Goal: Task Accomplishment & Management: Manage account settings

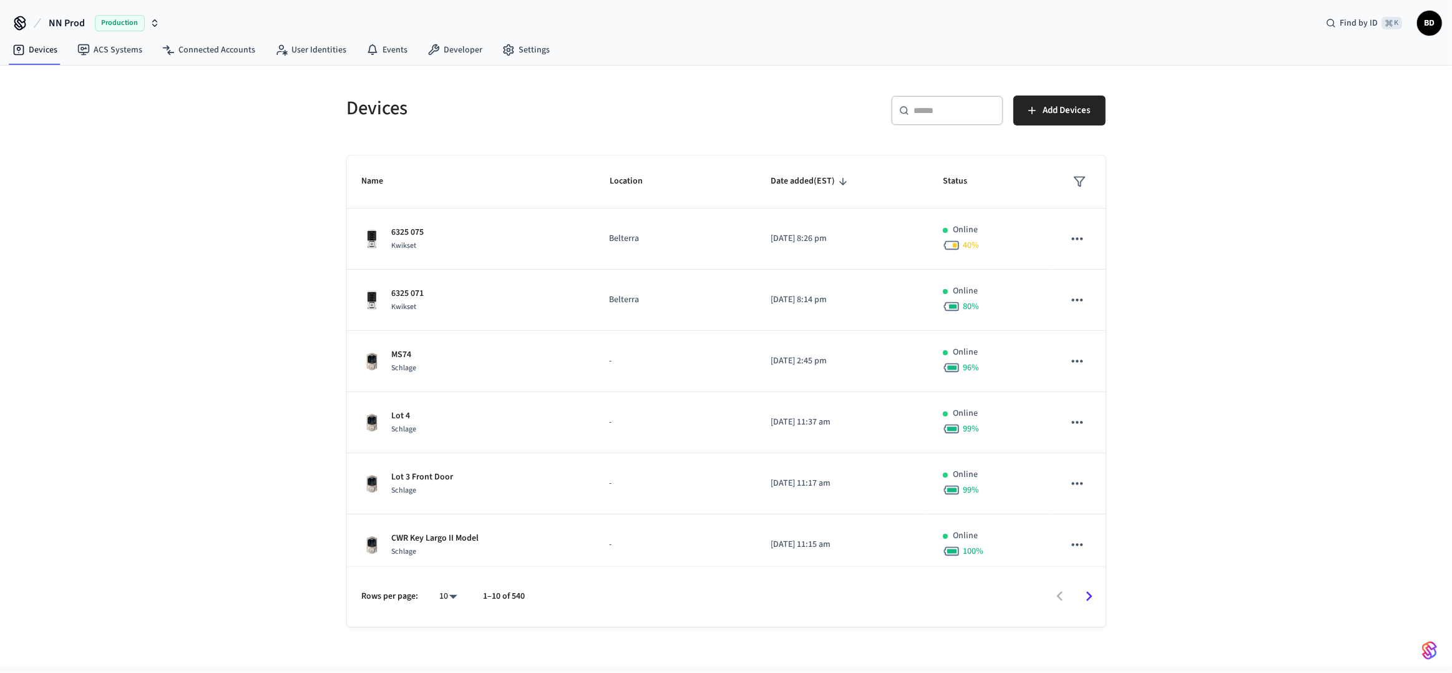
click at [907, 122] on div "​ ​" at bounding box center [947, 110] width 112 height 30
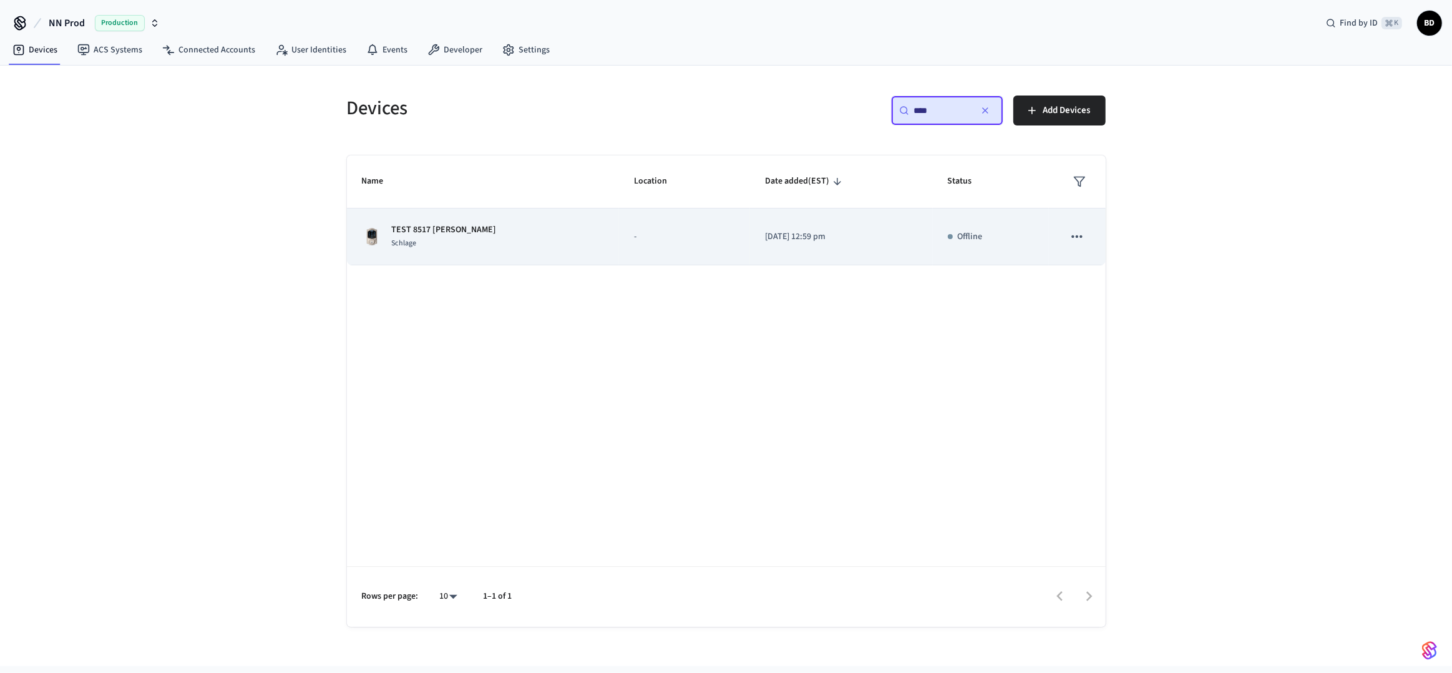
type input "****"
click at [665, 249] on td "-" at bounding box center [684, 236] width 131 height 57
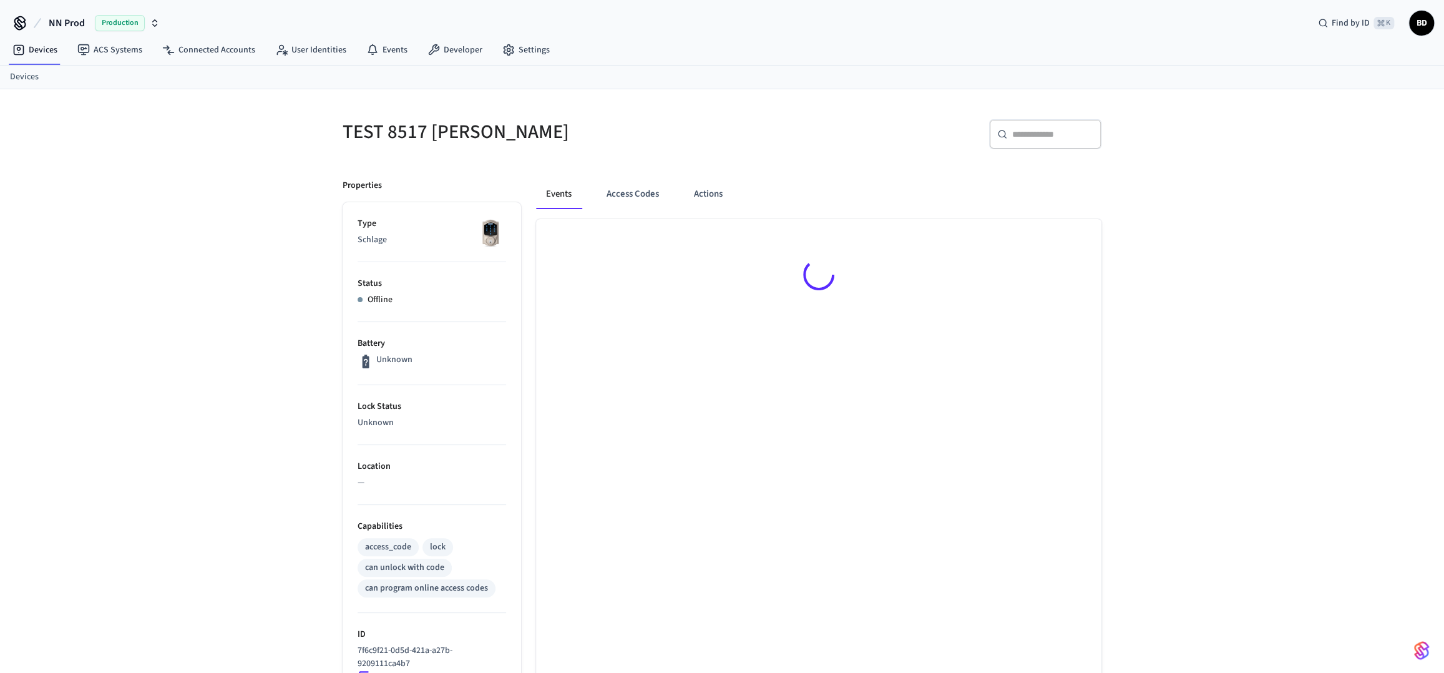
click at [1077, 233] on div at bounding box center [818, 276] width 565 height 115
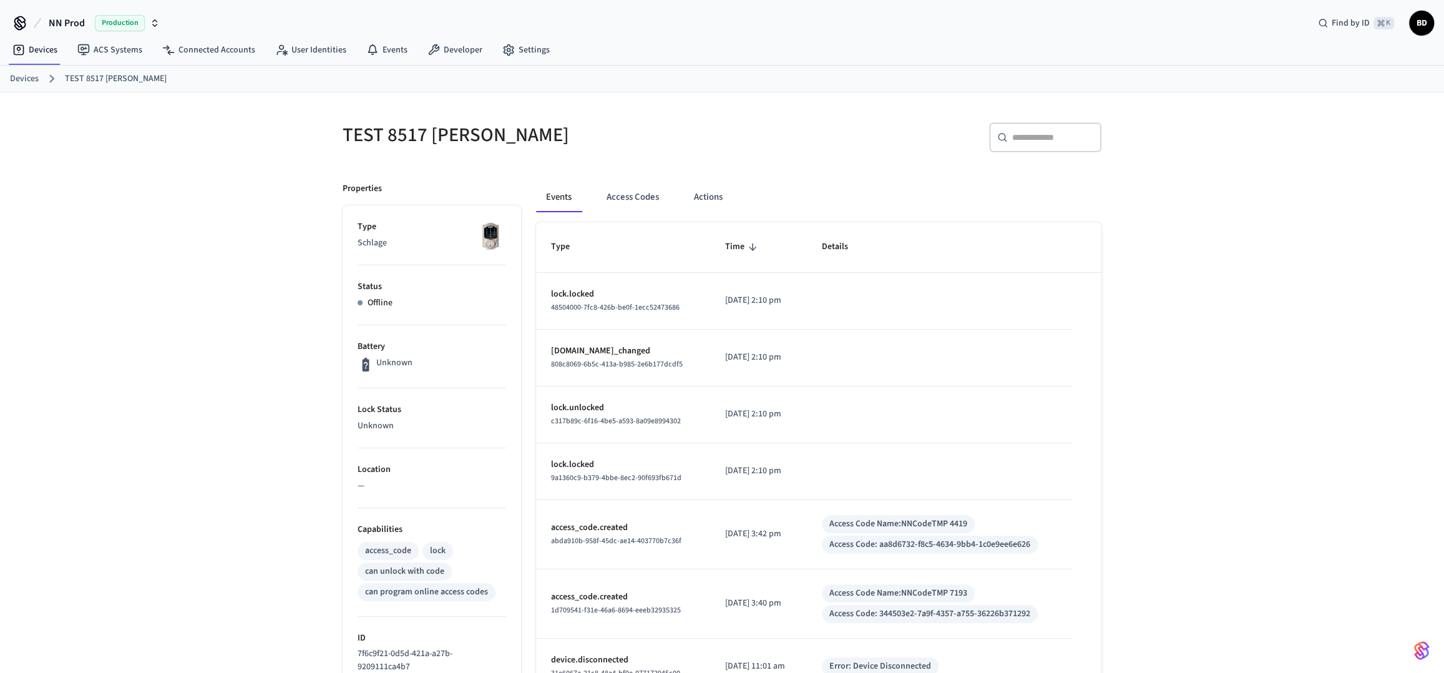
click at [435, 133] on h5 "TEST 8517 [PERSON_NAME]" at bounding box center [529, 135] width 372 height 26
click at [230, 54] on link "Connected Accounts" at bounding box center [208, 50] width 113 height 22
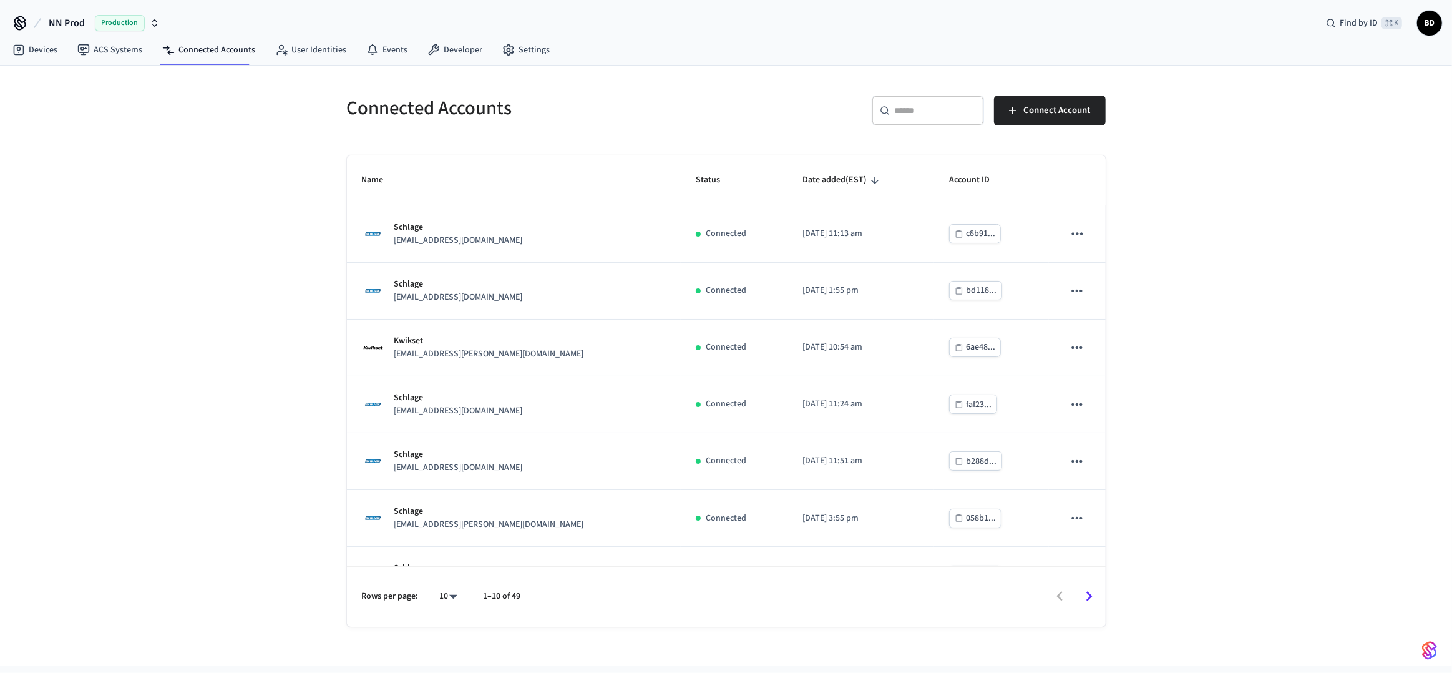
click at [933, 102] on div "​ ​" at bounding box center [928, 110] width 112 height 30
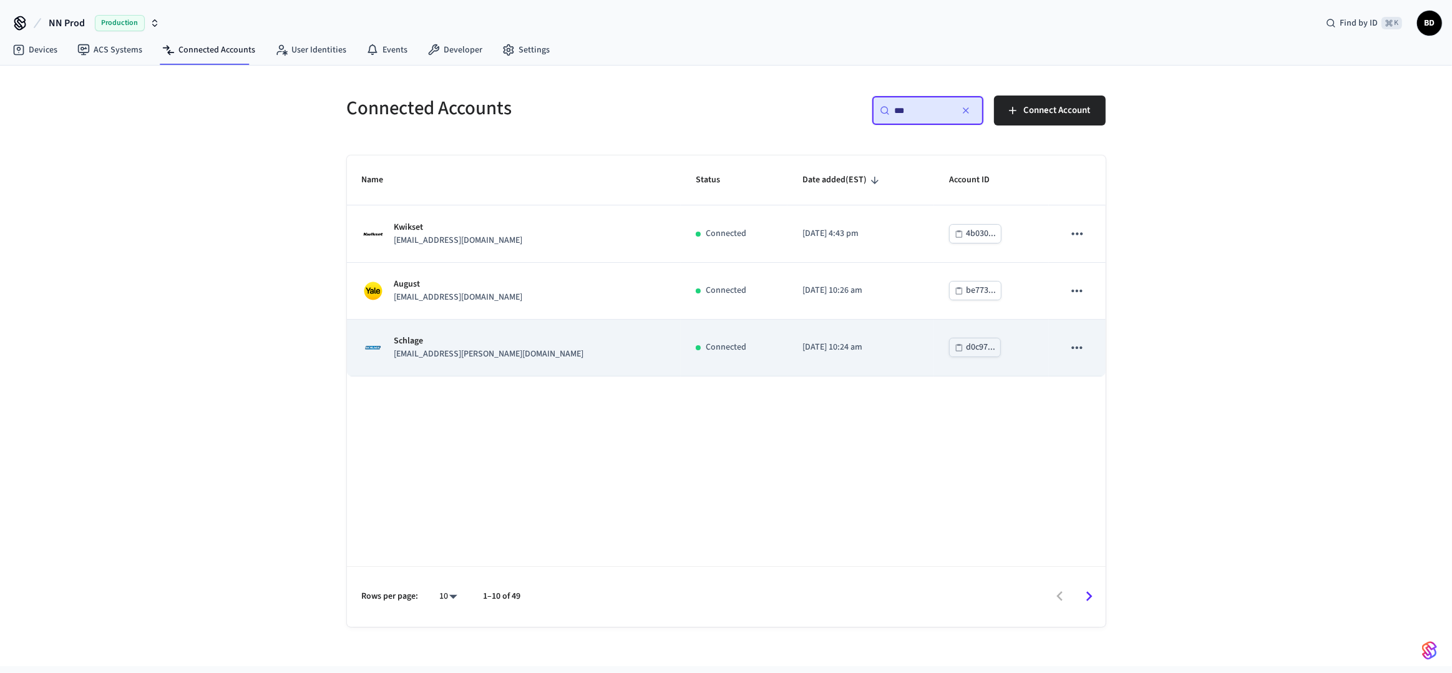
type input "***"
click at [681, 361] on td "Connected" at bounding box center [734, 348] width 107 height 57
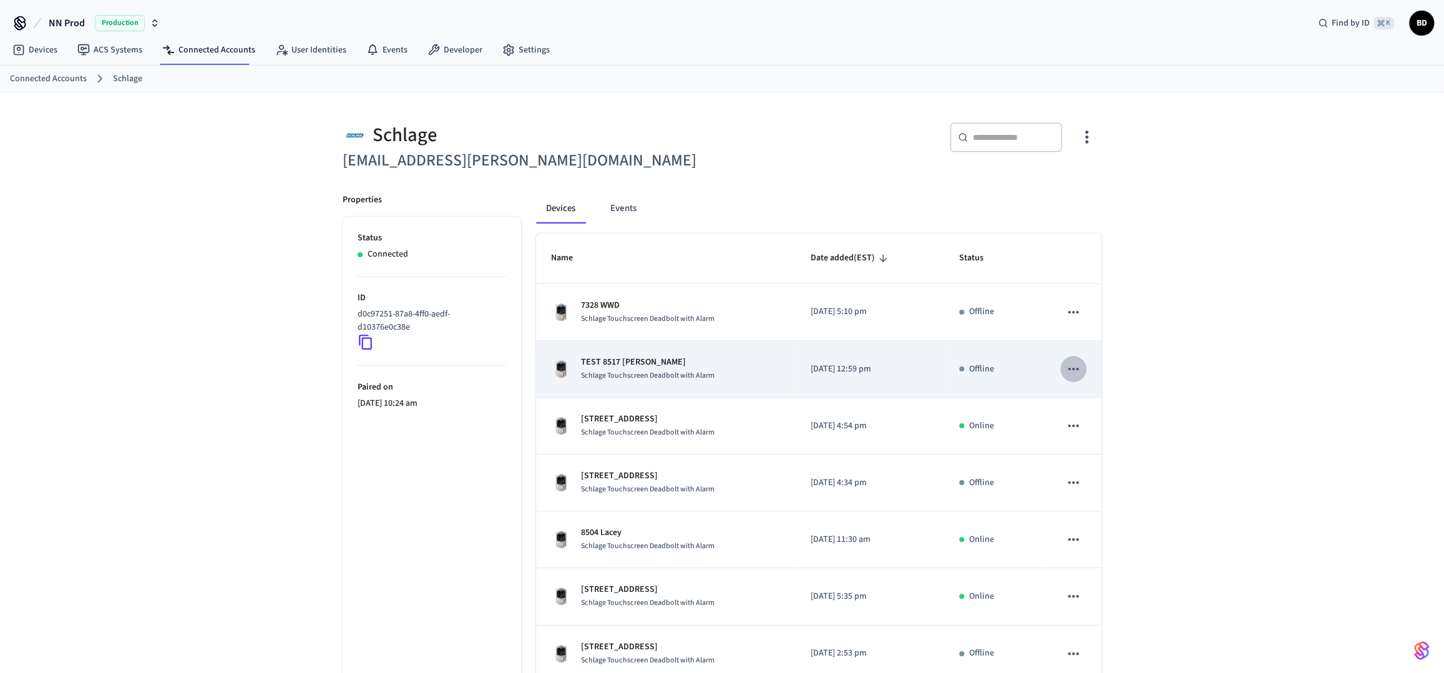
click at [1073, 368] on icon "sticky table" at bounding box center [1073, 369] width 11 height 2
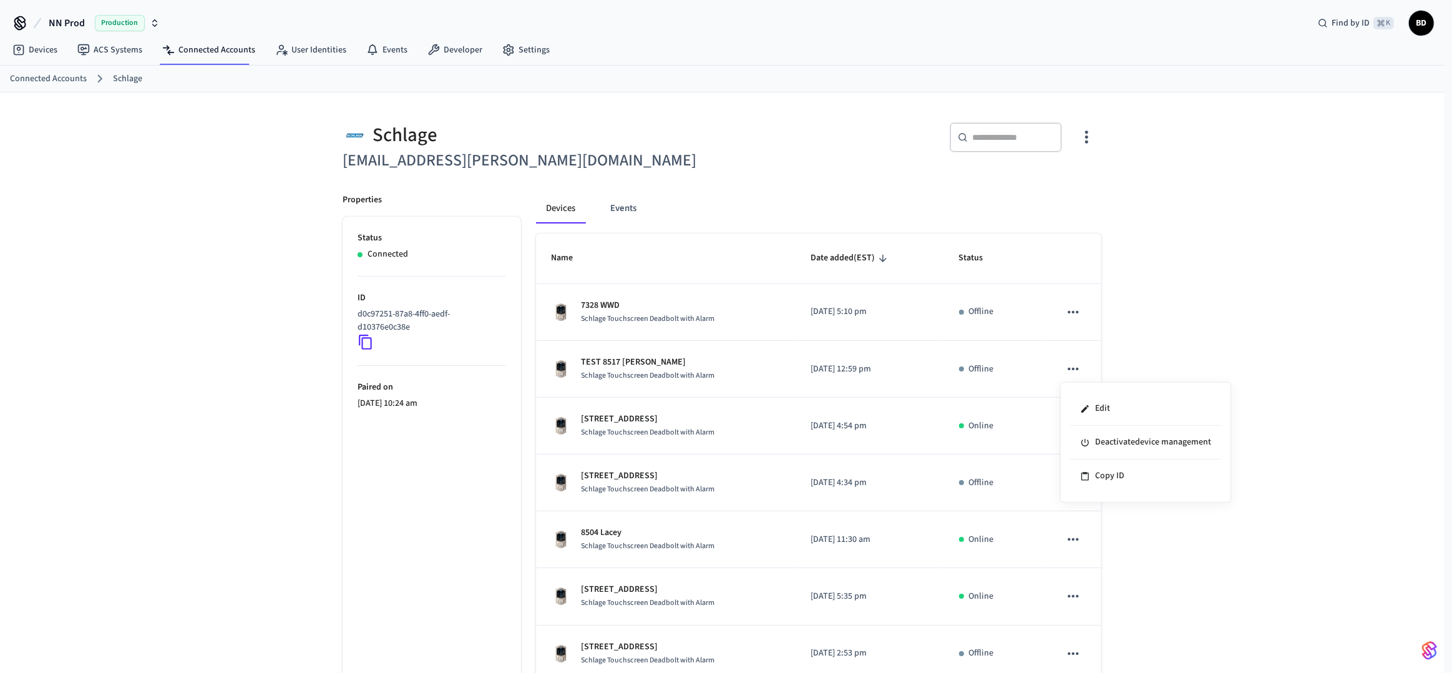
click at [1128, 313] on div at bounding box center [726, 336] width 1452 height 673
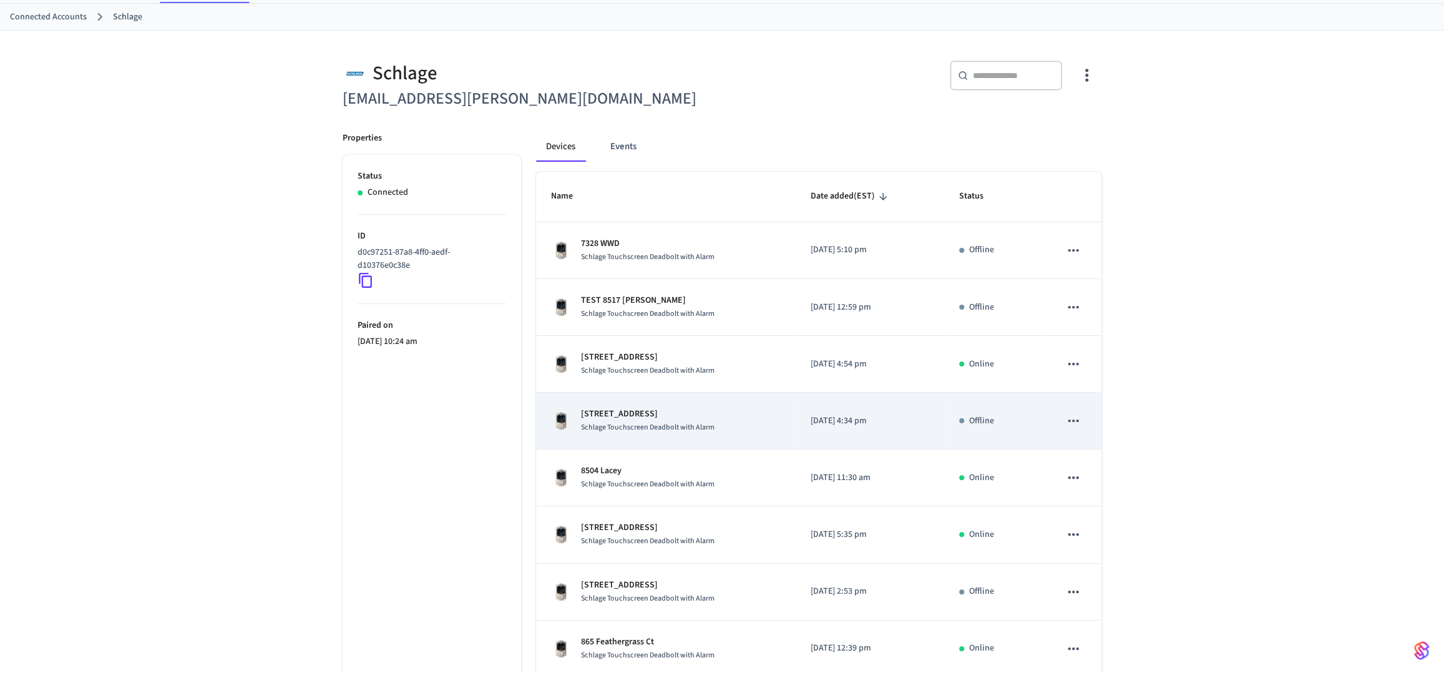
scroll to position [110, 0]
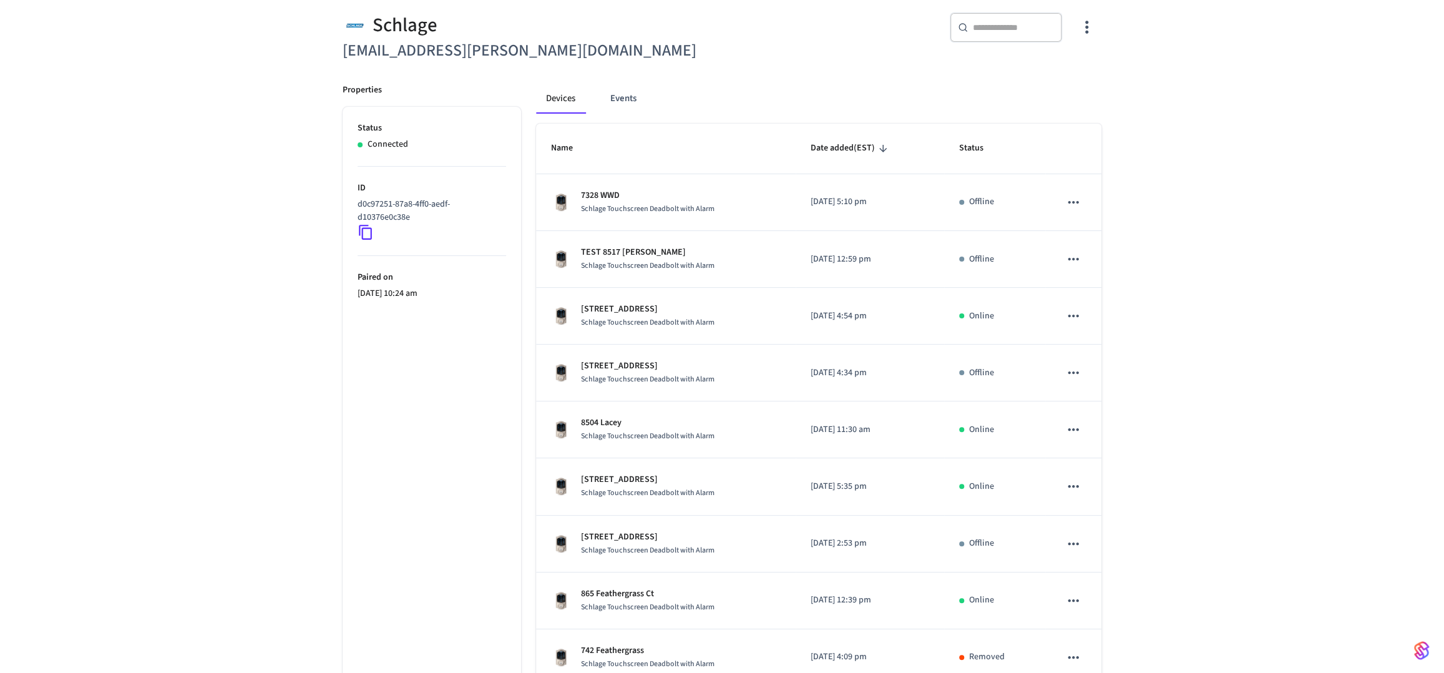
click at [975, 32] on input "text" at bounding box center [1013, 27] width 81 height 12
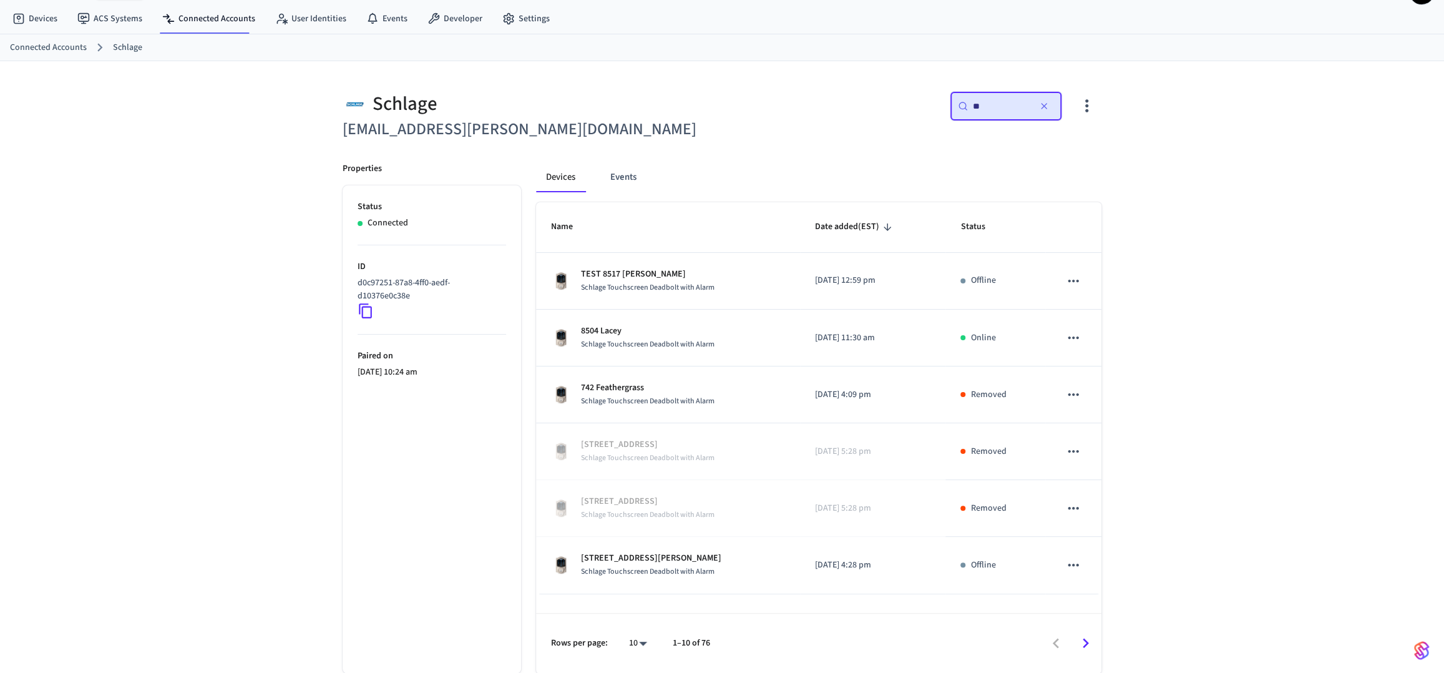
type input "*"
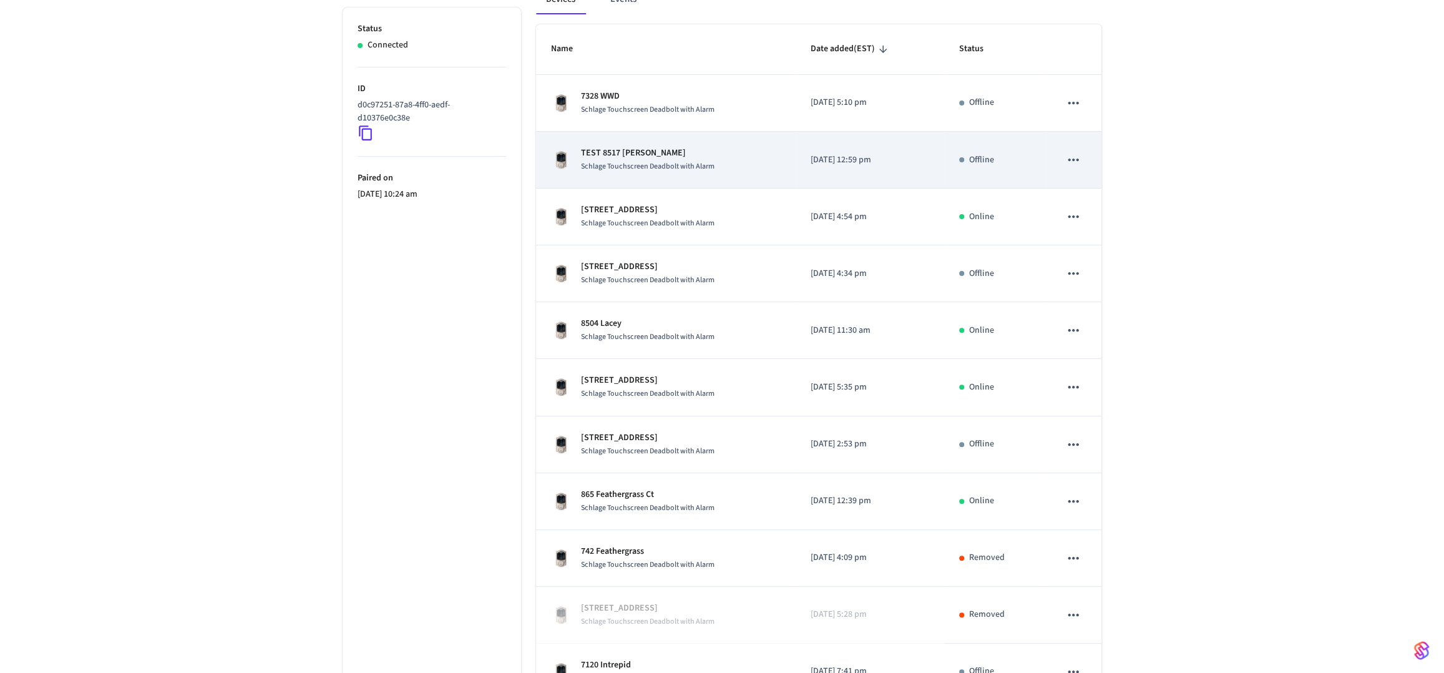
scroll to position [296, 0]
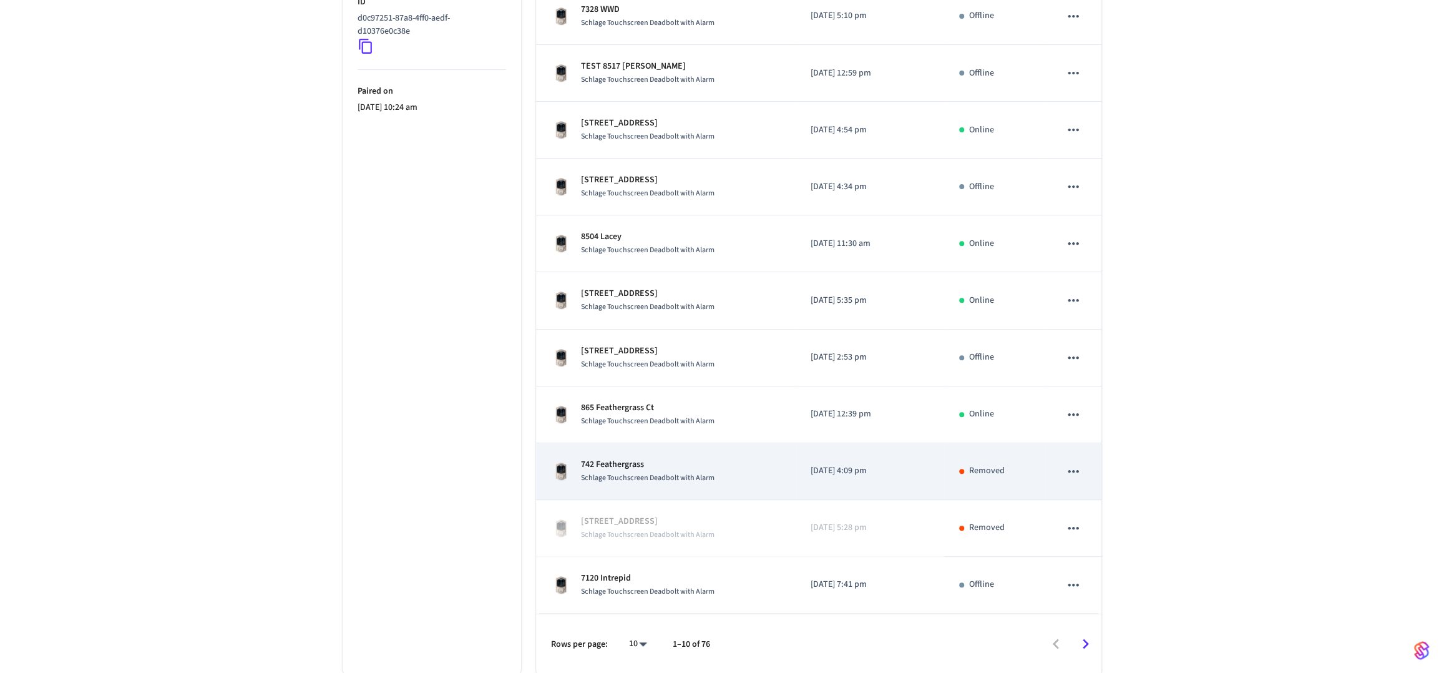
click at [1075, 475] on icon "sticky table" at bounding box center [1073, 471] width 16 height 16
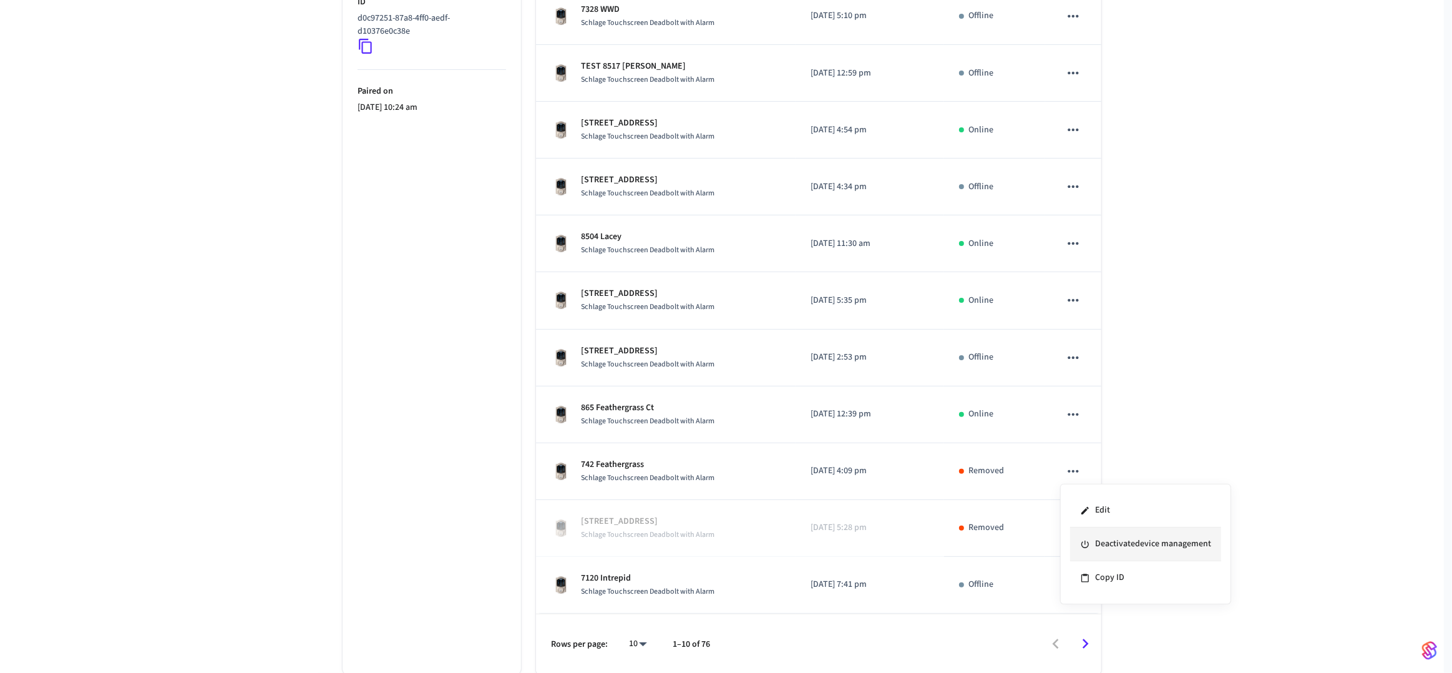
click at [1099, 539] on li "Deactivate device management" at bounding box center [1145, 544] width 151 height 34
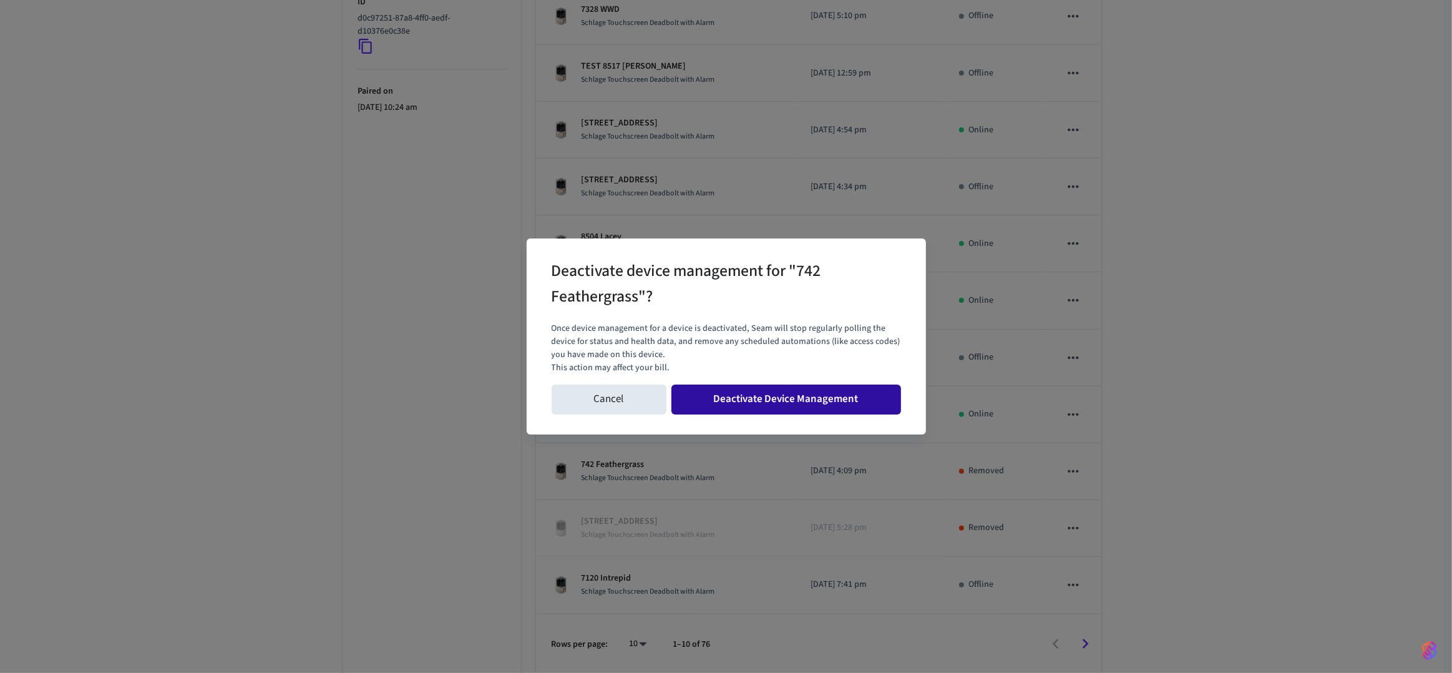
click at [852, 399] on button "Deactivate Device Management" at bounding box center [786, 399] width 230 height 30
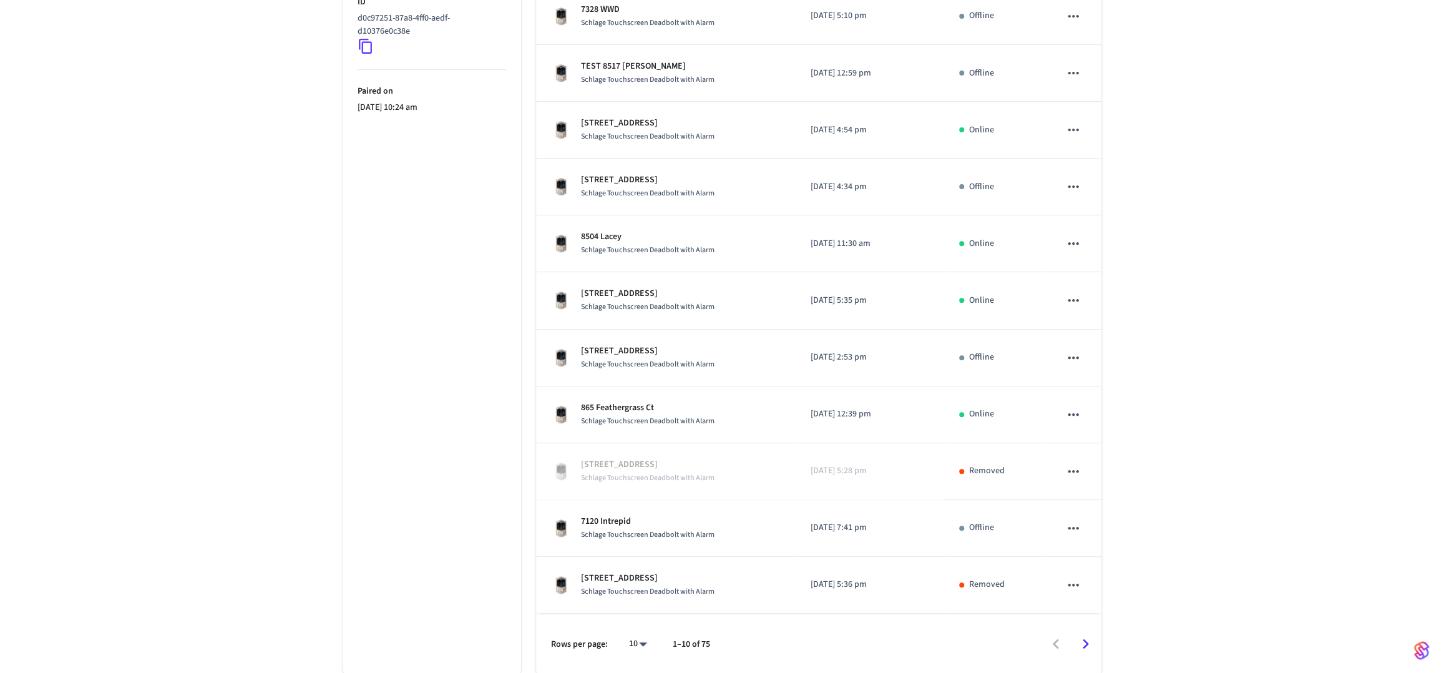
click at [1081, 636] on icon "Go to next page" at bounding box center [1085, 643] width 19 height 19
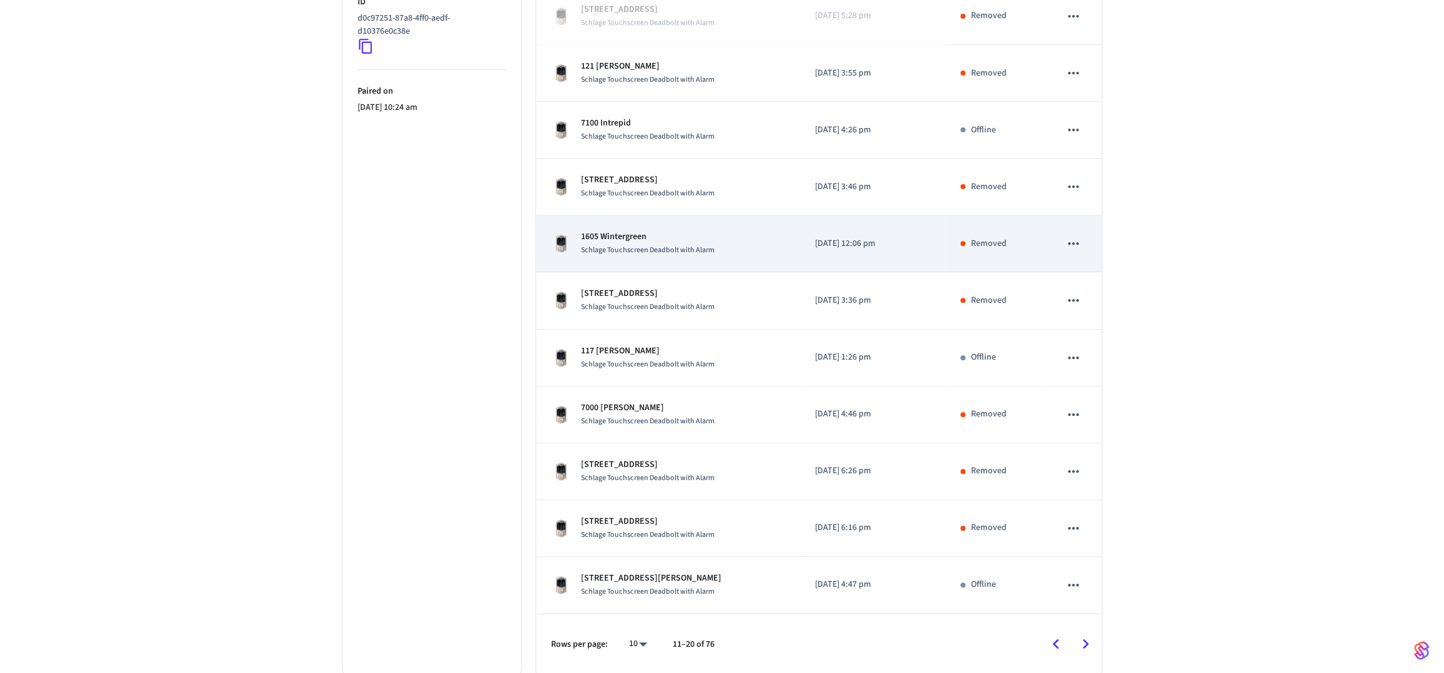
click at [1071, 242] on icon "sticky table" at bounding box center [1073, 243] width 16 height 16
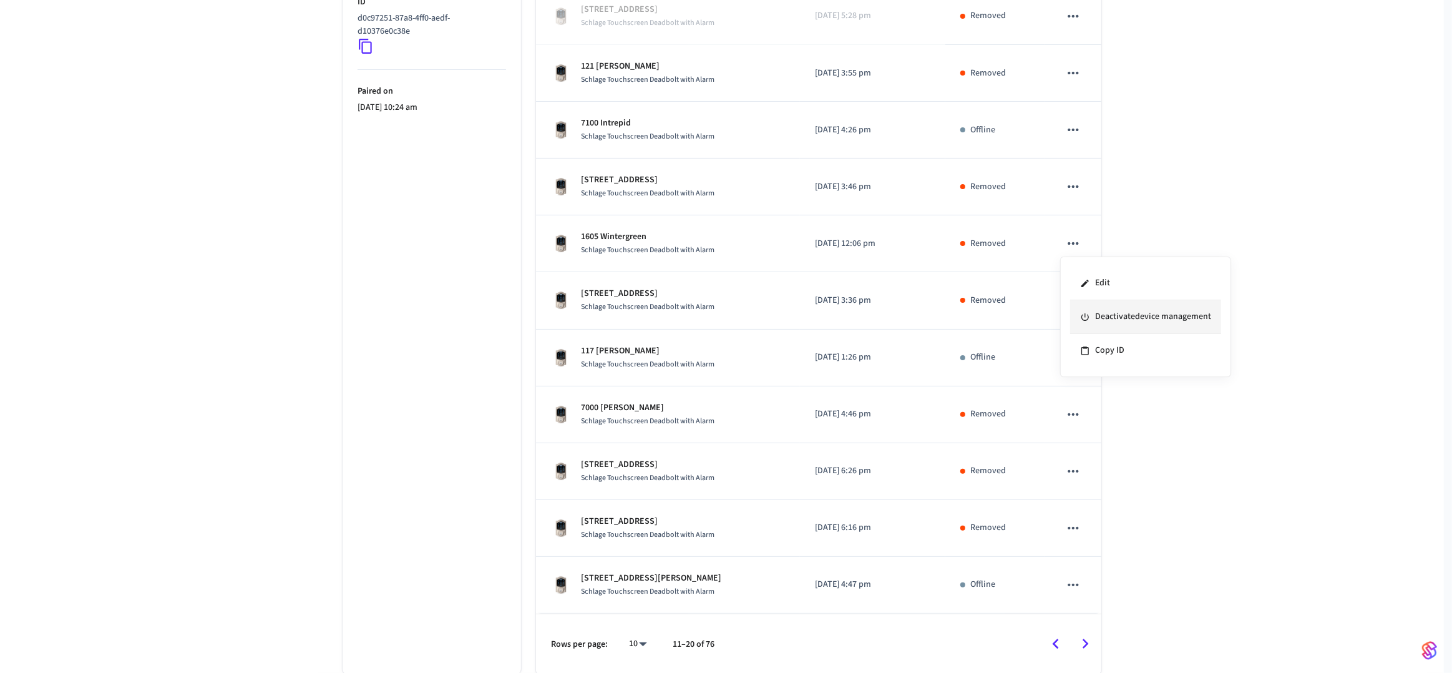
click at [1094, 311] on li "Deactivate device management" at bounding box center [1145, 317] width 151 height 34
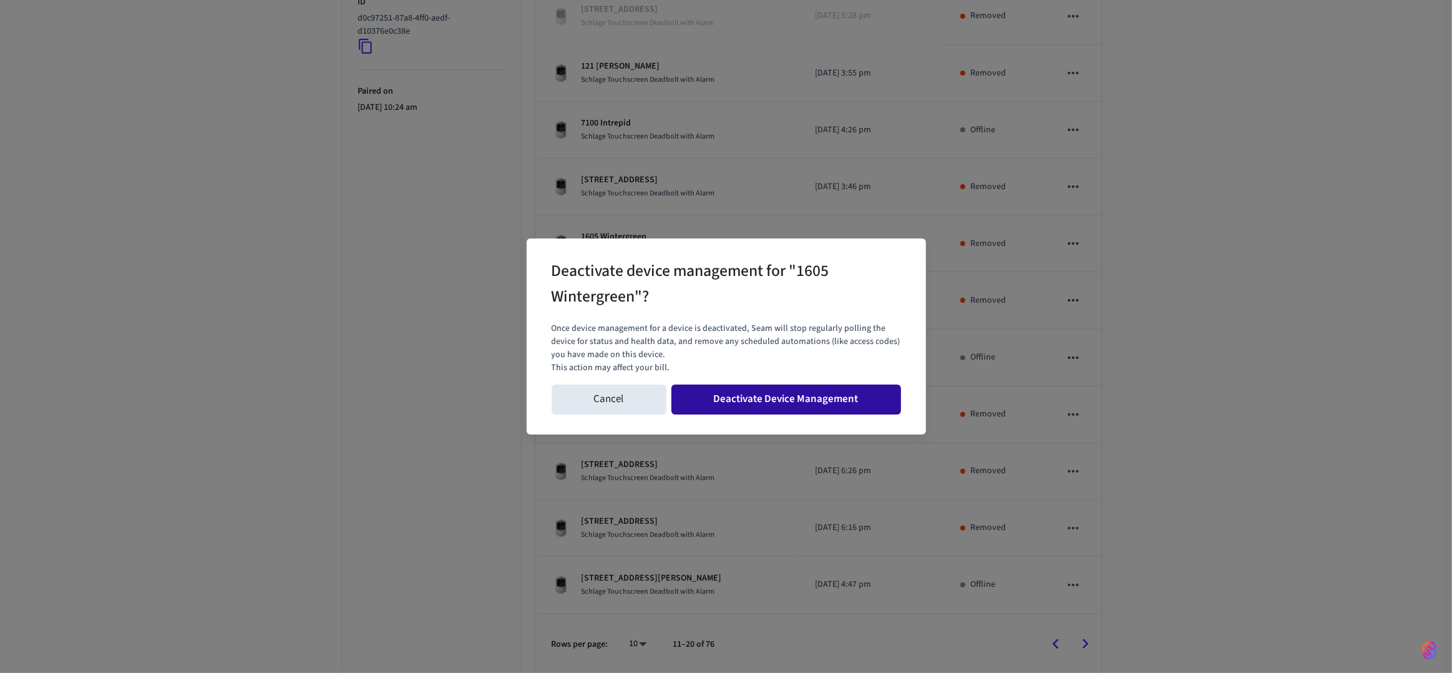
click at [836, 389] on button "Deactivate Device Management" at bounding box center [786, 399] width 230 height 30
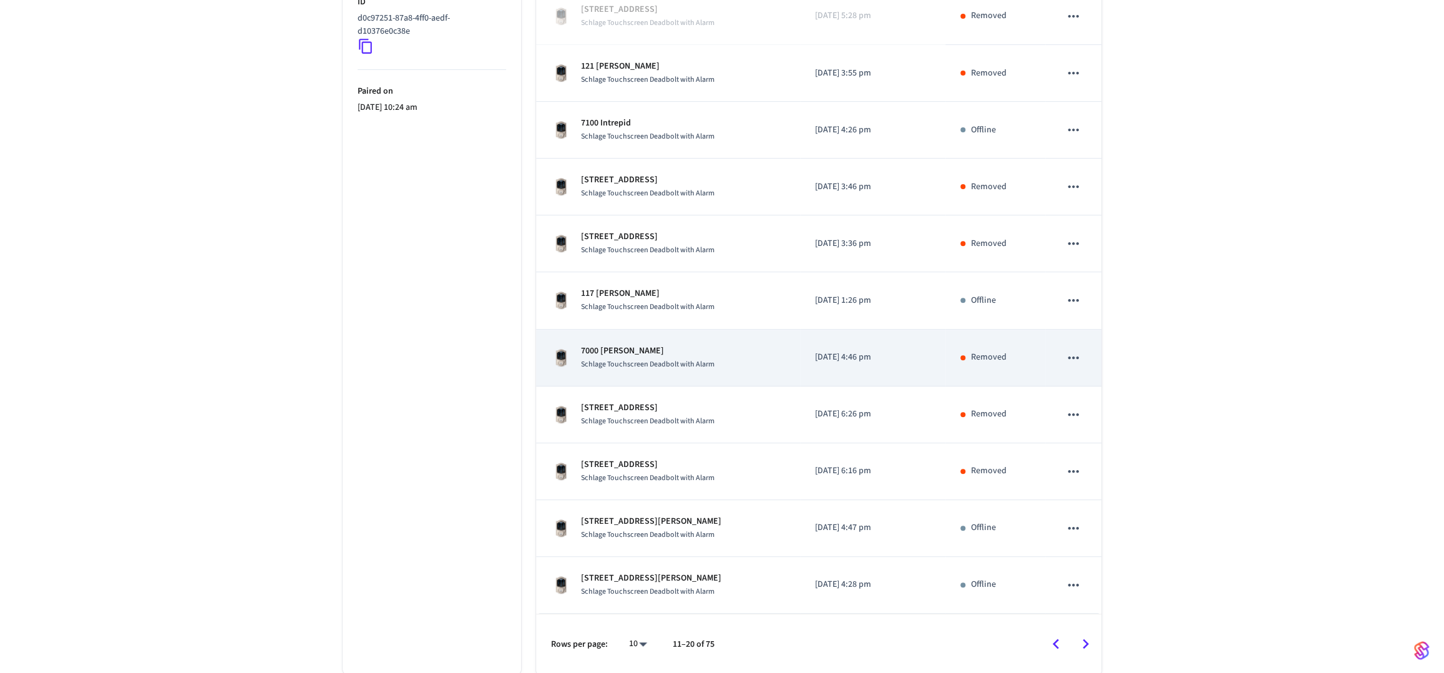
click at [1071, 416] on tbody "4522 Hogans Alley Drive Schlage Touchscreen Deadbolt with Alarm 2024/06/06 at 5…" at bounding box center [818, 300] width 565 height 625
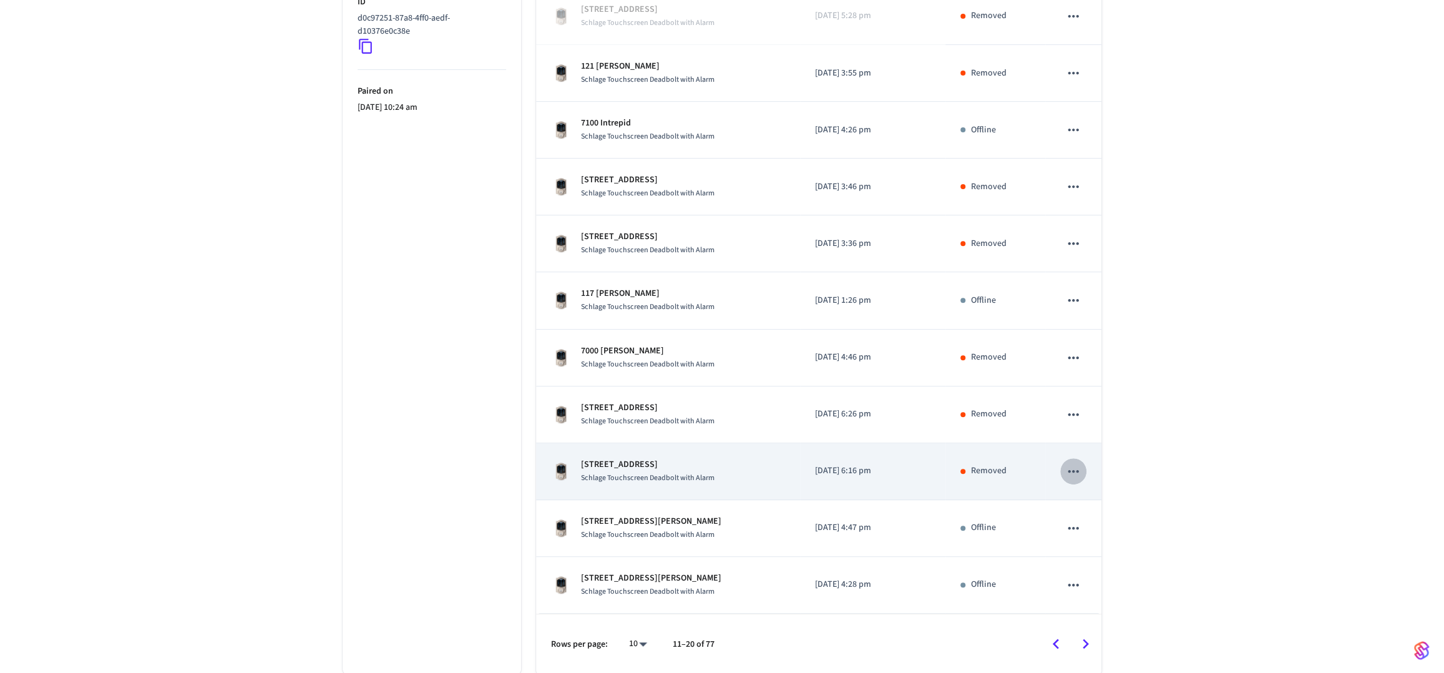
click at [1069, 465] on icon "sticky table" at bounding box center [1073, 471] width 16 height 16
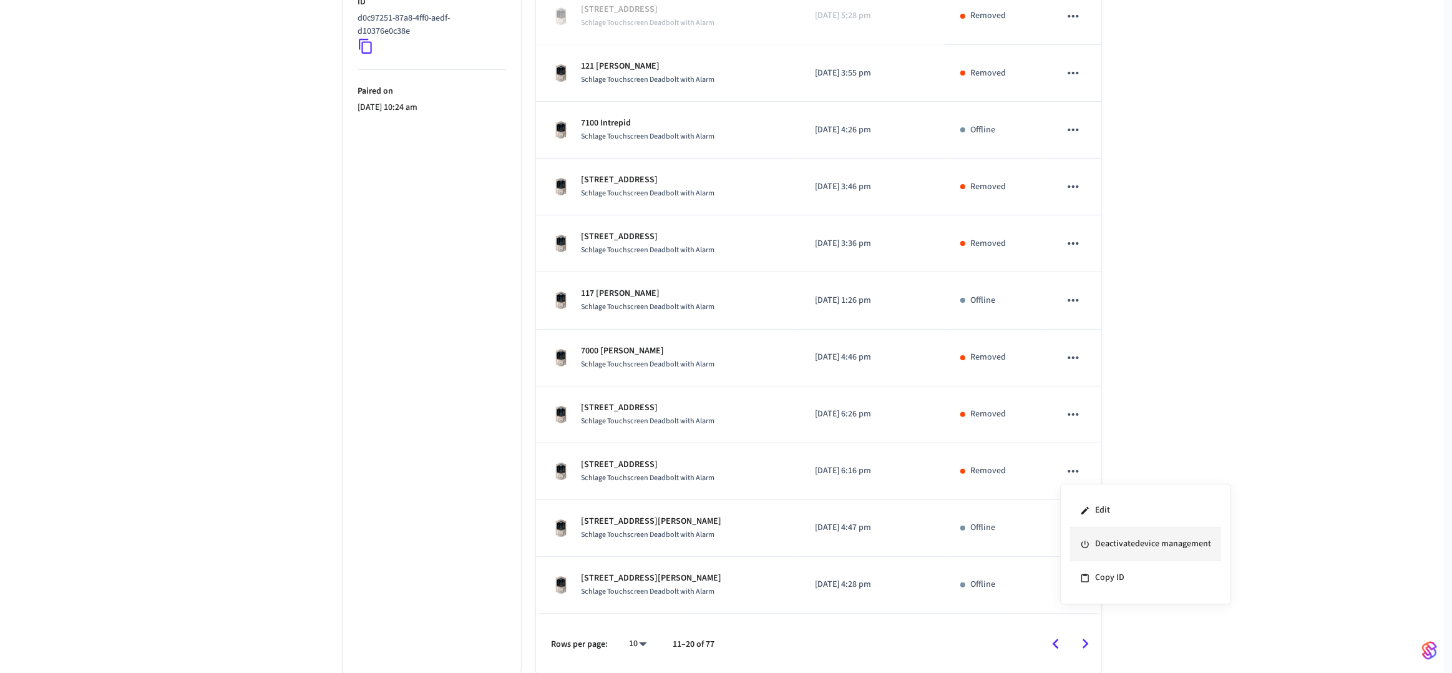
click at [1096, 537] on li "Deactivate device management" at bounding box center [1145, 544] width 151 height 34
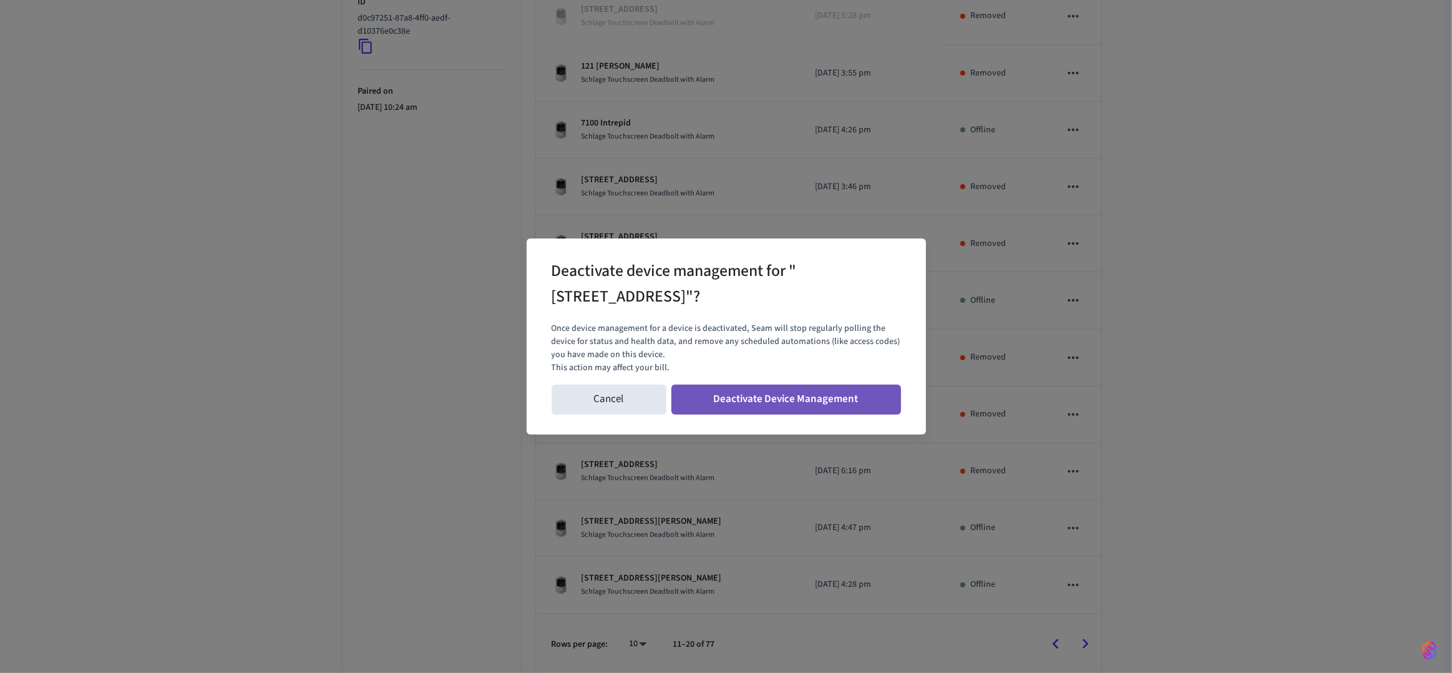
click at [842, 407] on button "Deactivate Device Management" at bounding box center [786, 399] width 230 height 30
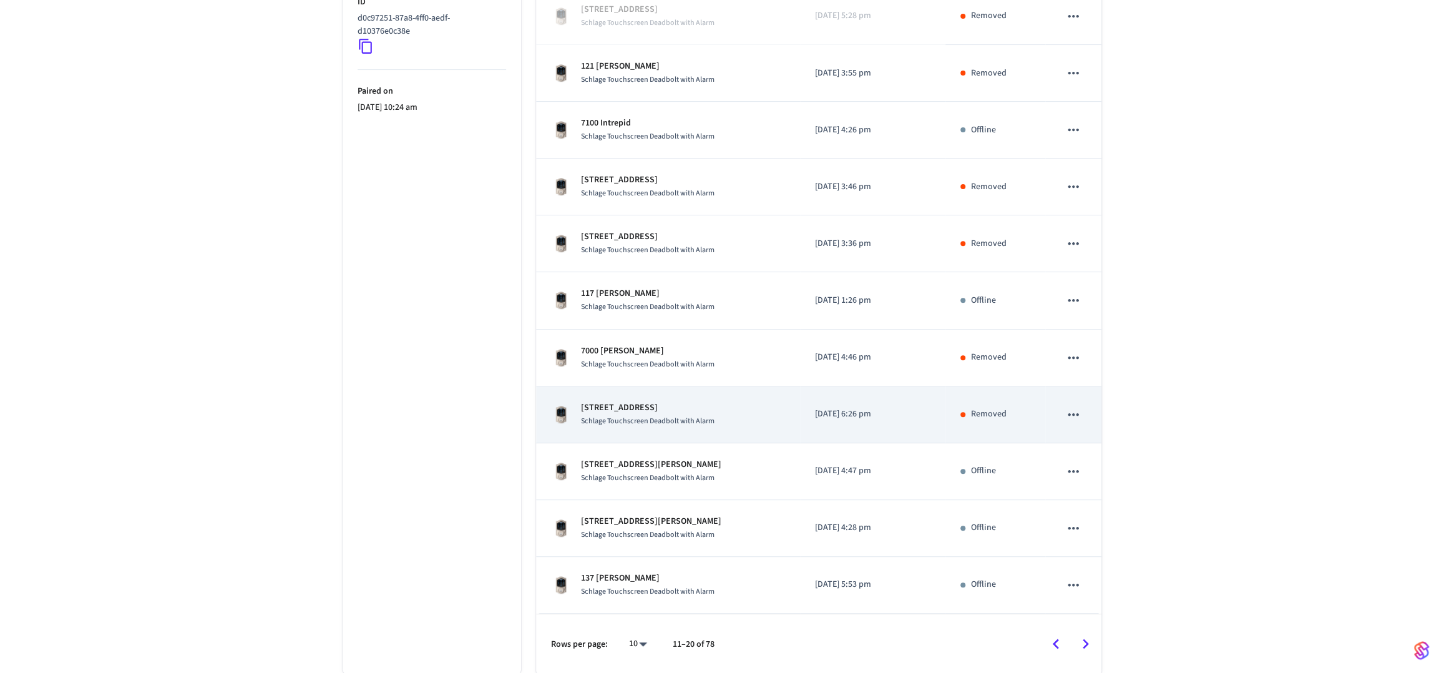
click at [1073, 411] on icon "sticky table" at bounding box center [1073, 414] width 16 height 16
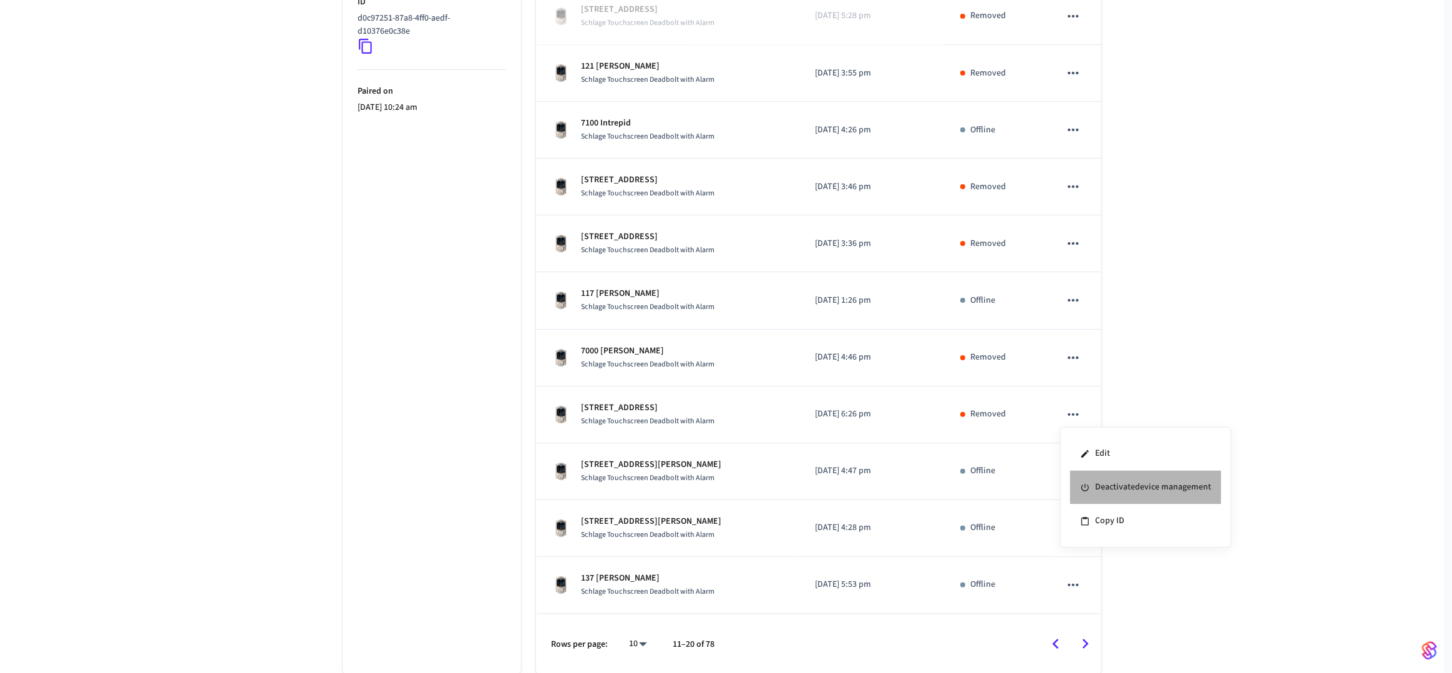
click at [1099, 487] on li "Deactivate device management" at bounding box center [1145, 488] width 151 height 34
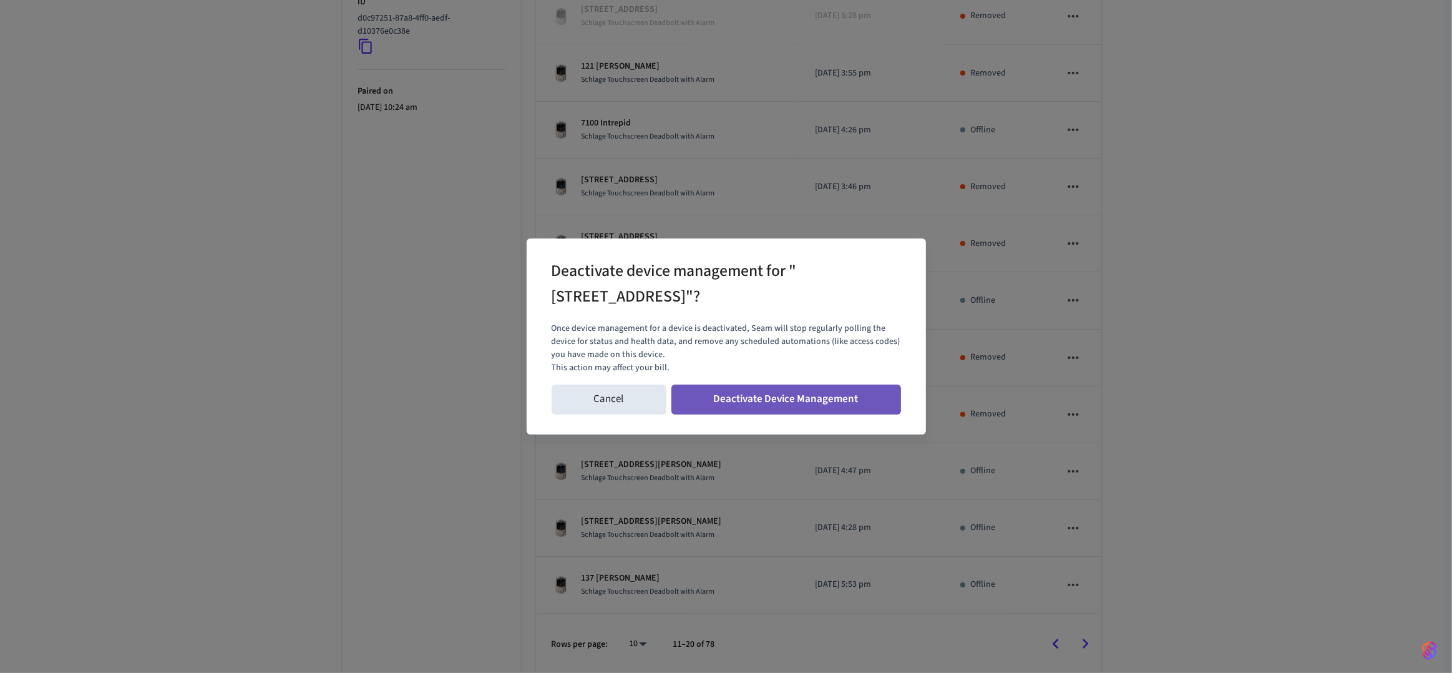
click at [857, 399] on button "Deactivate Device Management" at bounding box center [786, 399] width 230 height 30
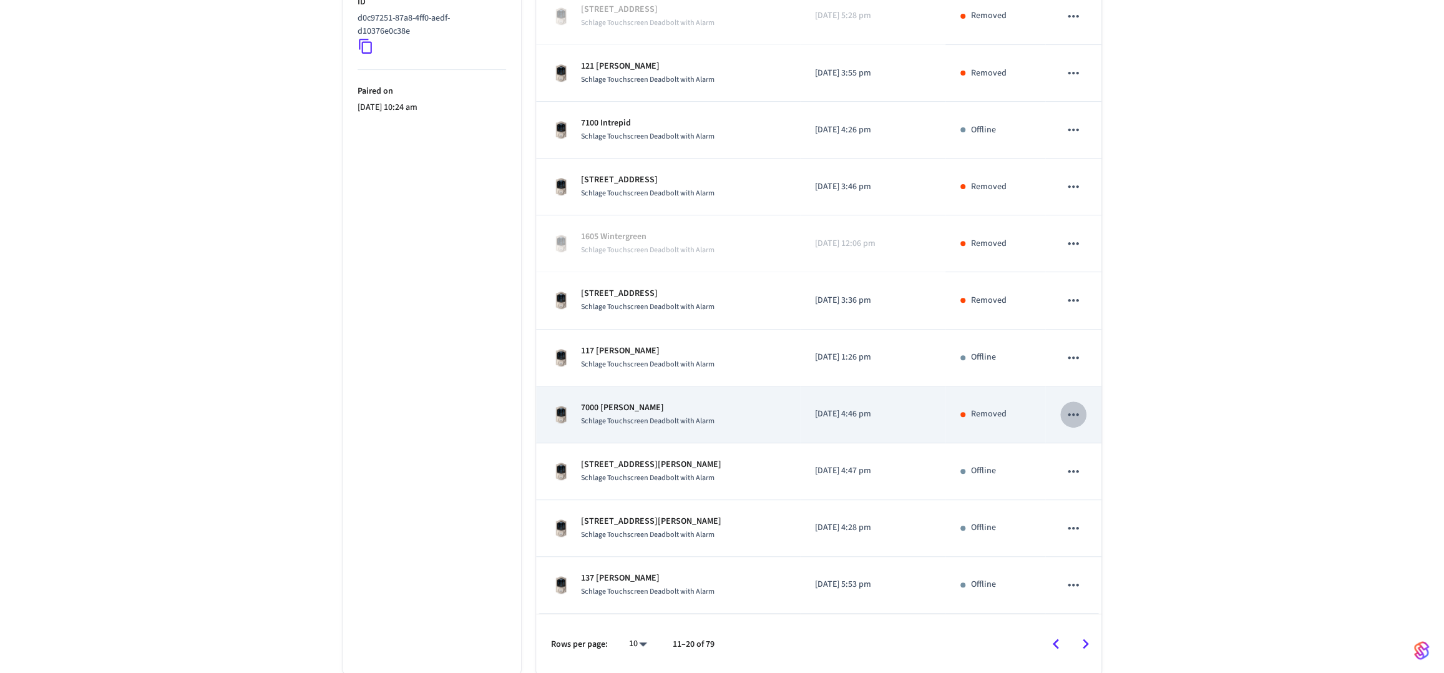
click at [1070, 412] on icon "sticky table" at bounding box center [1073, 414] width 16 height 16
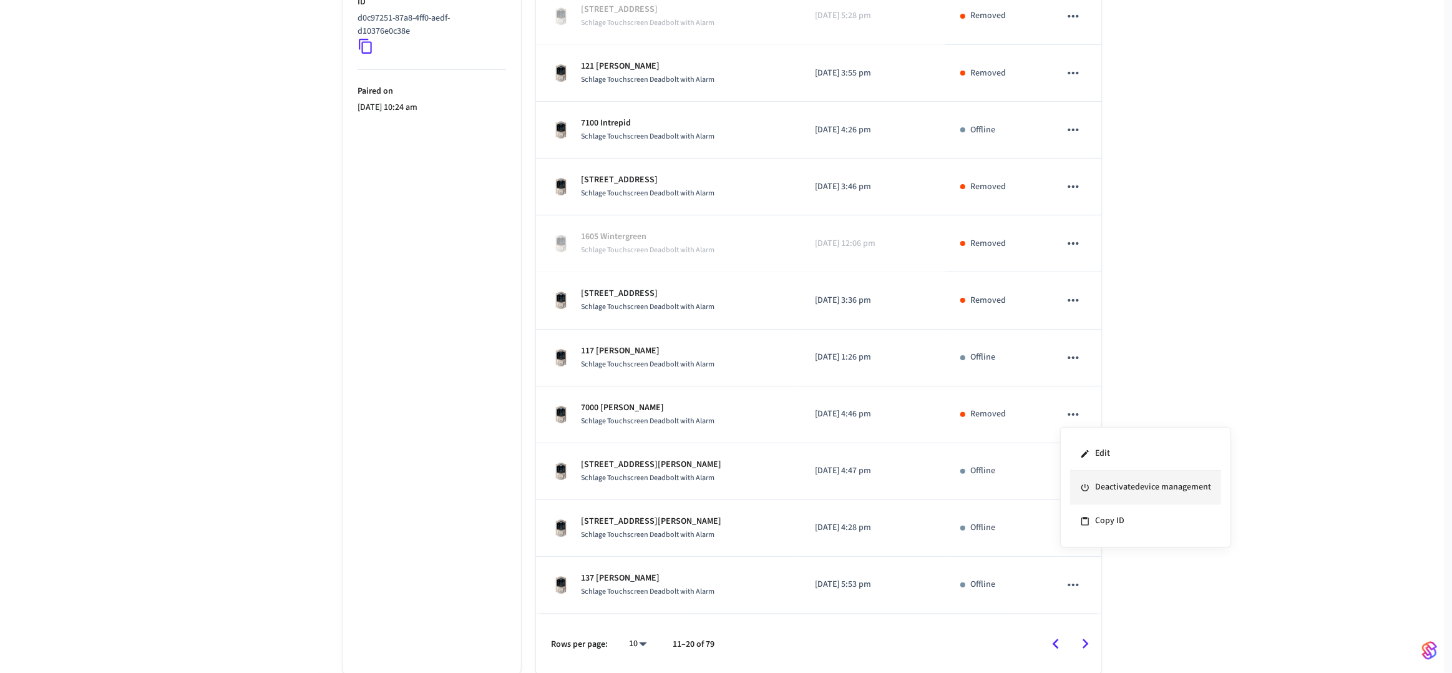
click at [1084, 483] on icon at bounding box center [1085, 487] width 10 height 10
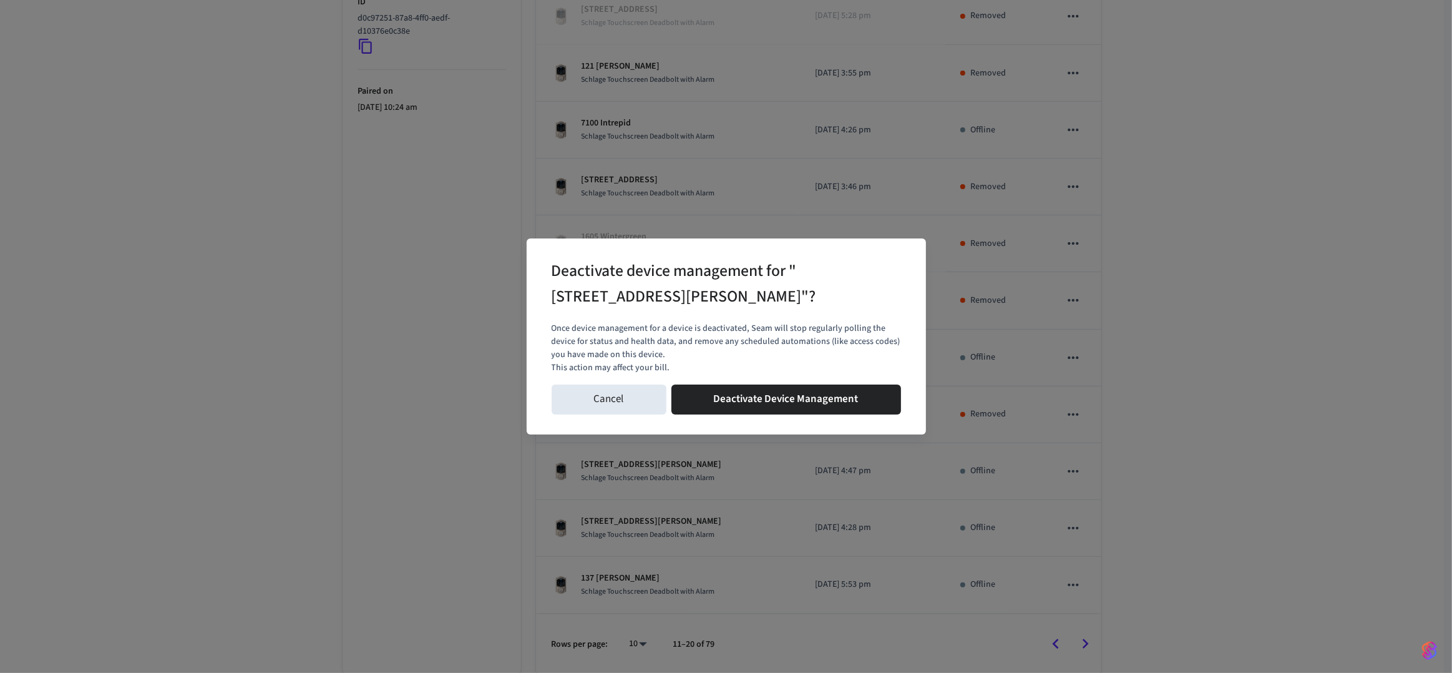
click at [841, 379] on div "Cancel Deactivate Device Management" at bounding box center [726, 399] width 349 height 40
click at [840, 389] on button "Deactivate Device Management" at bounding box center [786, 399] width 230 height 30
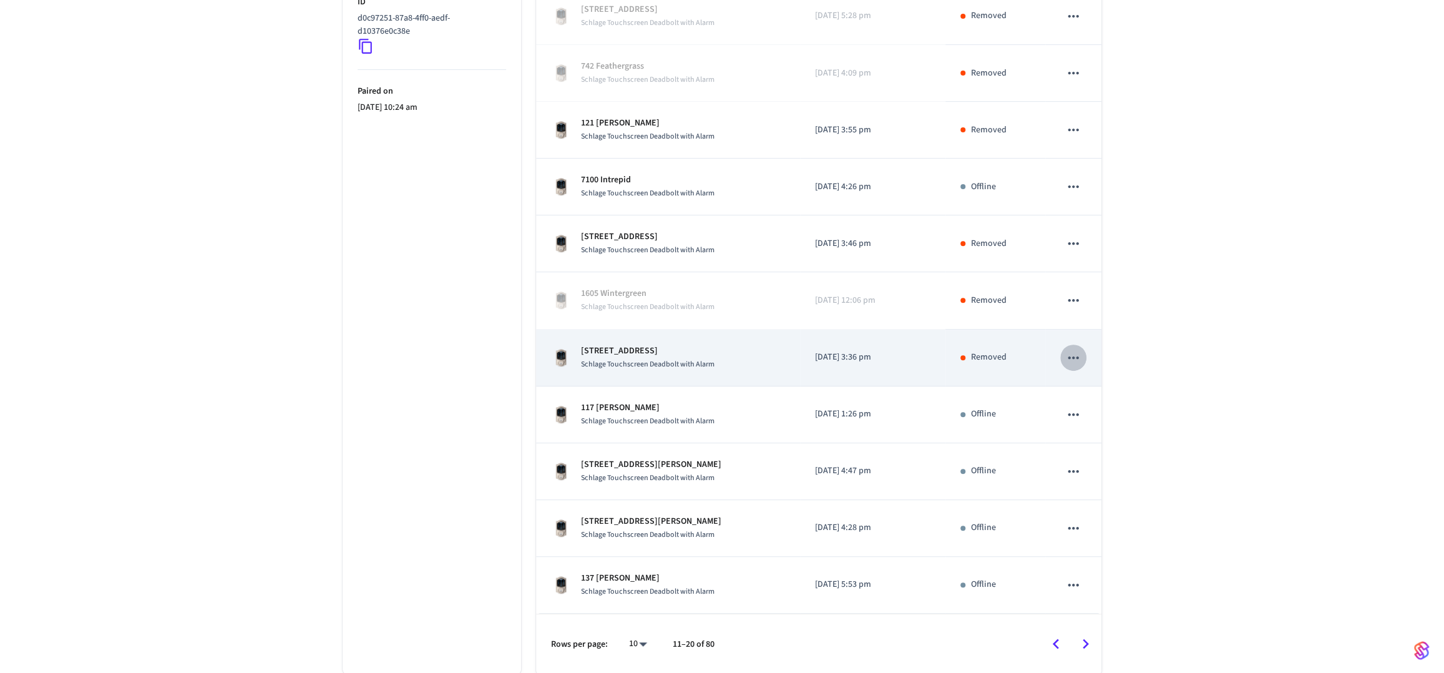
click at [1071, 363] on icon "sticky table" at bounding box center [1073, 357] width 16 height 16
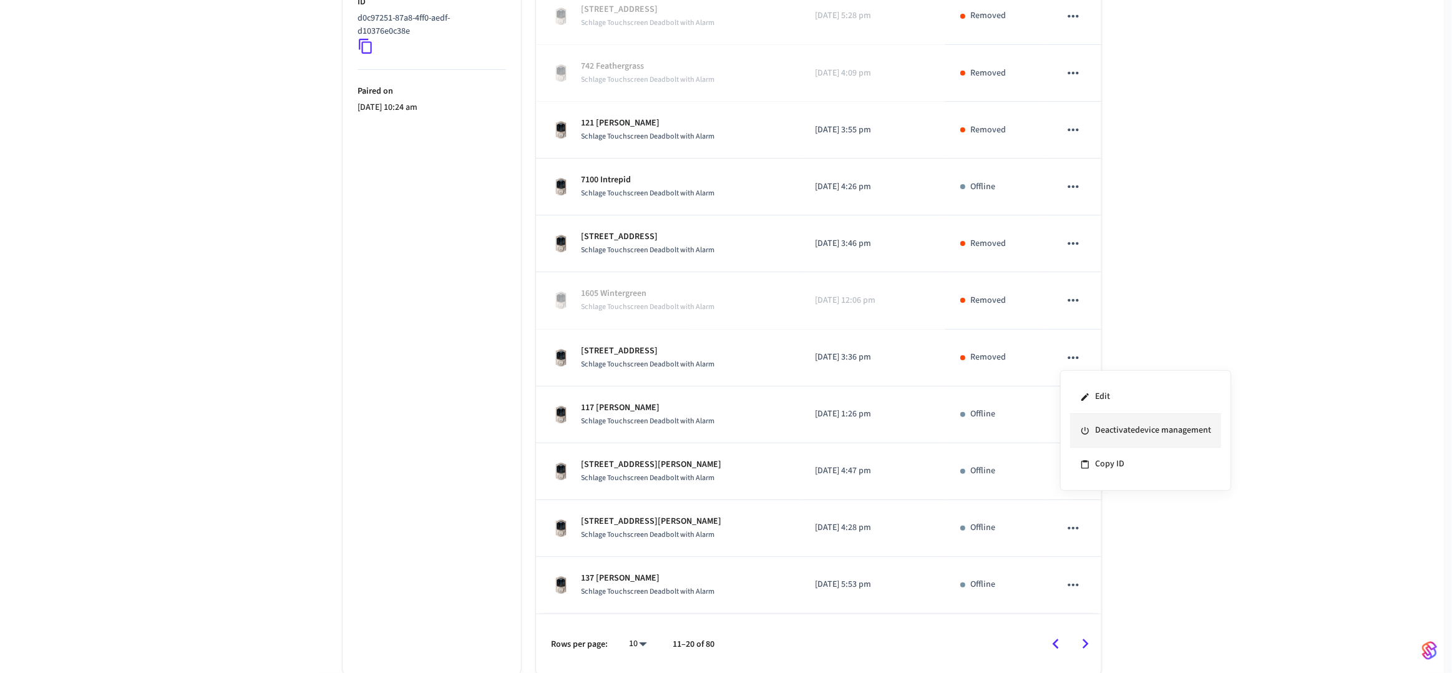
click at [1102, 436] on li "Deactivate device management" at bounding box center [1145, 431] width 151 height 34
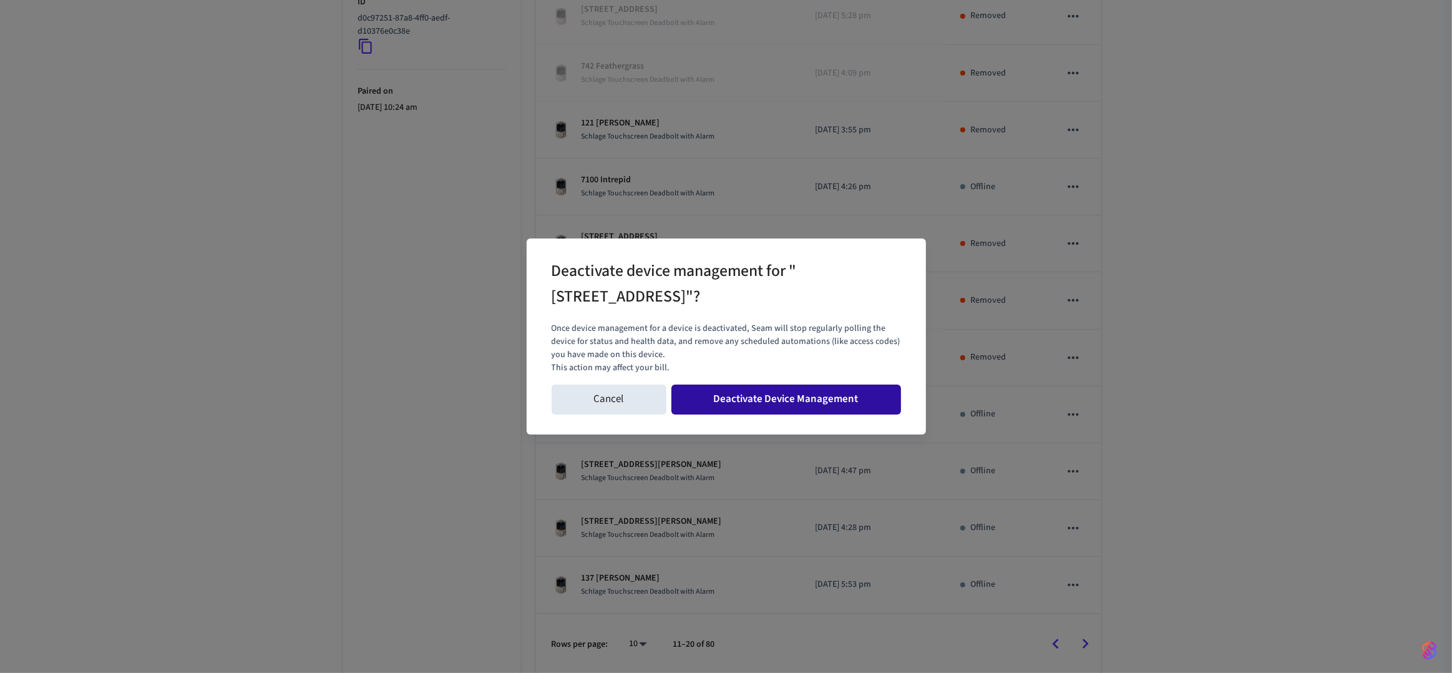
click at [866, 399] on button "Deactivate Device Management" at bounding box center [786, 399] width 230 height 30
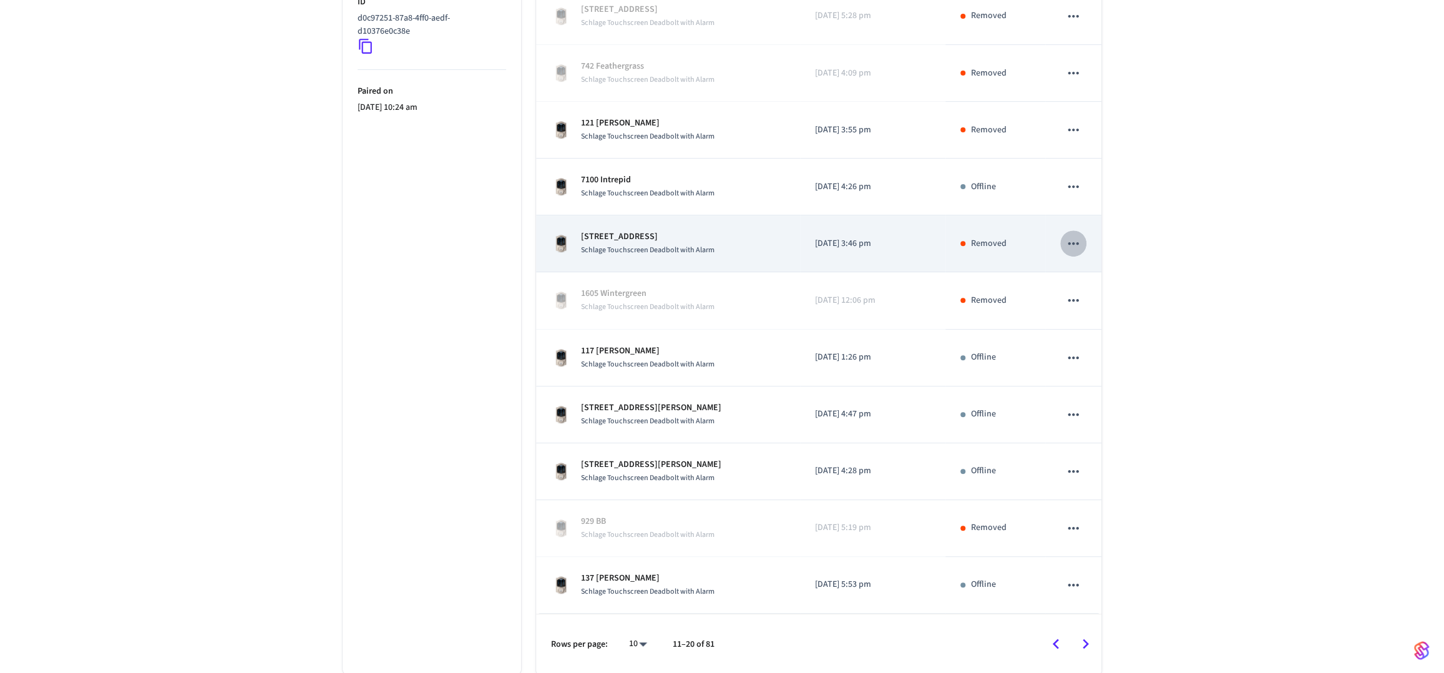
click at [1076, 238] on icon "sticky table" at bounding box center [1073, 243] width 16 height 16
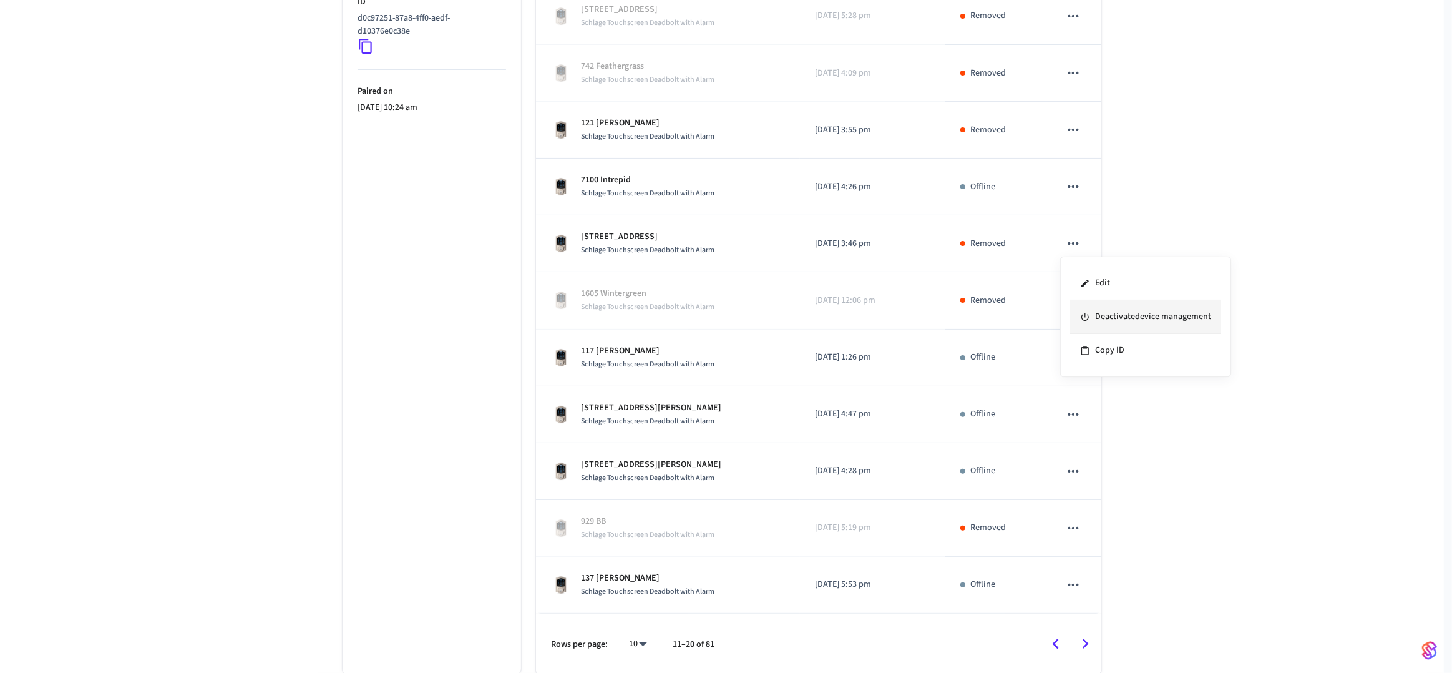
click at [1103, 324] on li "Deactivate device management" at bounding box center [1145, 317] width 151 height 34
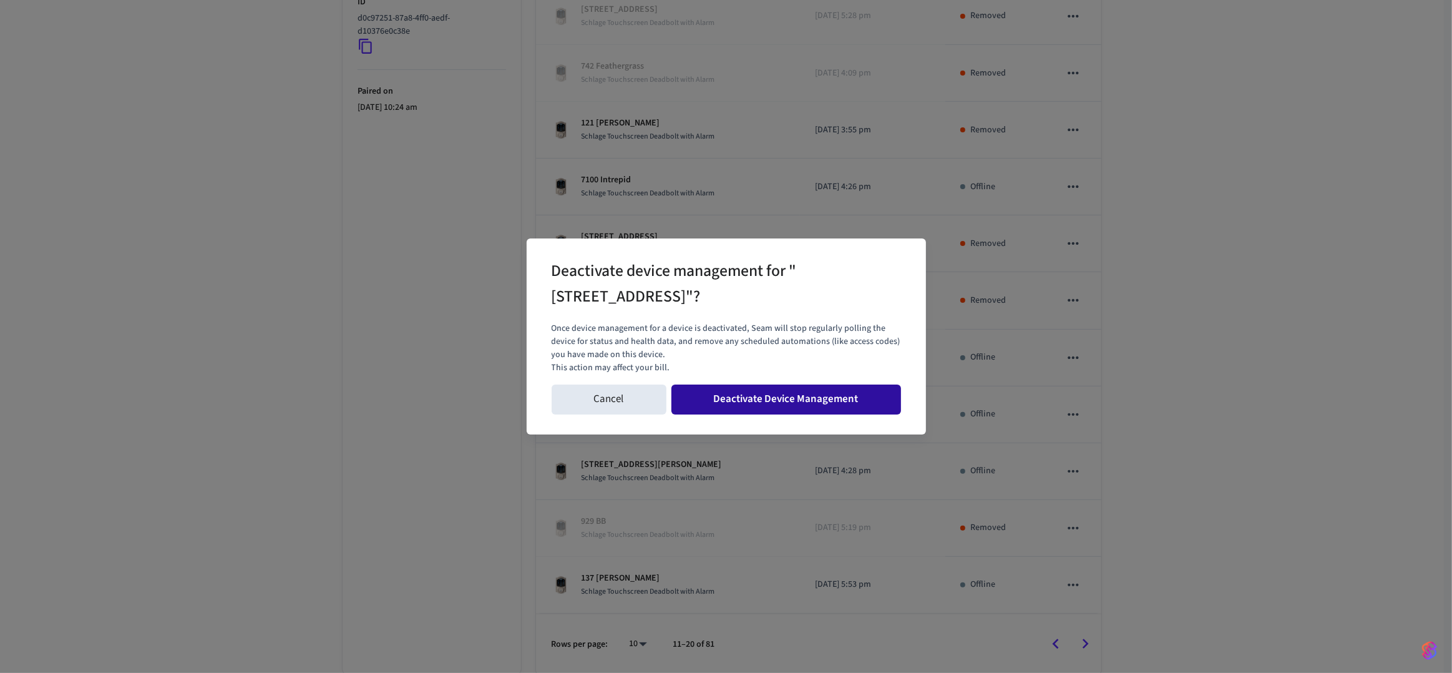
click at [844, 402] on button "Deactivate Device Management" at bounding box center [786, 399] width 230 height 30
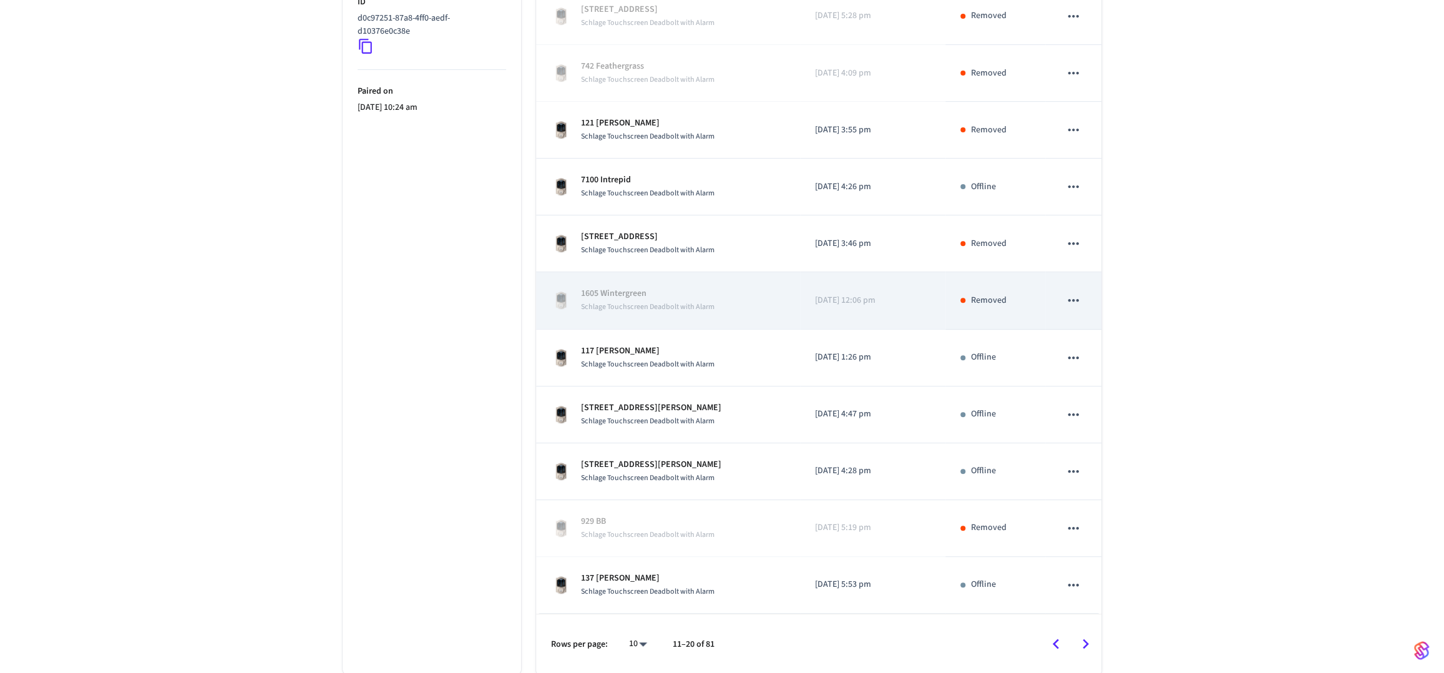
scroll to position [175, 0]
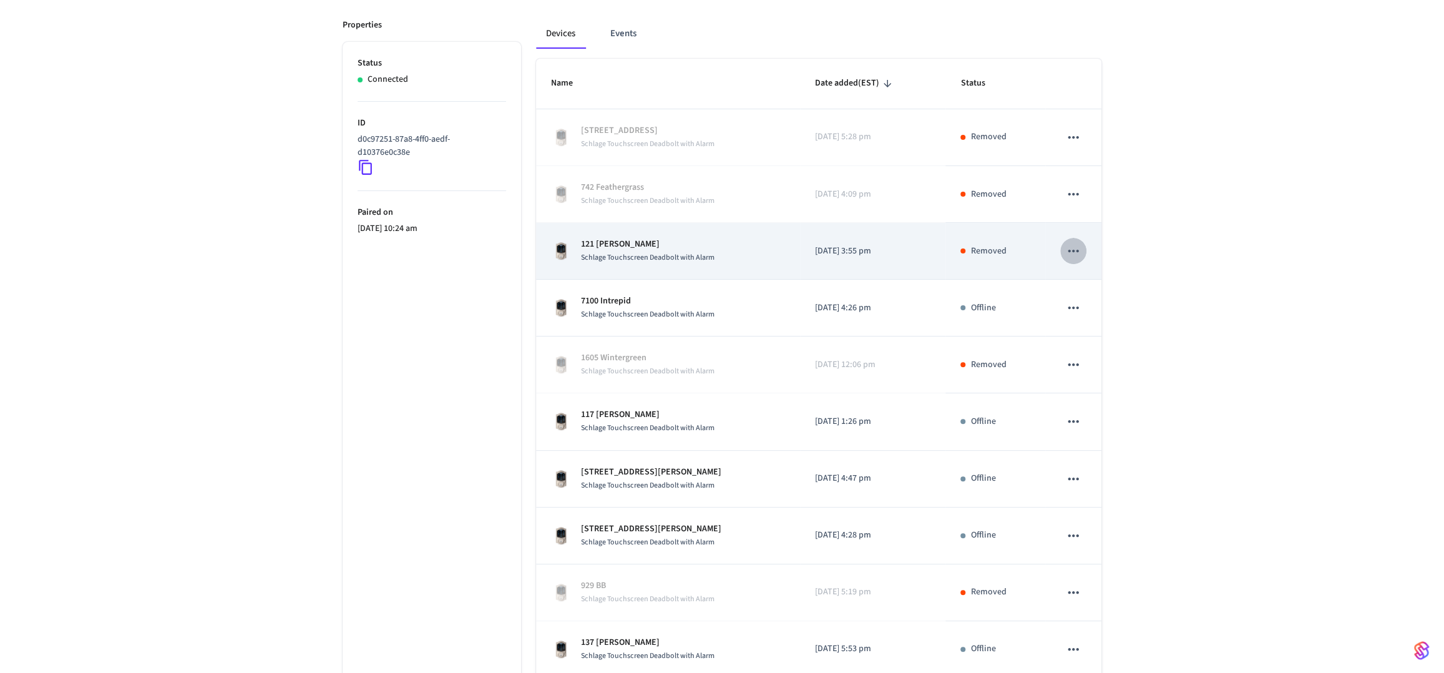
click at [1070, 249] on icon "sticky table" at bounding box center [1073, 251] width 16 height 16
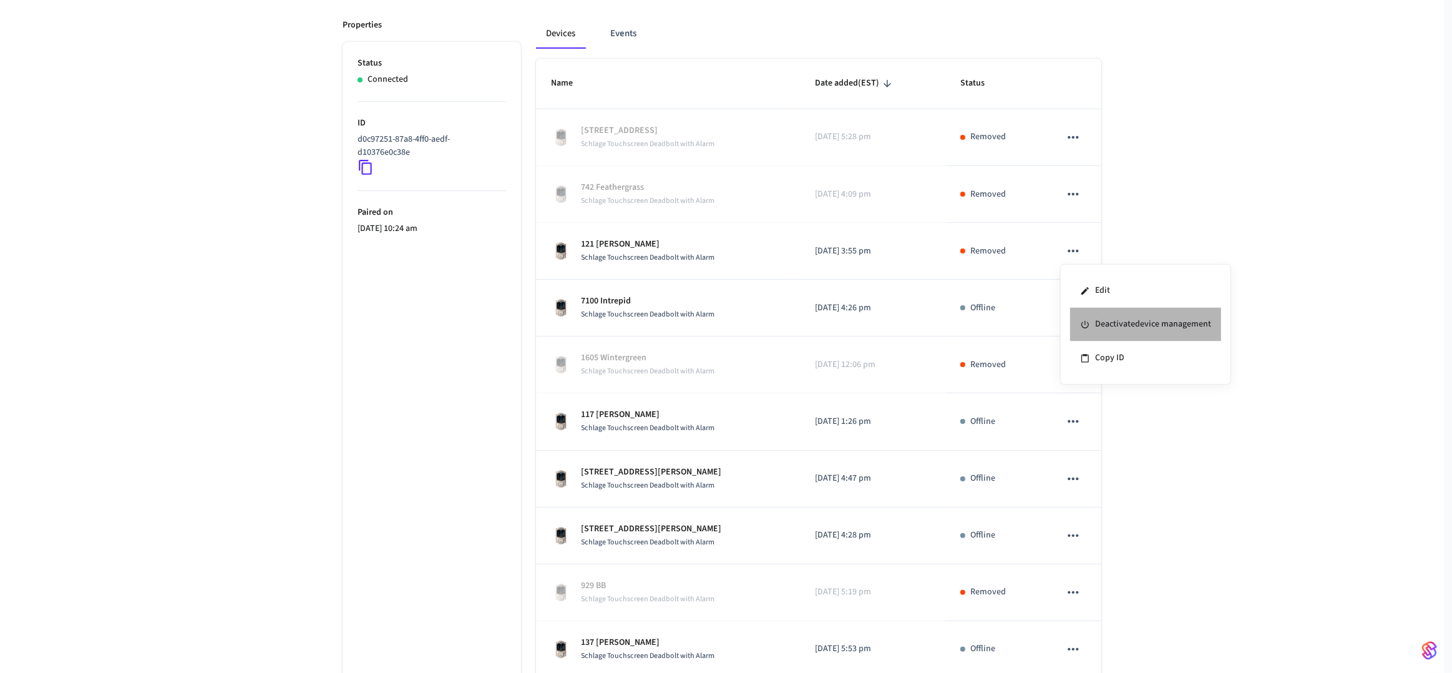
click at [1093, 329] on li "Deactivate device management" at bounding box center [1145, 325] width 151 height 34
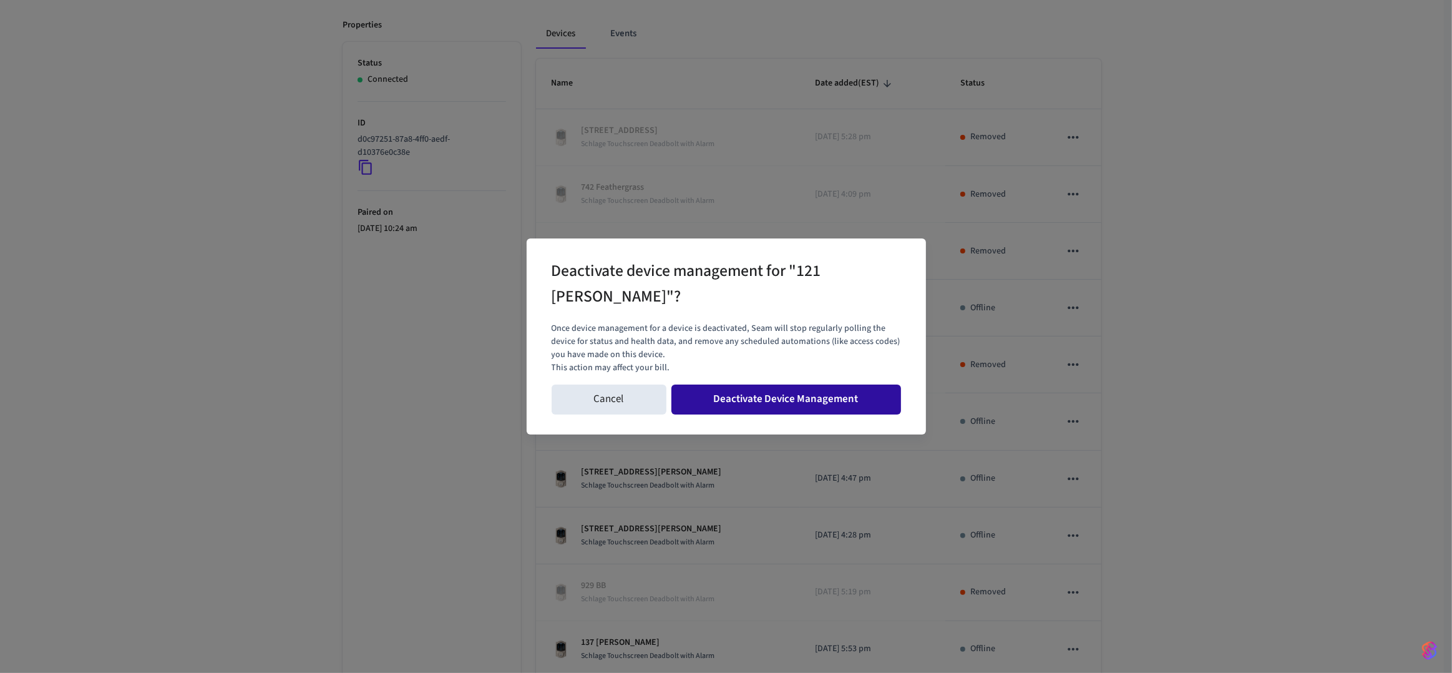
click at [831, 392] on button "Deactivate Device Management" at bounding box center [786, 399] width 230 height 30
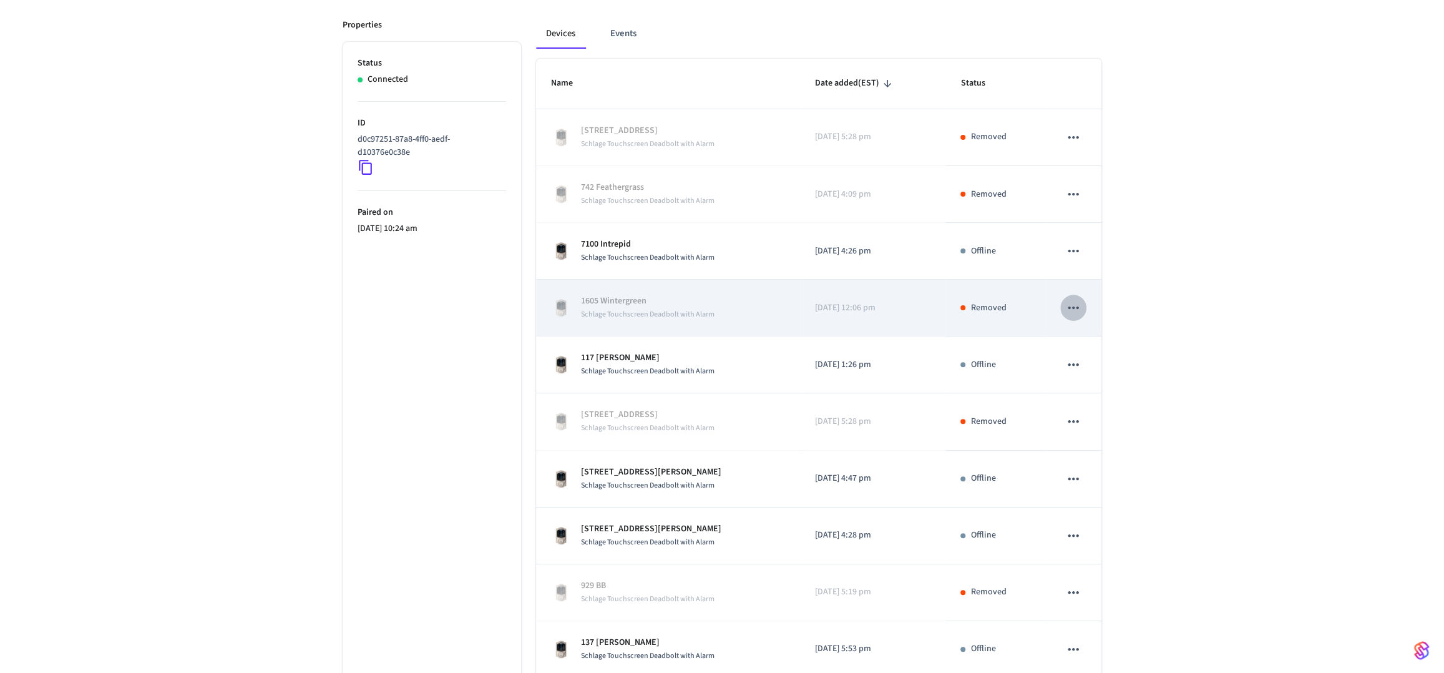
click at [1077, 308] on icon "sticky table" at bounding box center [1073, 307] width 11 height 2
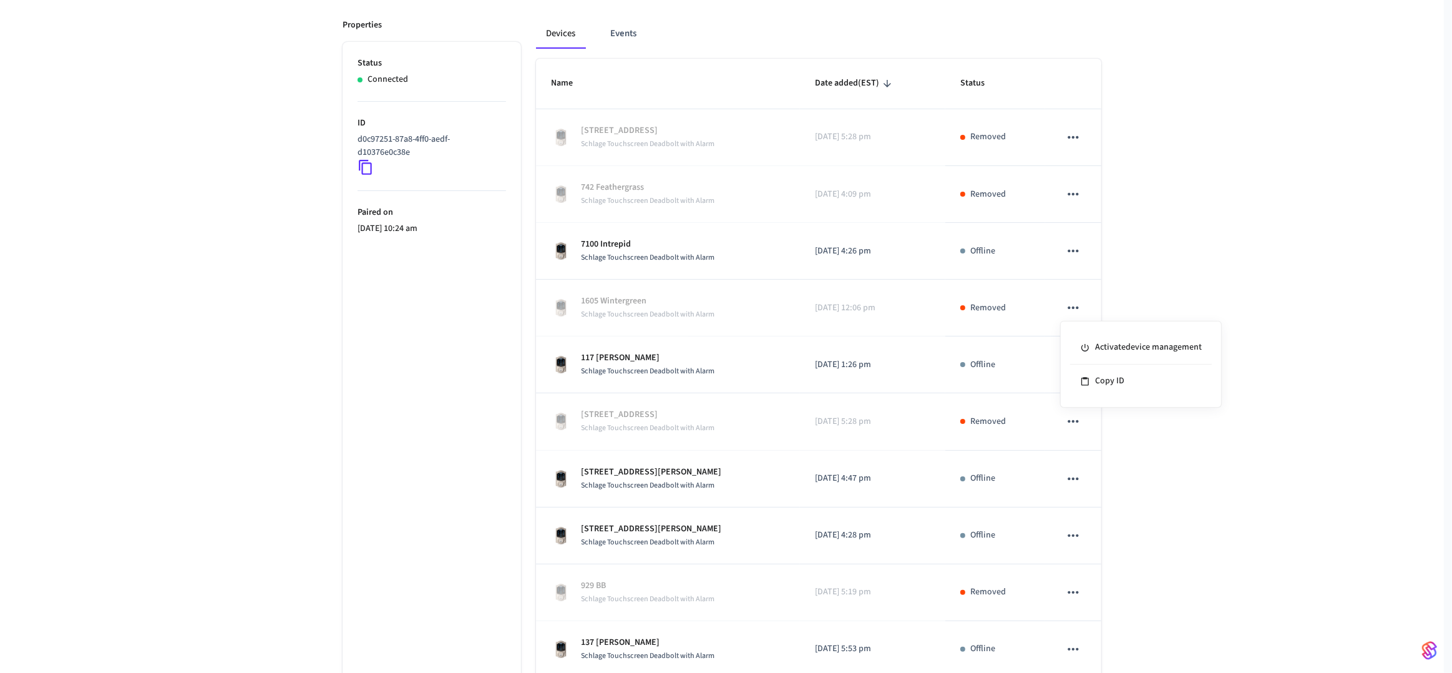
click at [1130, 288] on div at bounding box center [726, 336] width 1452 height 673
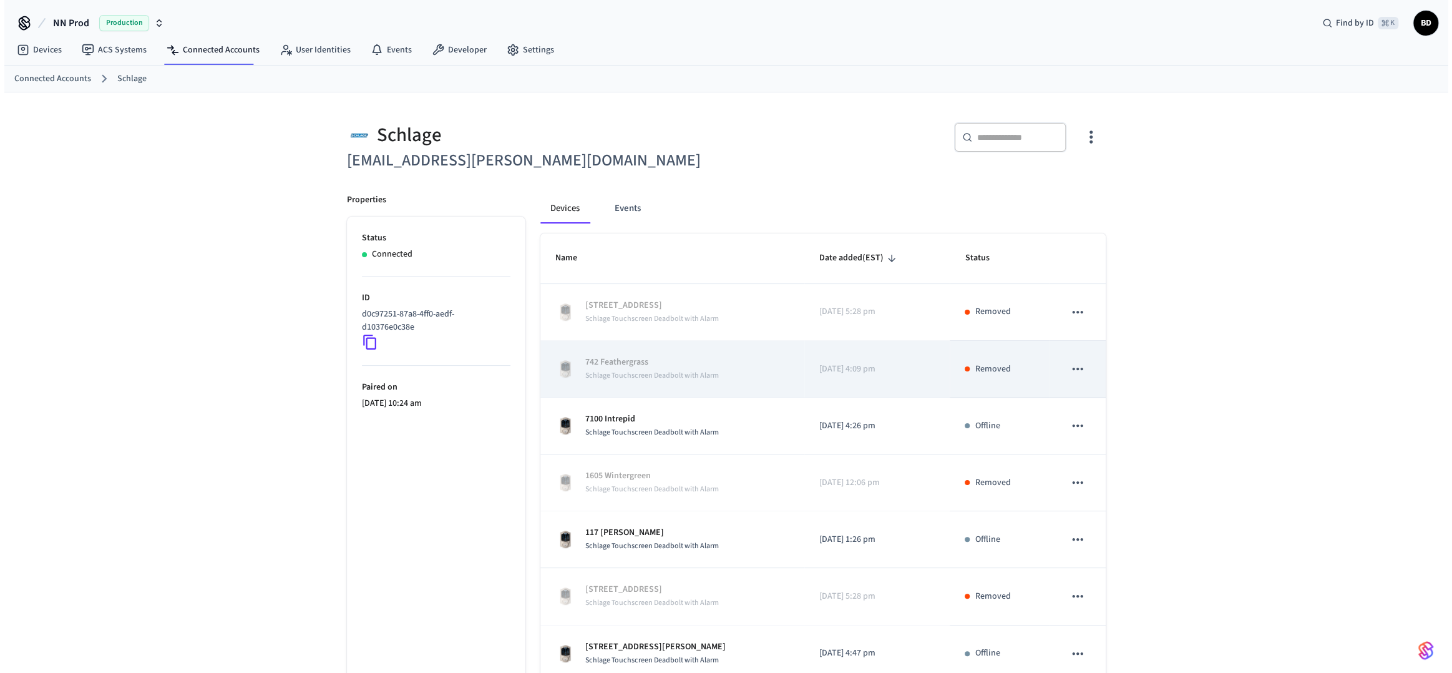
scroll to position [296, 0]
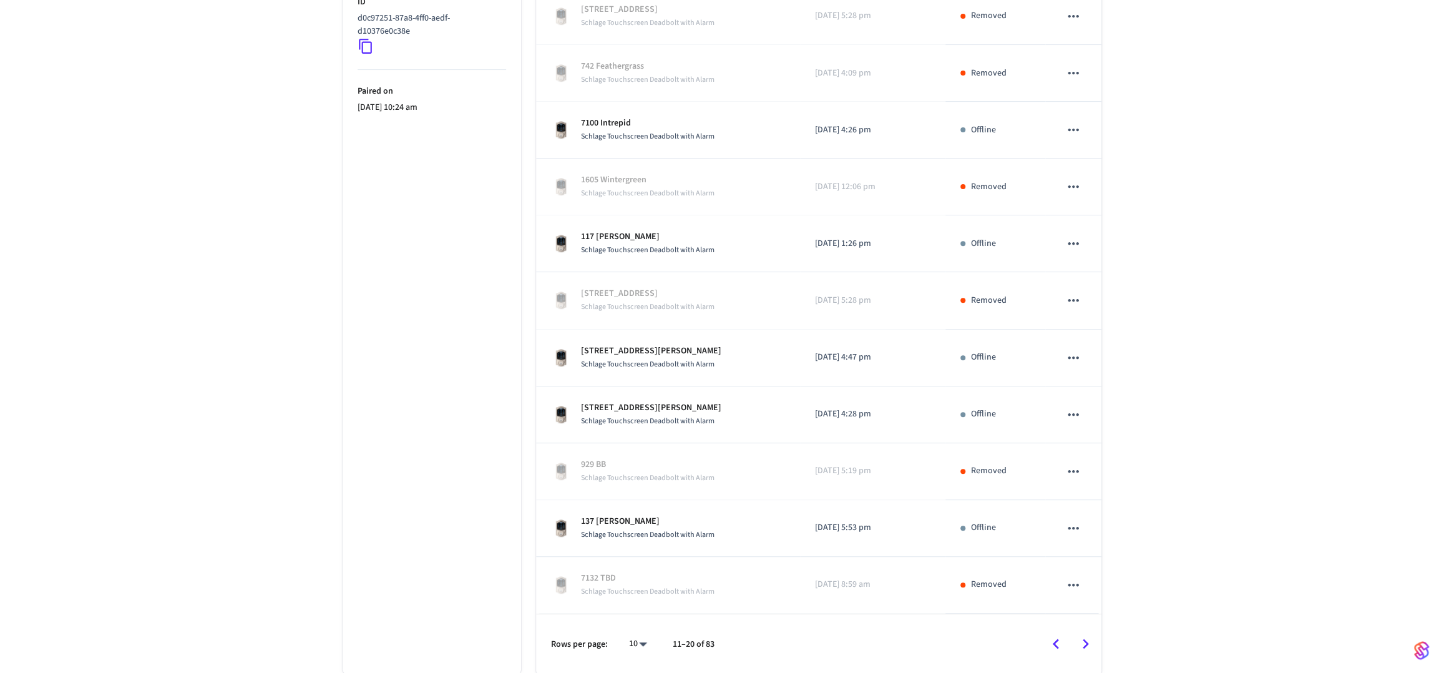
click at [643, 636] on body "NN Prod Production Find by ID ⌘ K BD Devices ACS Systems Connected Accounts Use…" at bounding box center [722, 189] width 1444 height 970
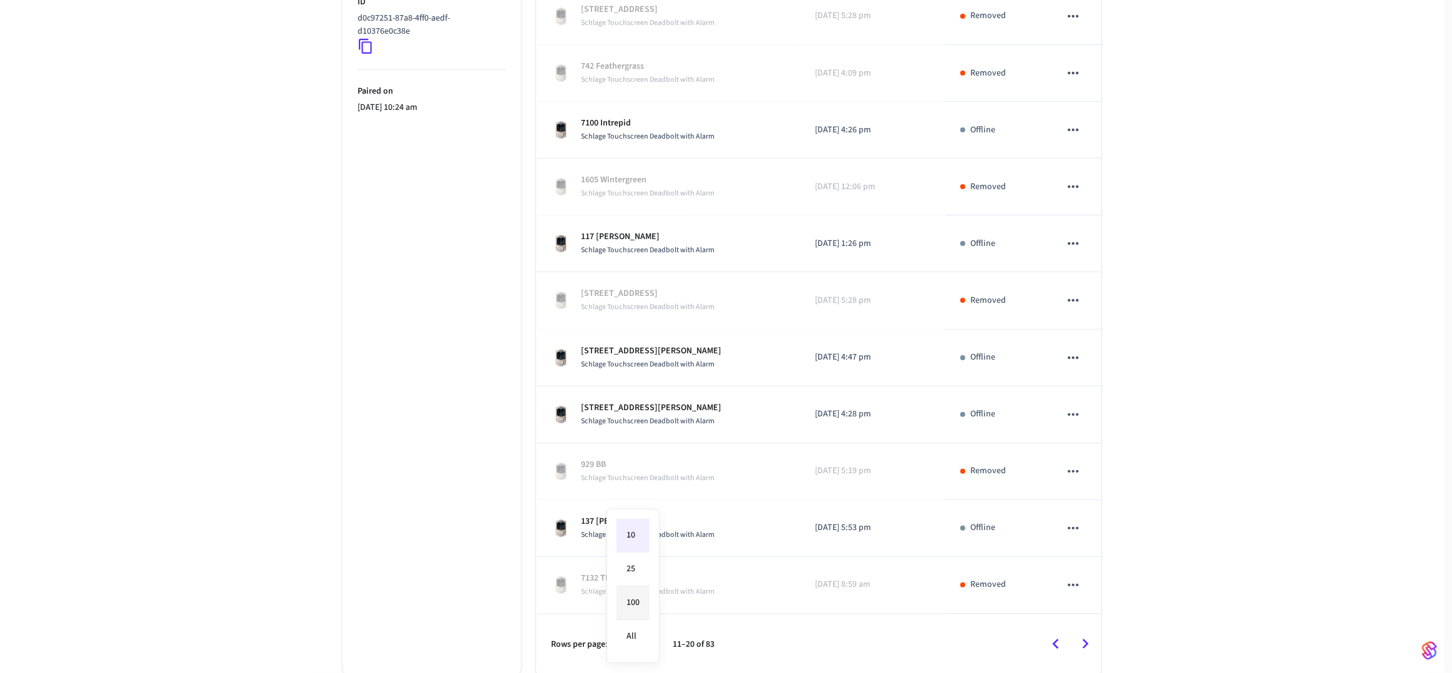
click at [634, 598] on li "100" at bounding box center [633, 603] width 33 height 34
type input "***"
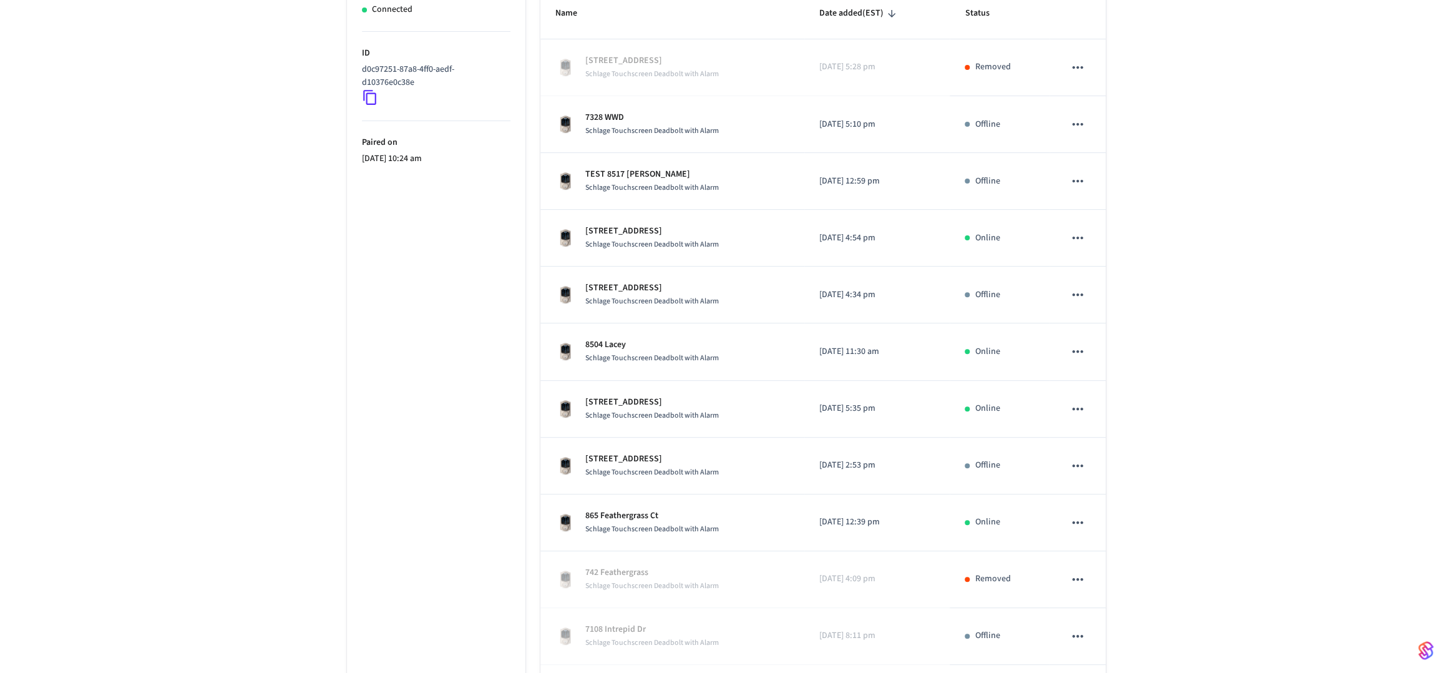
scroll to position [0, 0]
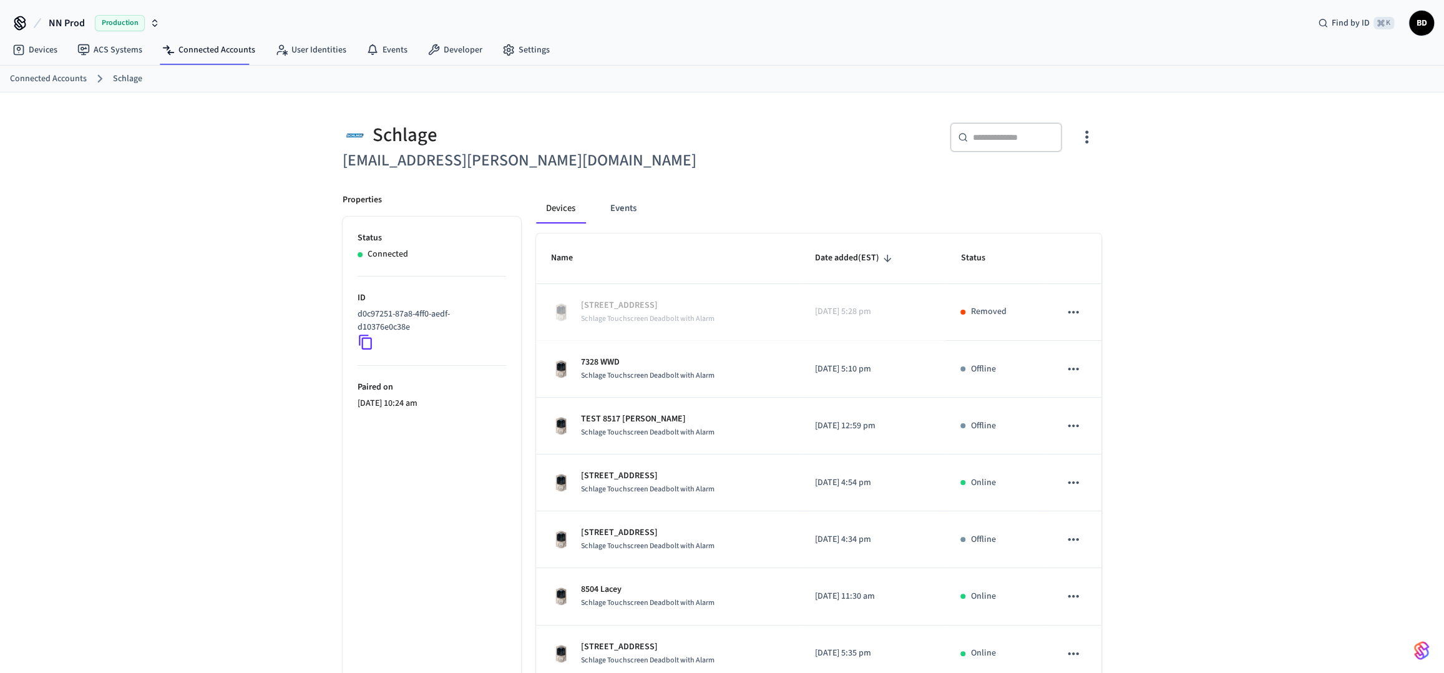
click at [1078, 142] on icon "button" at bounding box center [1086, 136] width 19 height 19
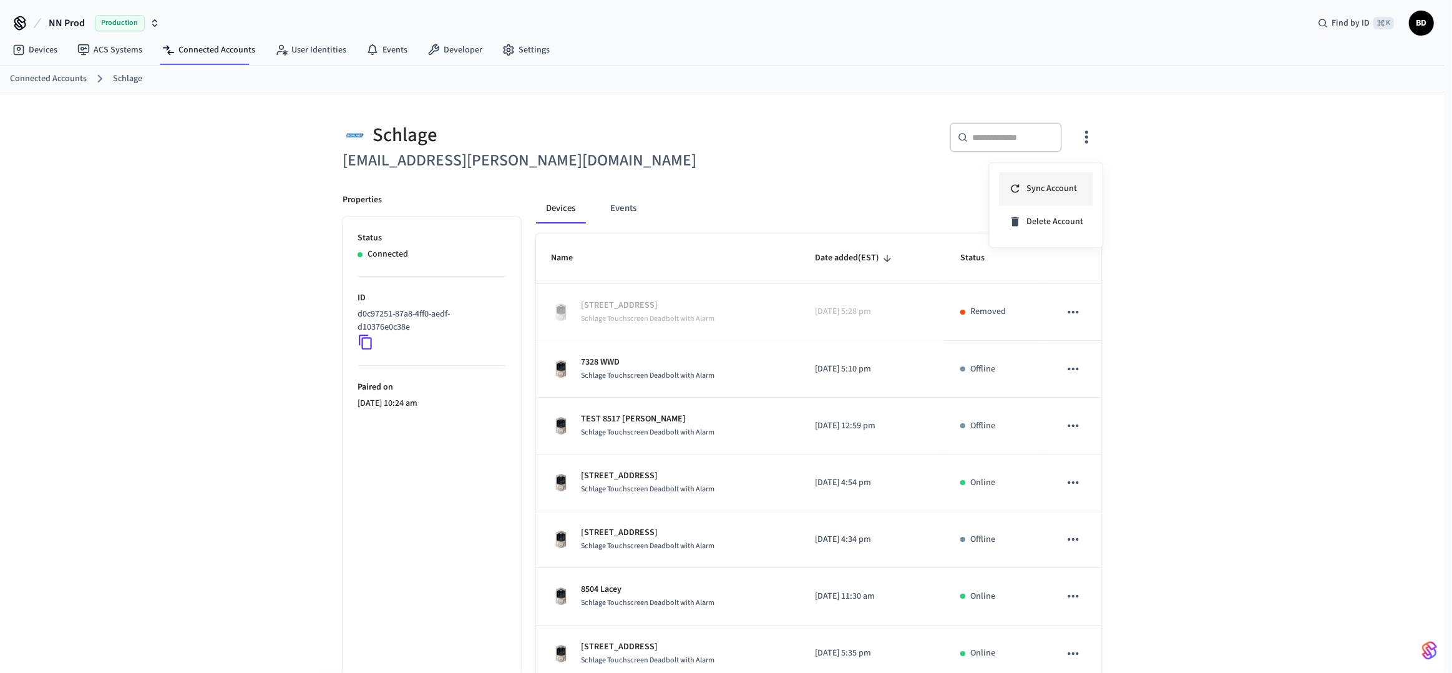
click at [1075, 182] on span "Sync Account" at bounding box center [1052, 188] width 51 height 12
click at [739, 173] on div at bounding box center [726, 336] width 1452 height 673
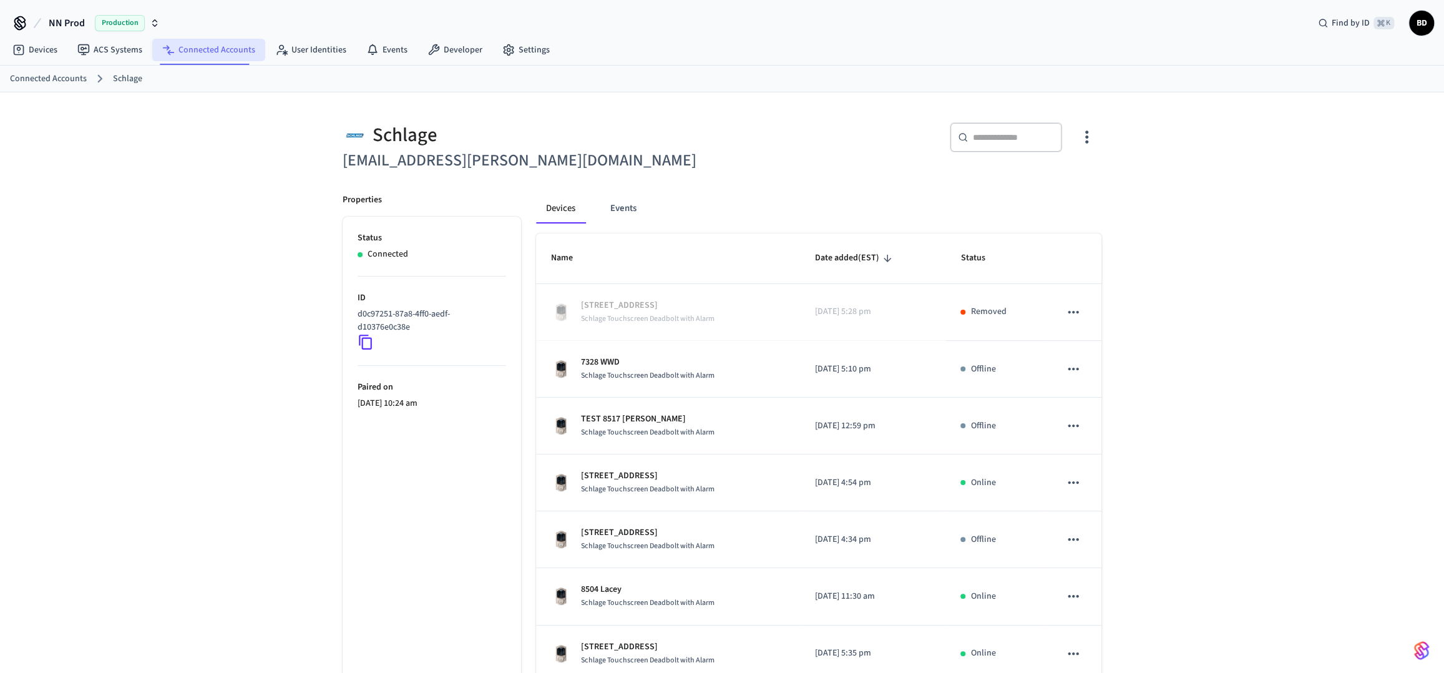
click at [235, 46] on link "Connected Accounts" at bounding box center [208, 50] width 113 height 22
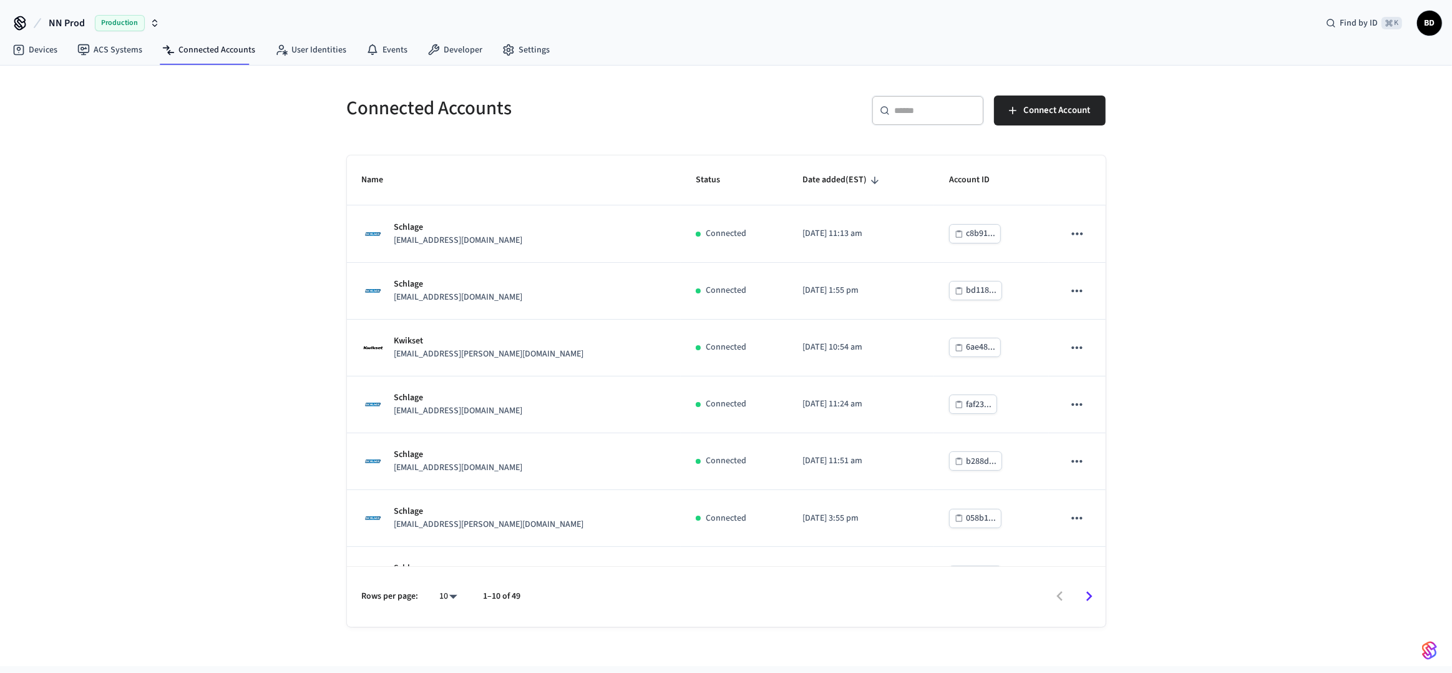
click at [887, 119] on div "​ ​" at bounding box center [928, 110] width 112 height 30
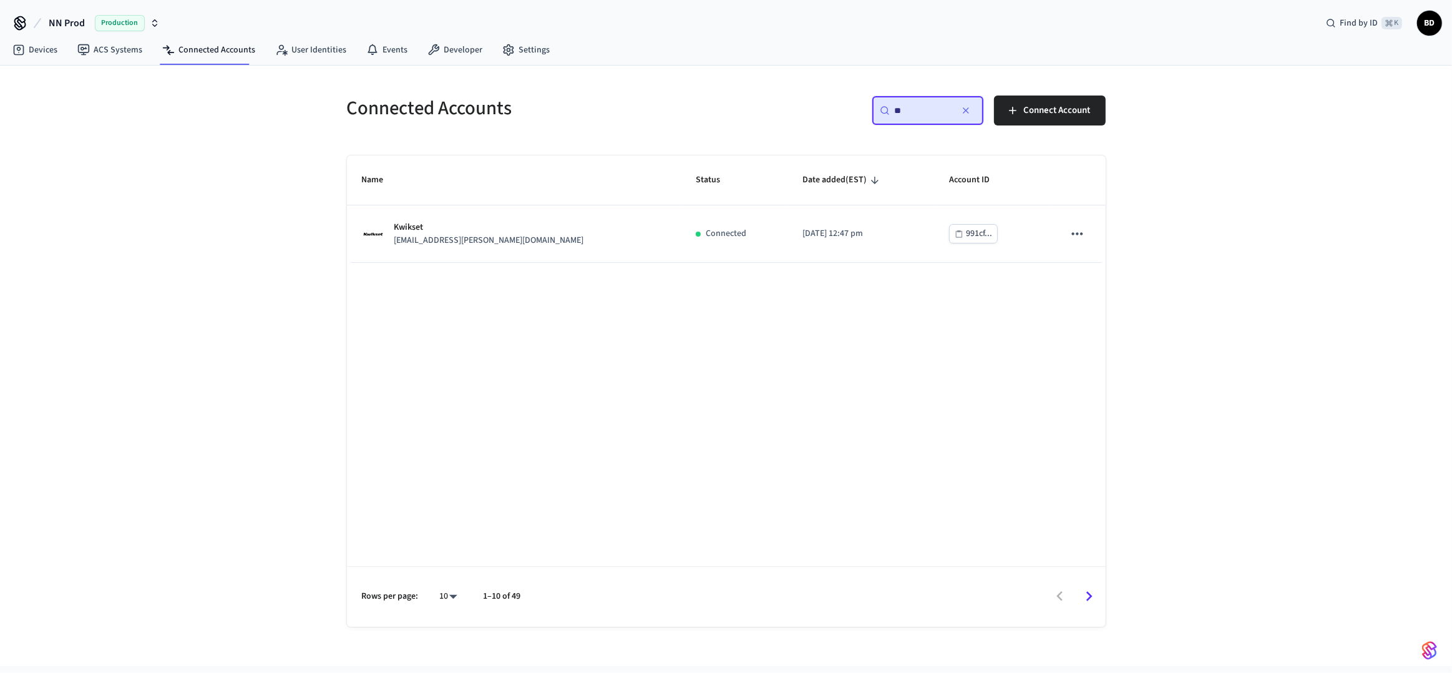
type input "*"
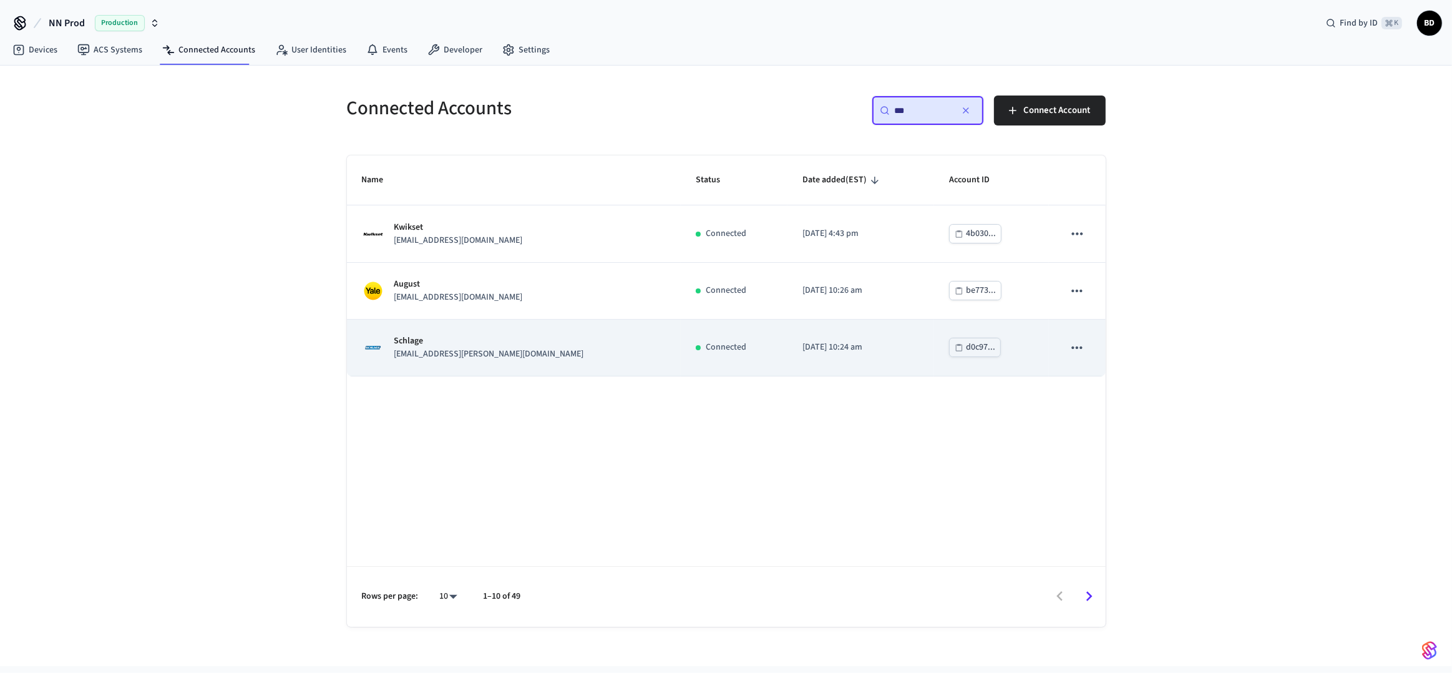
type input "***"
click at [1080, 348] on icon "sticky table" at bounding box center [1077, 347] width 11 height 2
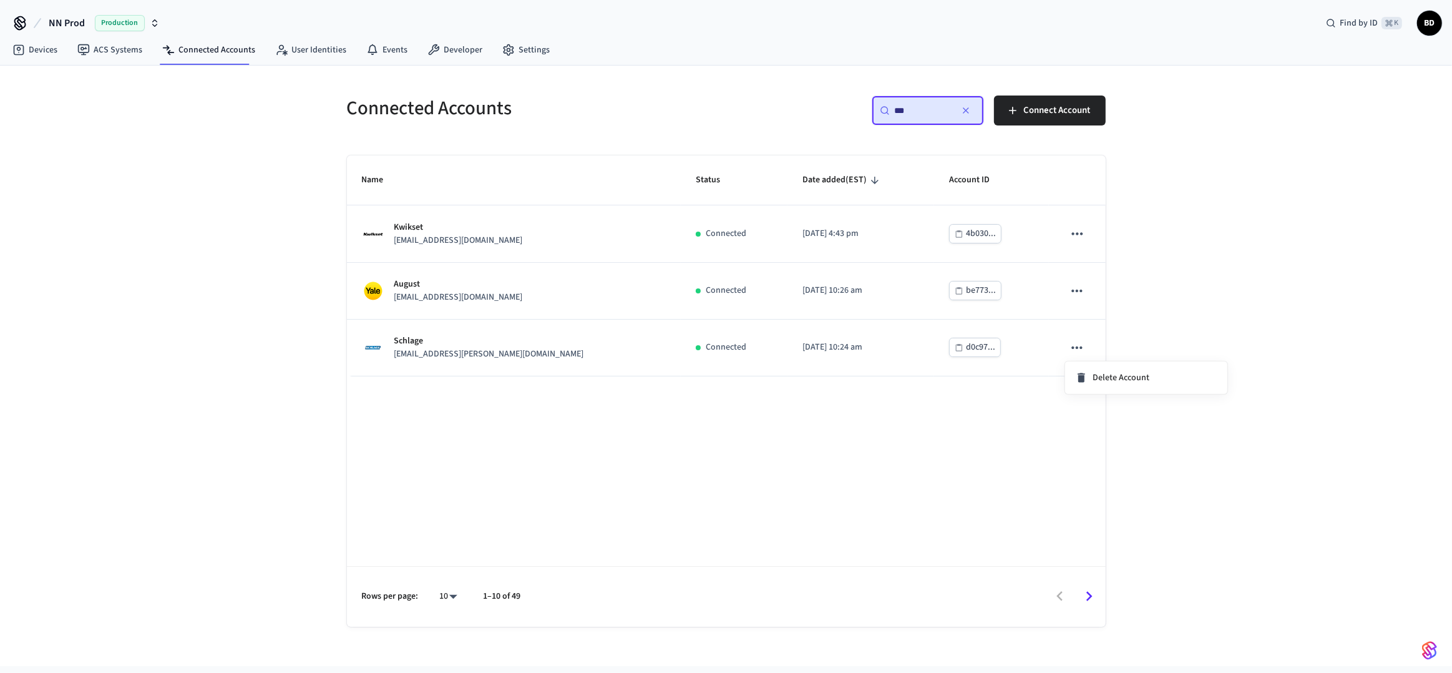
click at [925, 356] on div at bounding box center [726, 336] width 1452 height 673
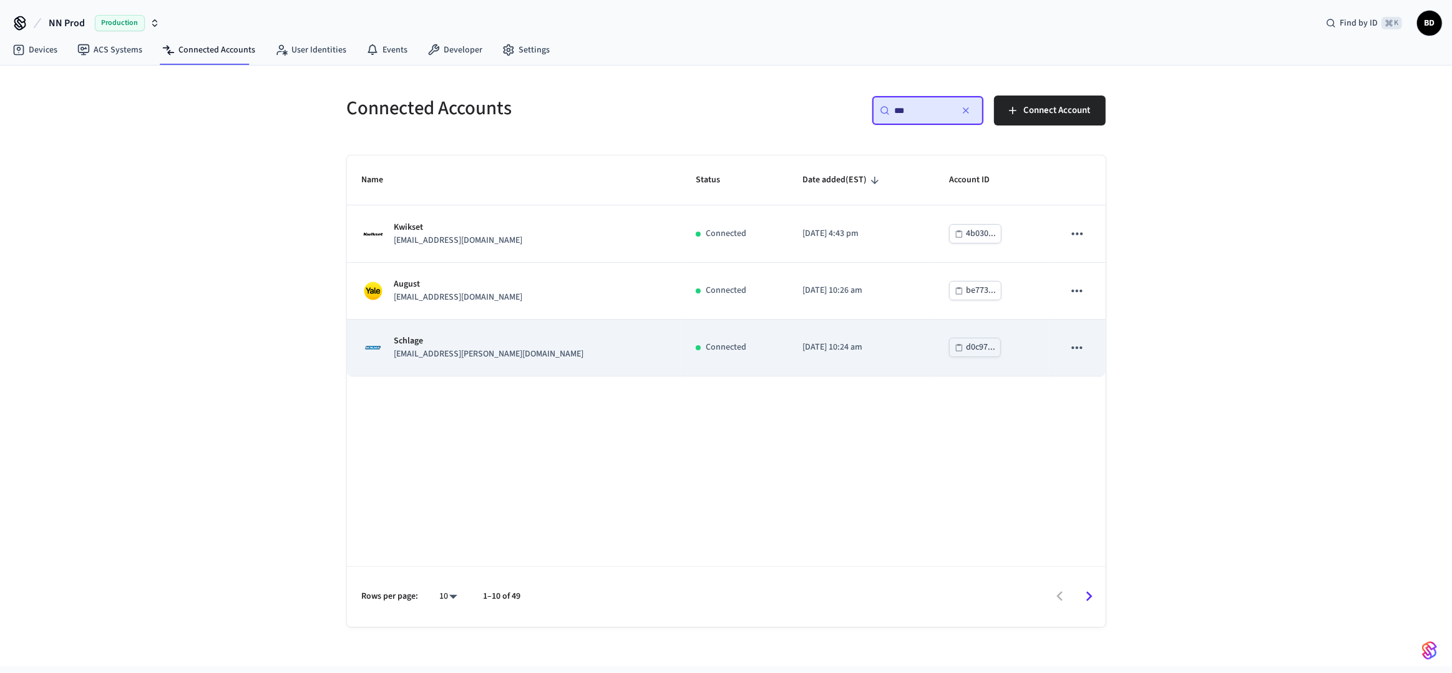
click at [802, 349] on p "[DATE] 10:24 am" at bounding box center [860, 347] width 117 height 13
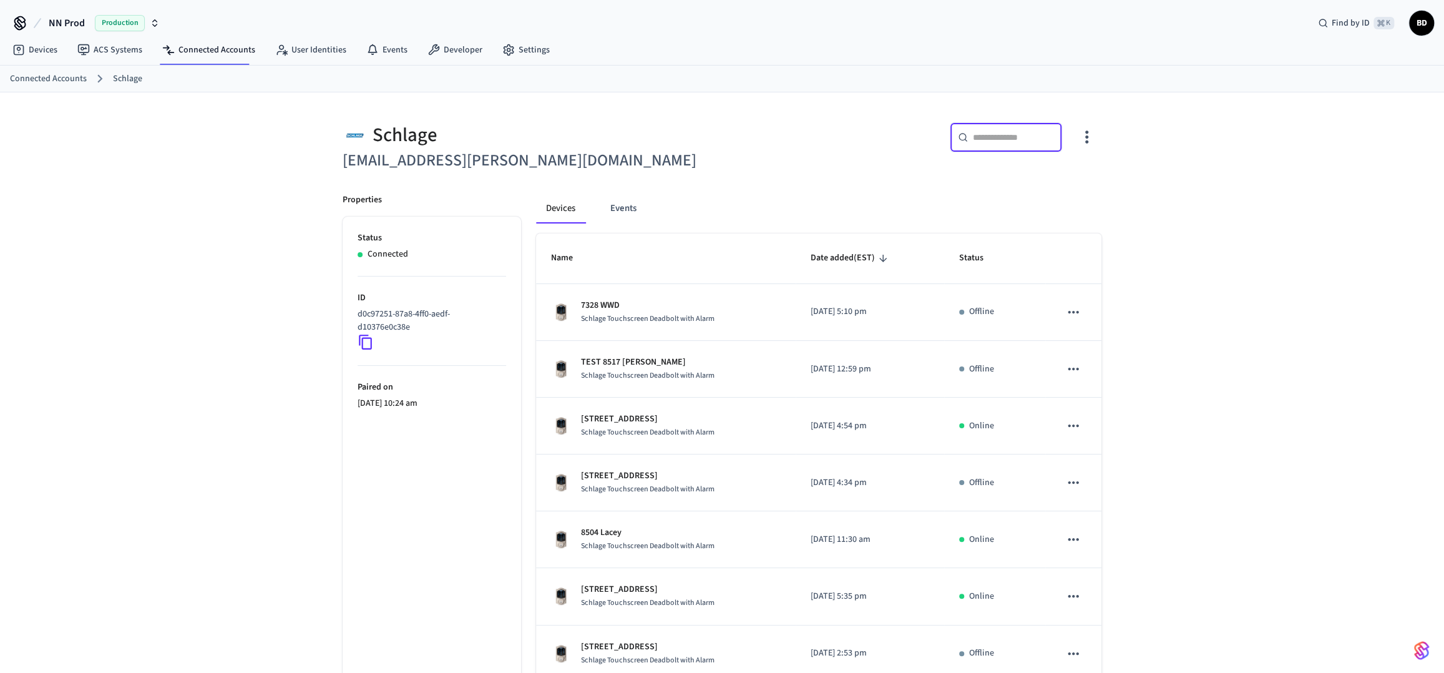
click at [1007, 142] on input "text" at bounding box center [1013, 137] width 81 height 12
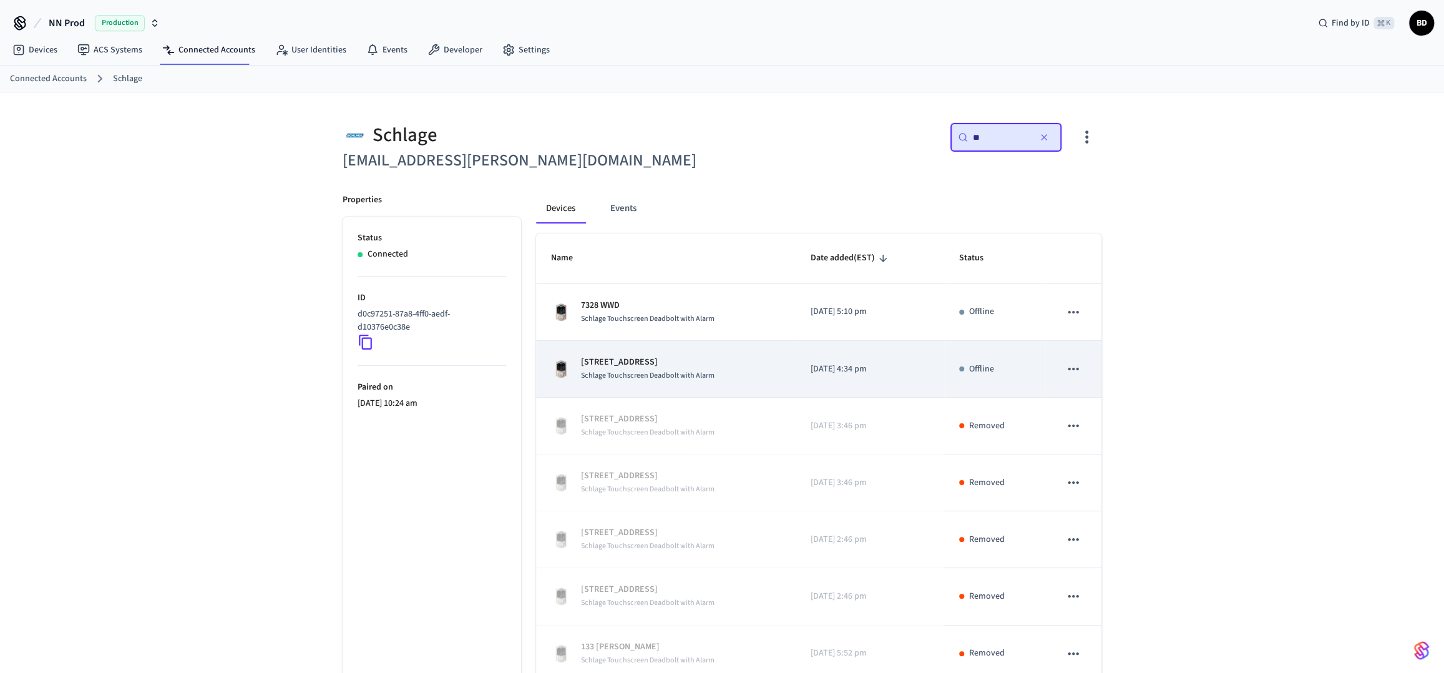
type input "**"
click at [1070, 364] on icon "sticky table" at bounding box center [1073, 369] width 16 height 16
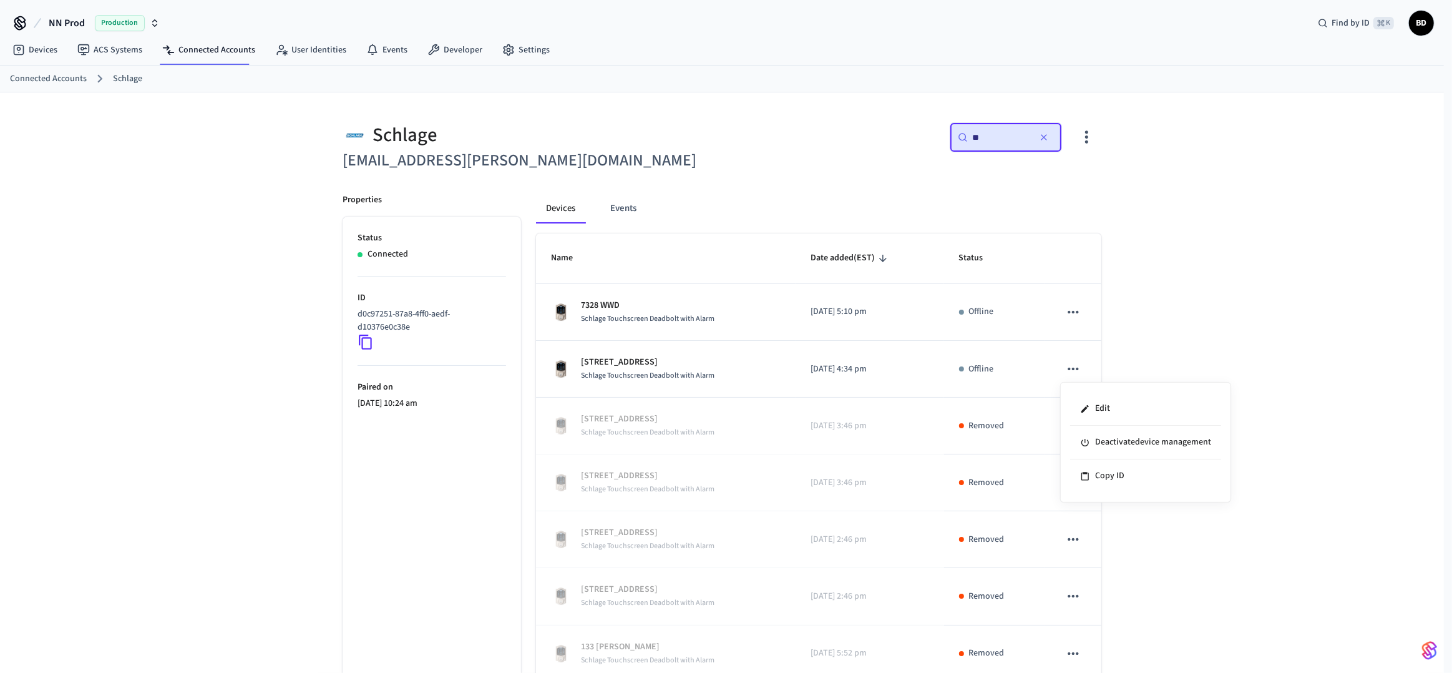
click at [1133, 343] on div at bounding box center [726, 336] width 1452 height 673
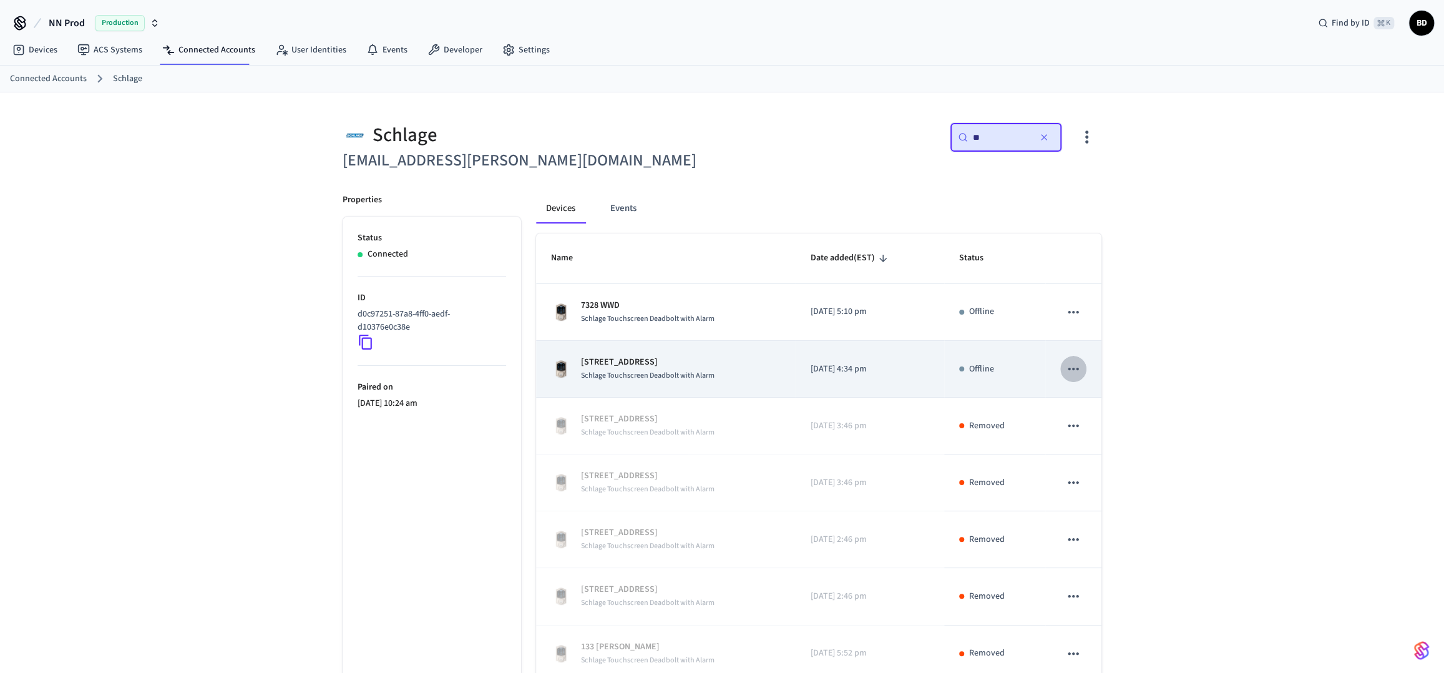
click at [1073, 364] on icon "sticky table" at bounding box center [1073, 369] width 16 height 16
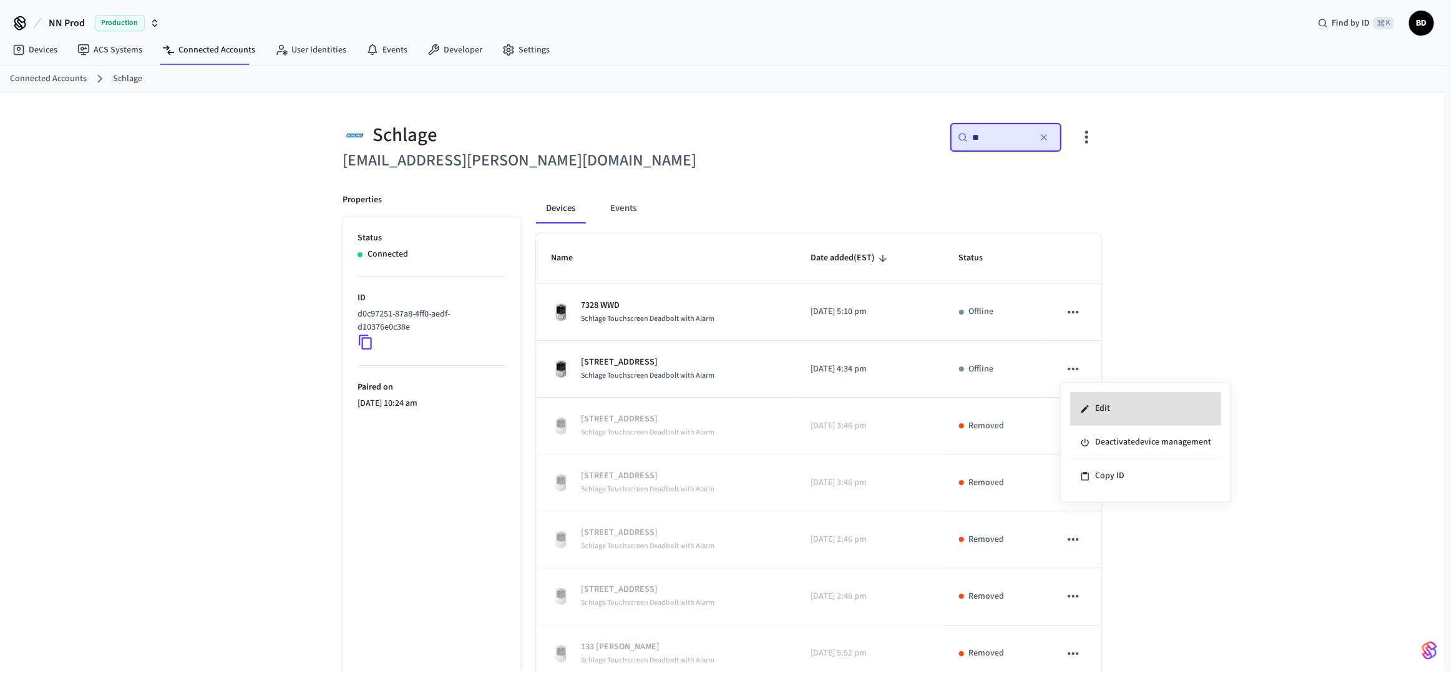
click at [861, 357] on div at bounding box center [726, 336] width 1452 height 673
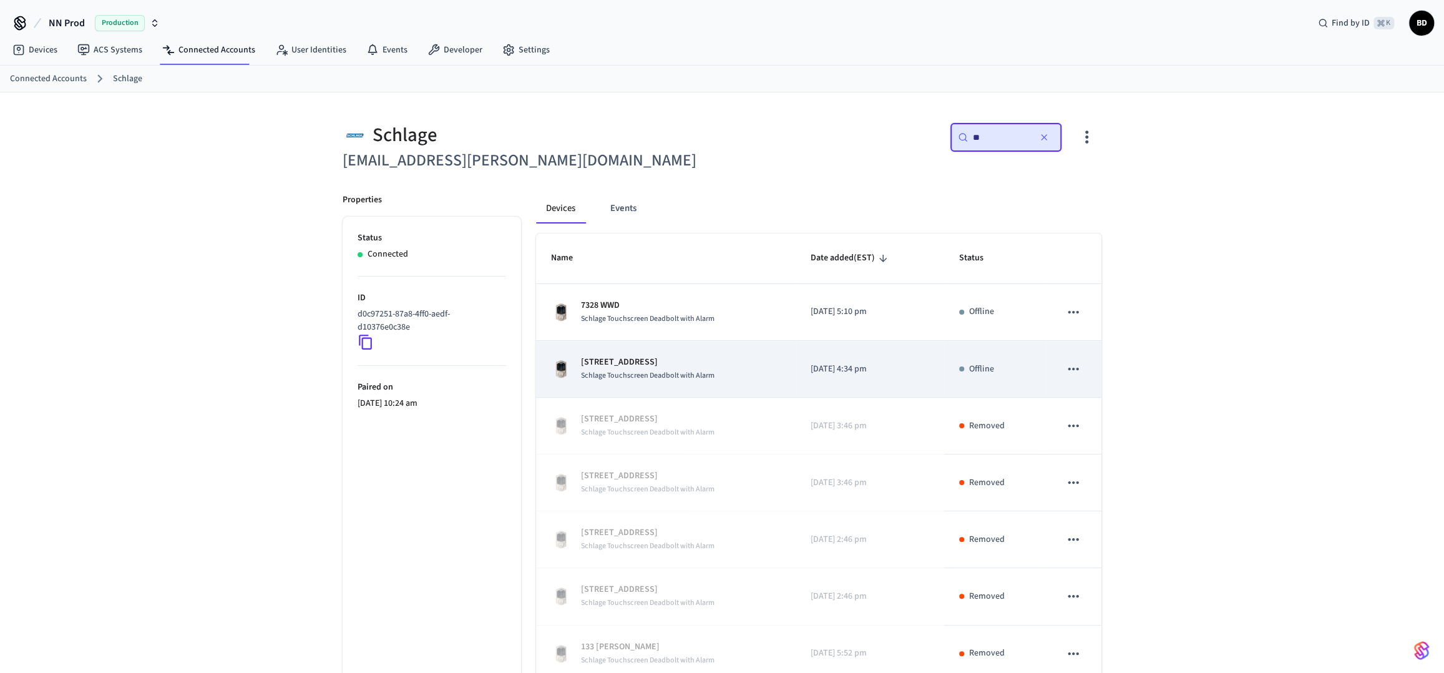
click at [766, 362] on div "732 Feathergrass Ct Schlage Touchscreen Deadbolt with Alarm" at bounding box center [666, 369] width 230 height 26
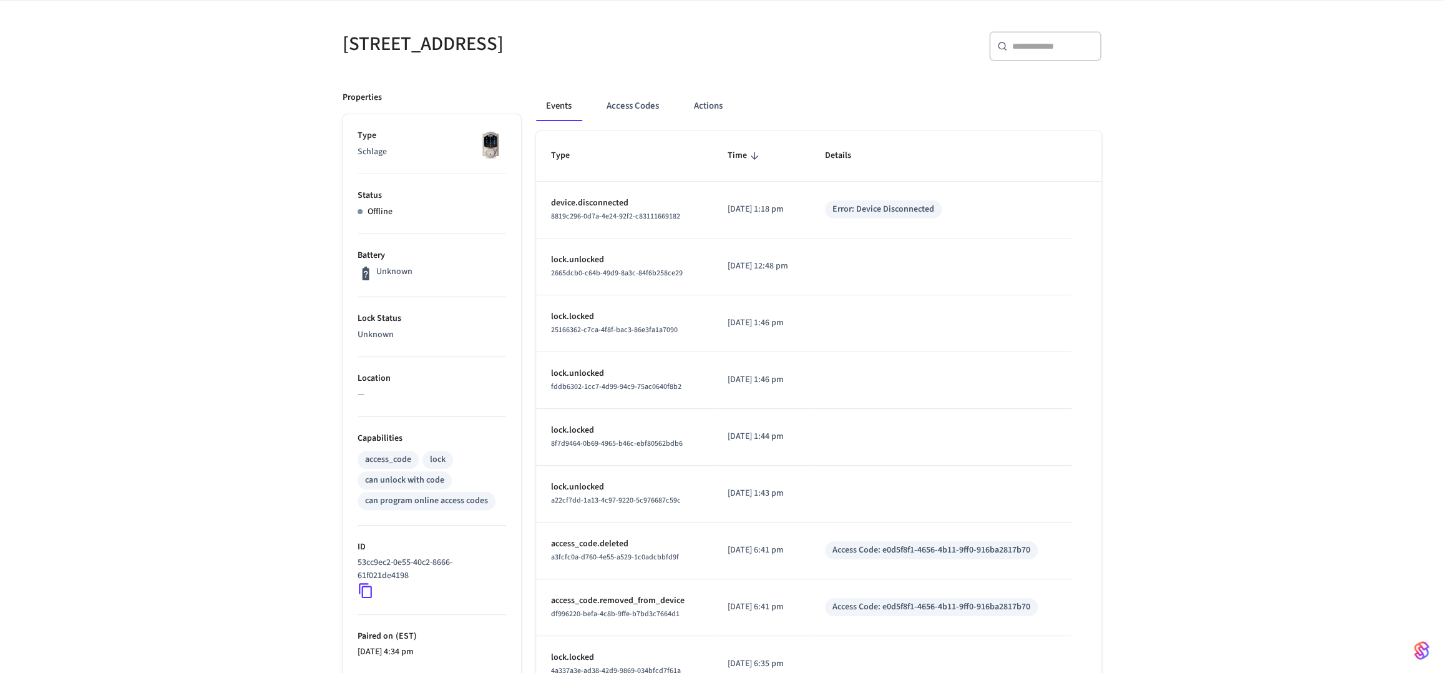
scroll to position [323, 0]
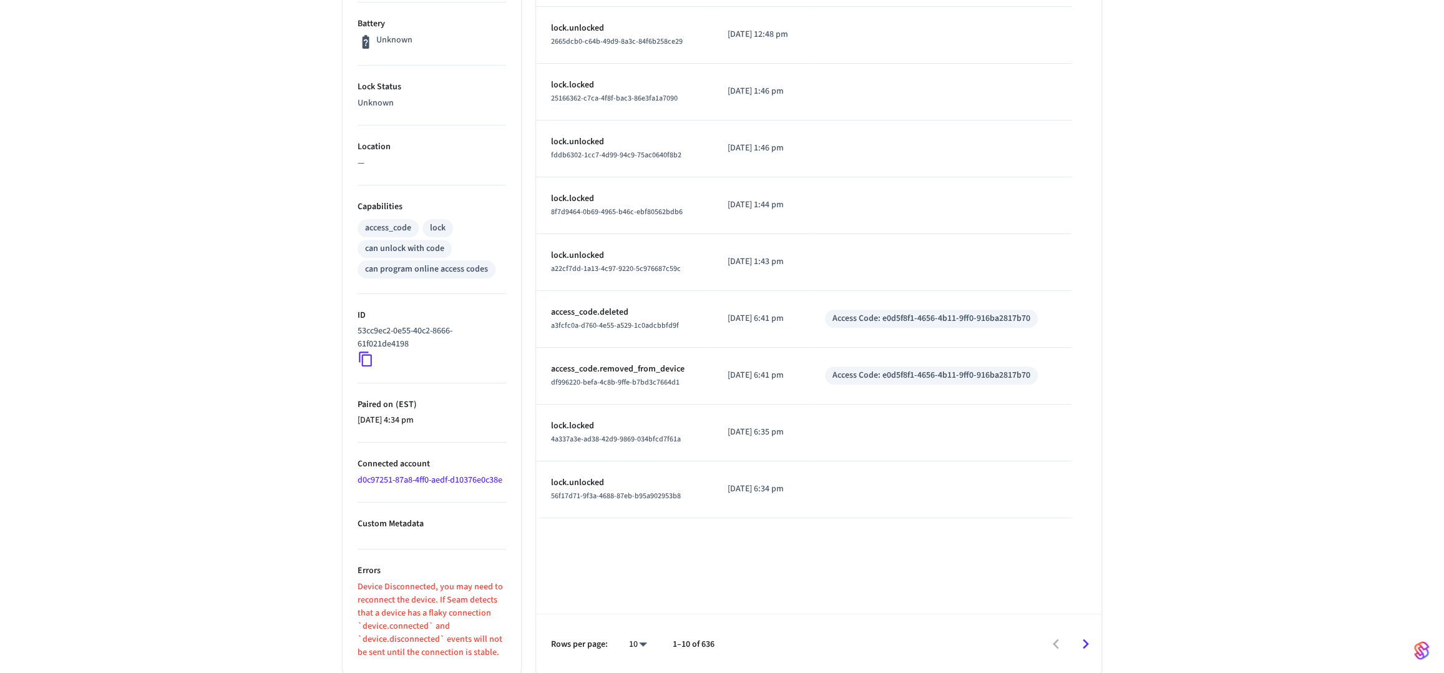
click at [433, 481] on link "d0c97251-87a8-4ff0-aedf-d10376e0c38e" at bounding box center [430, 480] width 145 height 12
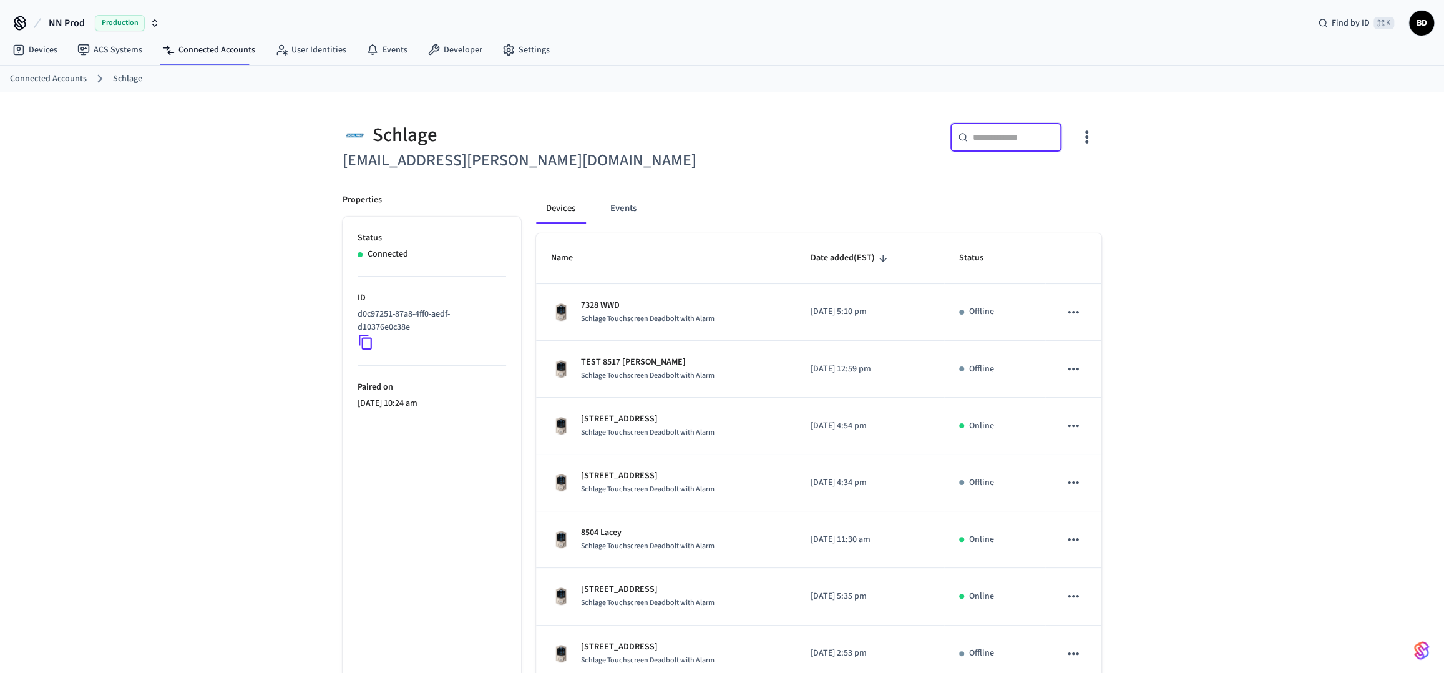
click at [988, 140] on input "text" at bounding box center [1013, 137] width 81 height 12
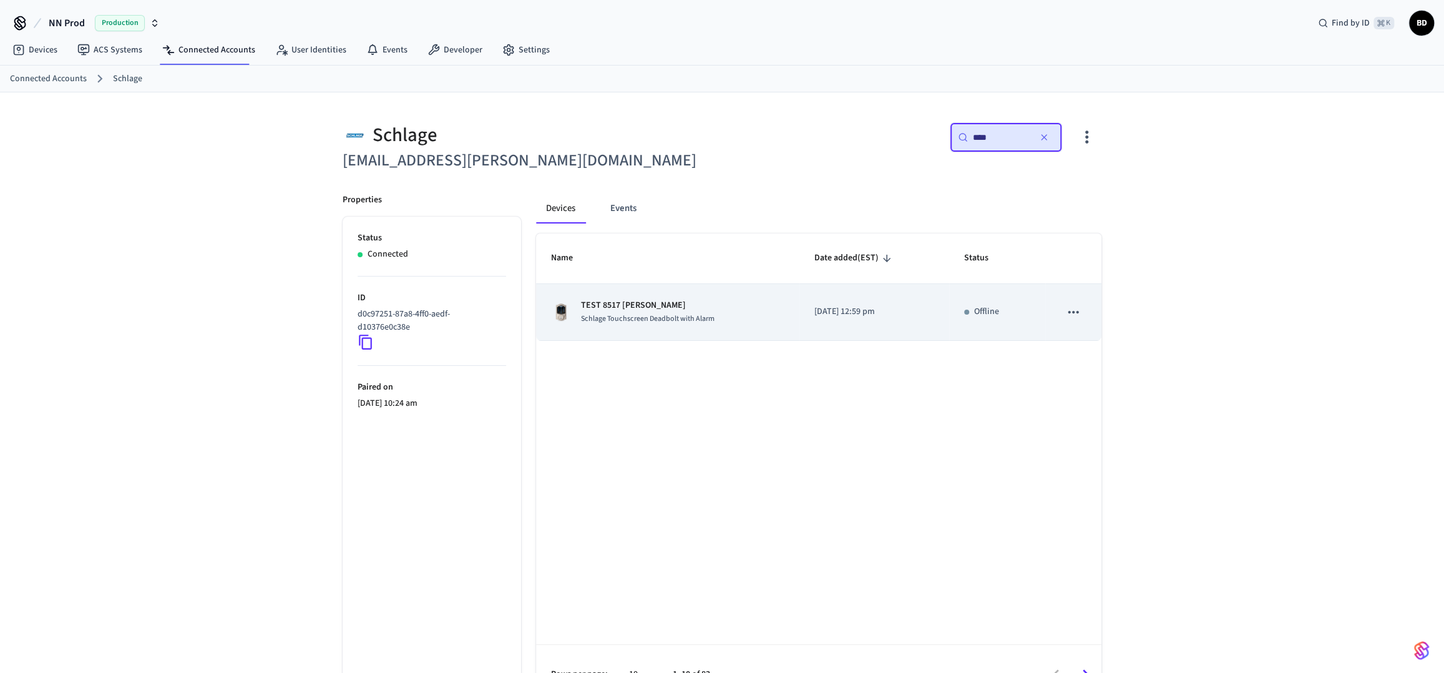
type input "****"
click at [1077, 318] on icon "sticky table" at bounding box center [1073, 312] width 16 height 16
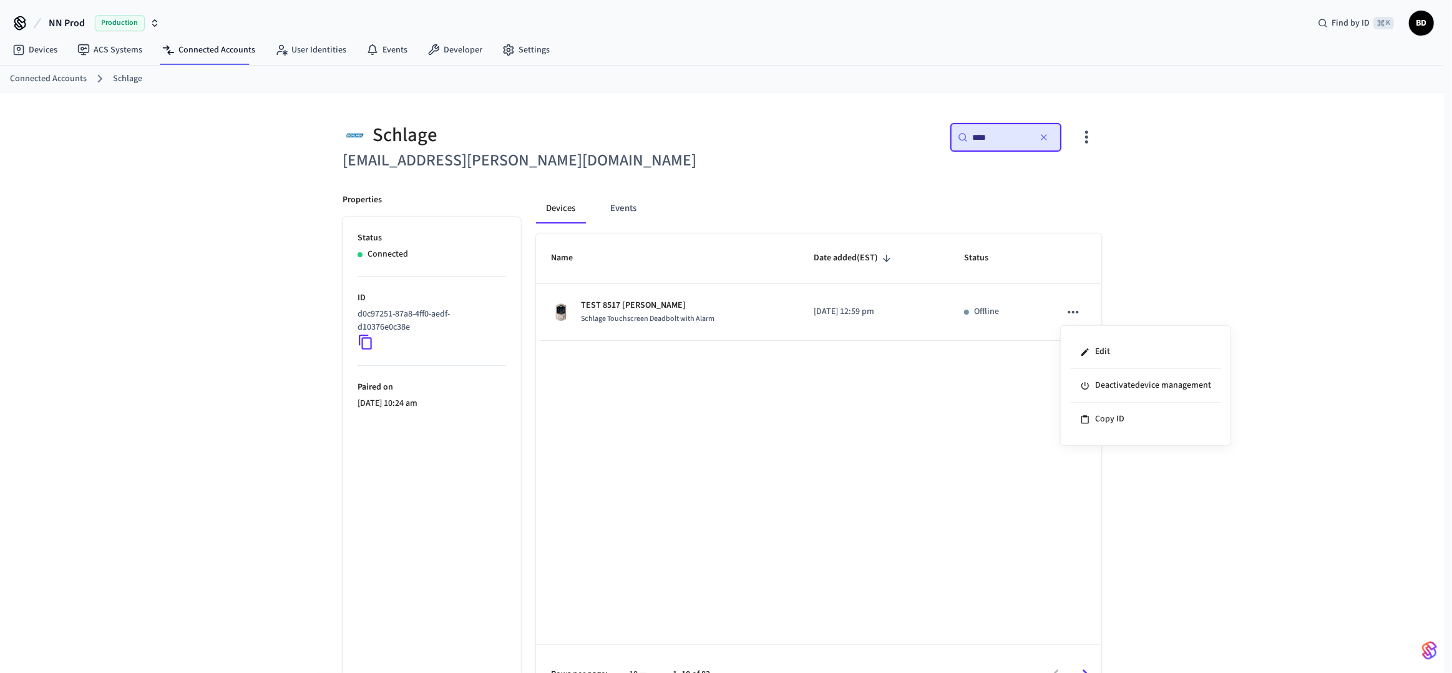
click at [876, 358] on div at bounding box center [726, 336] width 1452 height 673
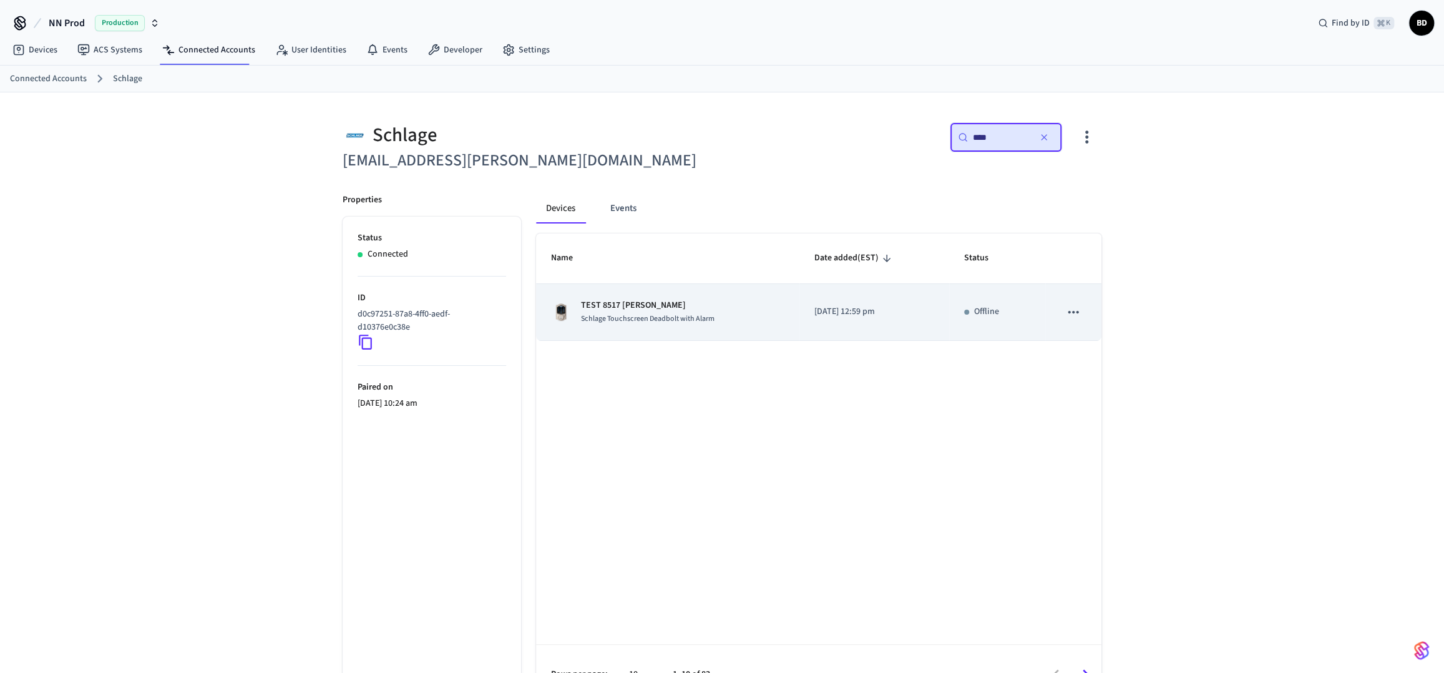
click at [1069, 316] on icon "sticky table" at bounding box center [1073, 312] width 16 height 16
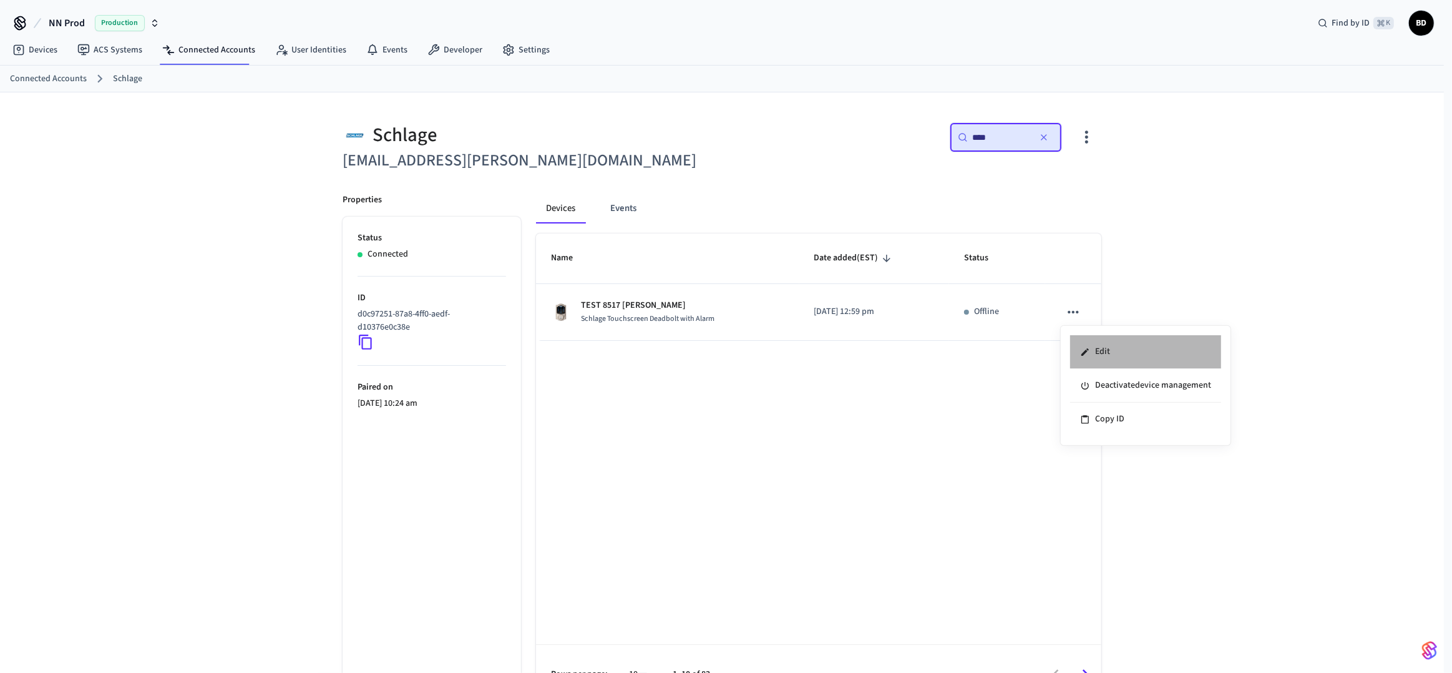
click at [1081, 353] on icon at bounding box center [1085, 352] width 10 height 10
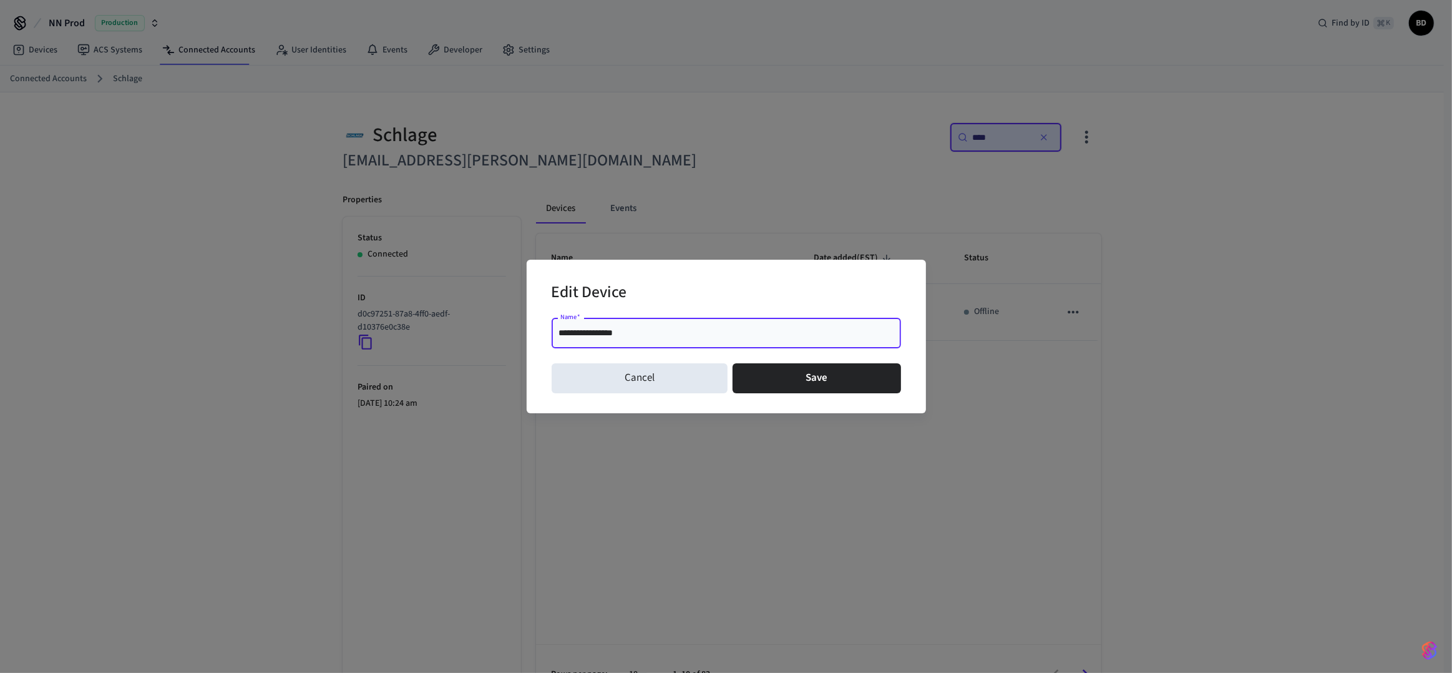
click at [801, 201] on div "**********" at bounding box center [726, 336] width 1452 height 673
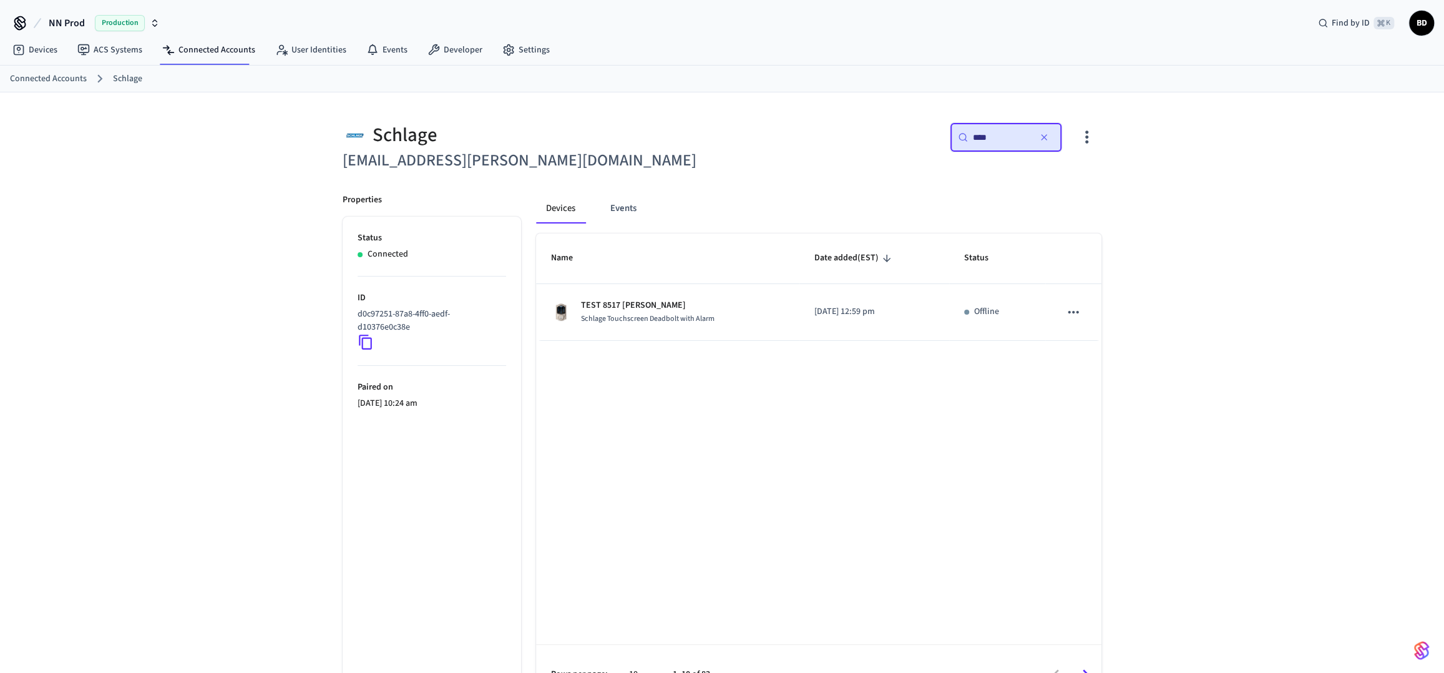
click at [801, 201] on div "Devices Events" at bounding box center [818, 208] width 565 height 30
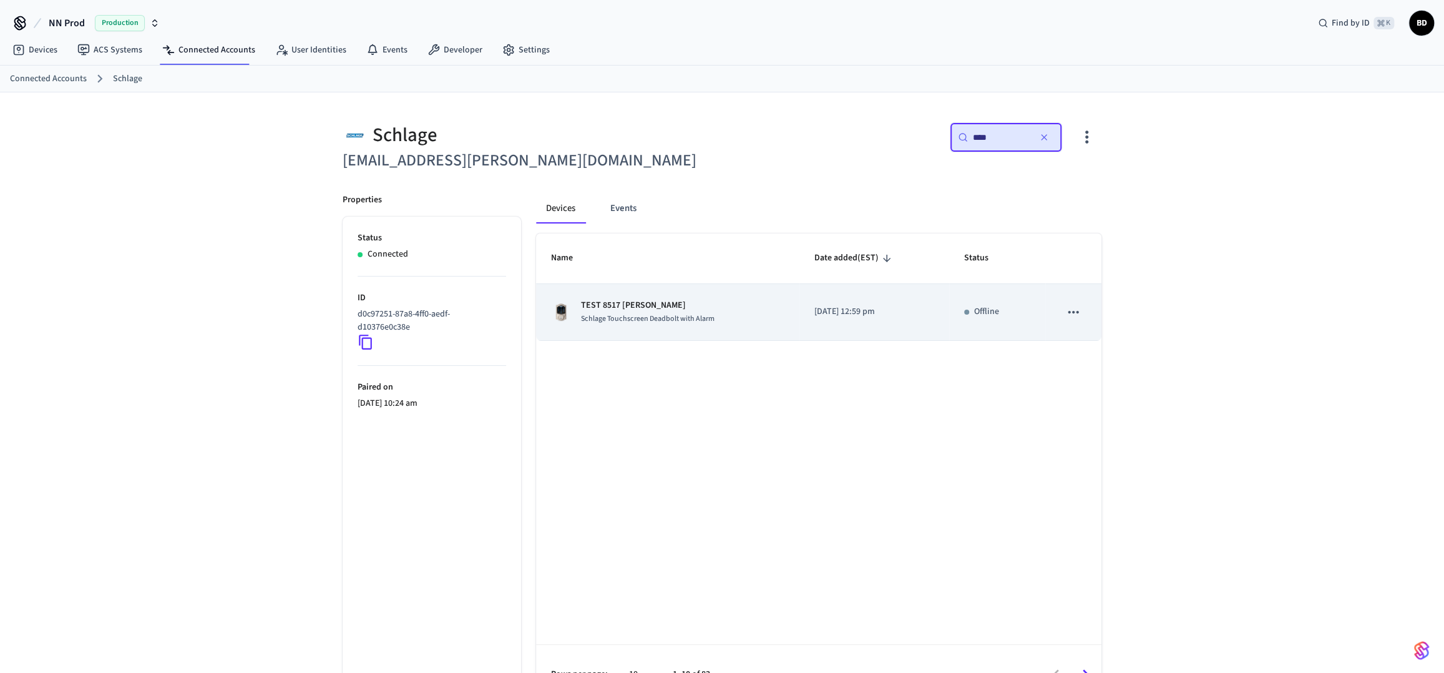
click at [1081, 317] on button "sticky table" at bounding box center [1073, 312] width 26 height 26
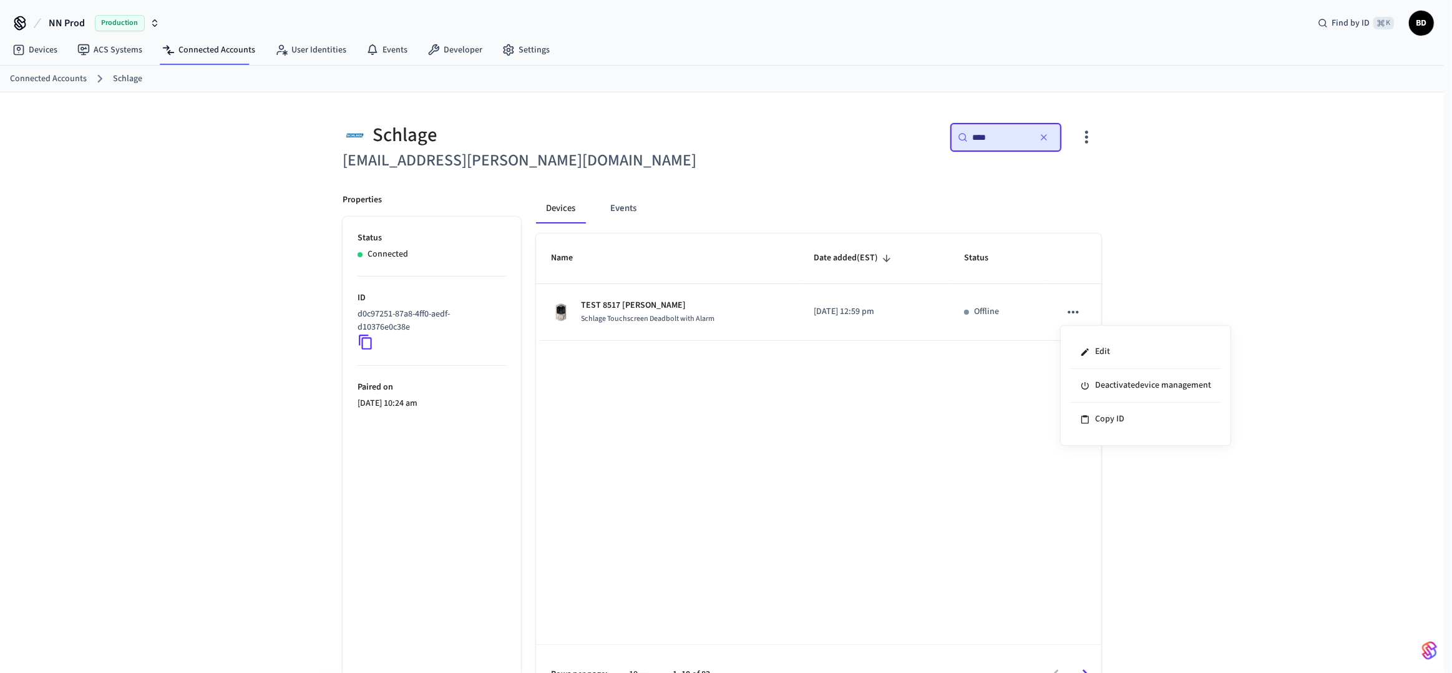
click at [1121, 226] on div at bounding box center [726, 336] width 1452 height 673
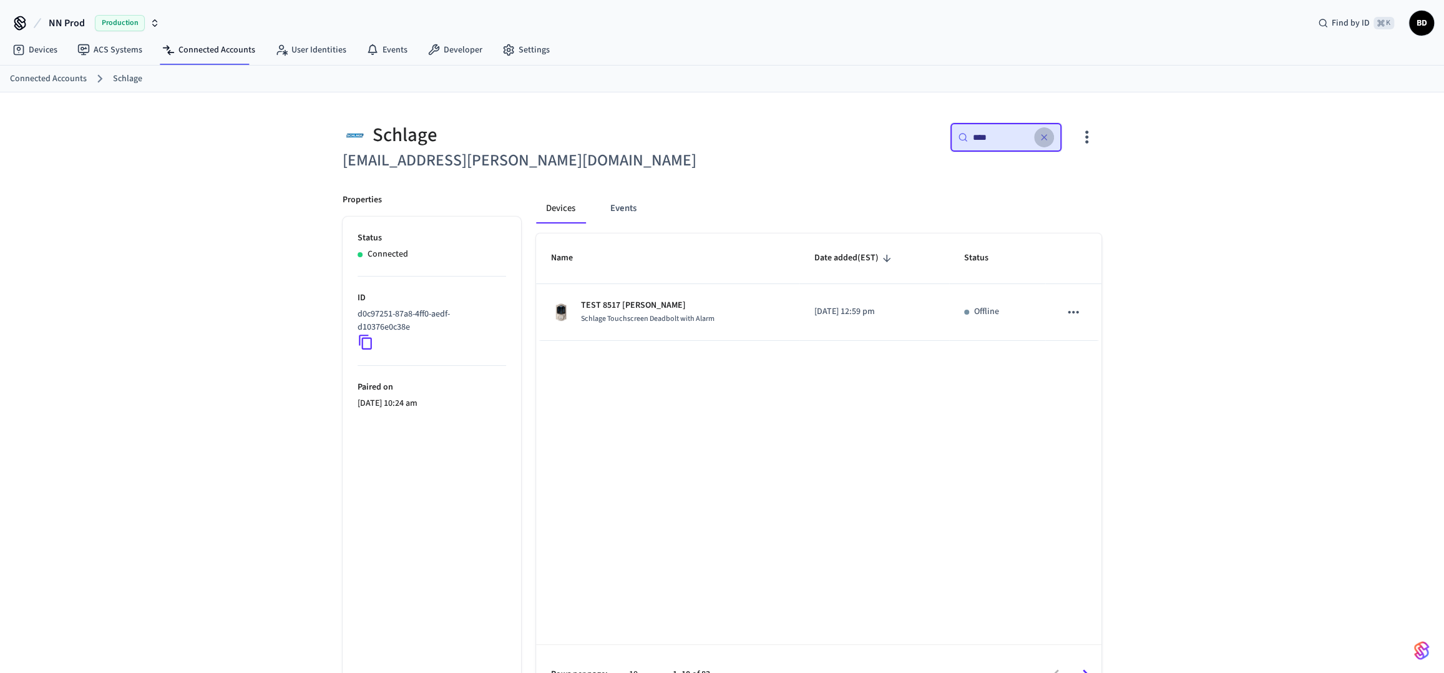
click at [1046, 140] on icon "button" at bounding box center [1044, 137] width 10 height 10
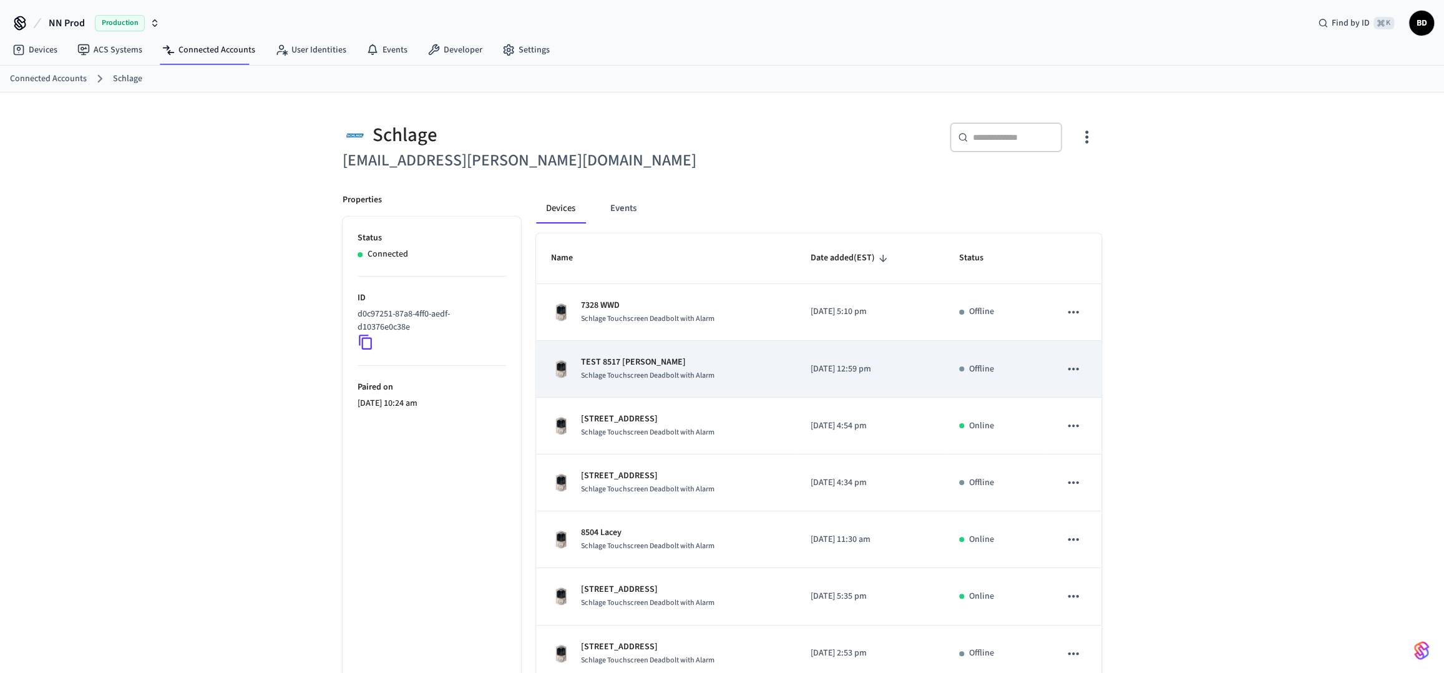
click at [802, 369] on td "[DATE] 12:59 pm" at bounding box center [870, 369] width 149 height 57
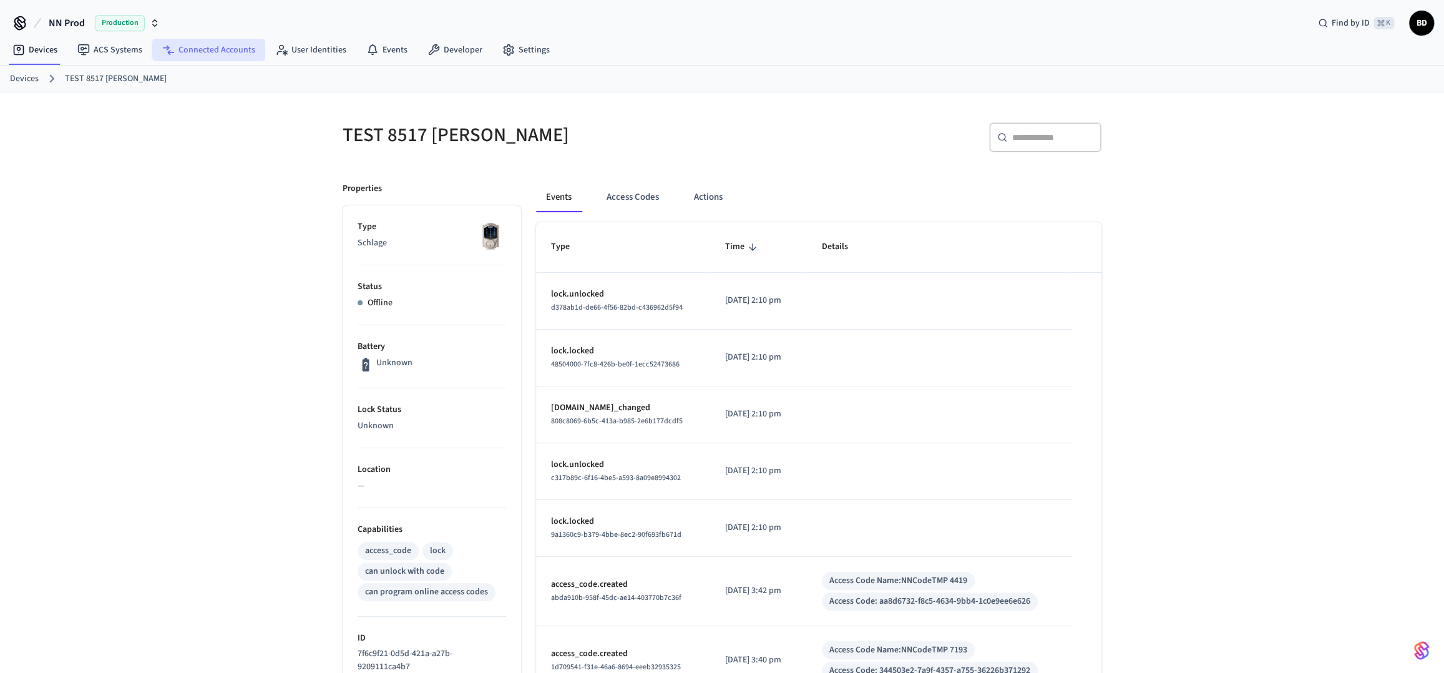
click at [215, 57] on link "Connected Accounts" at bounding box center [208, 50] width 113 height 22
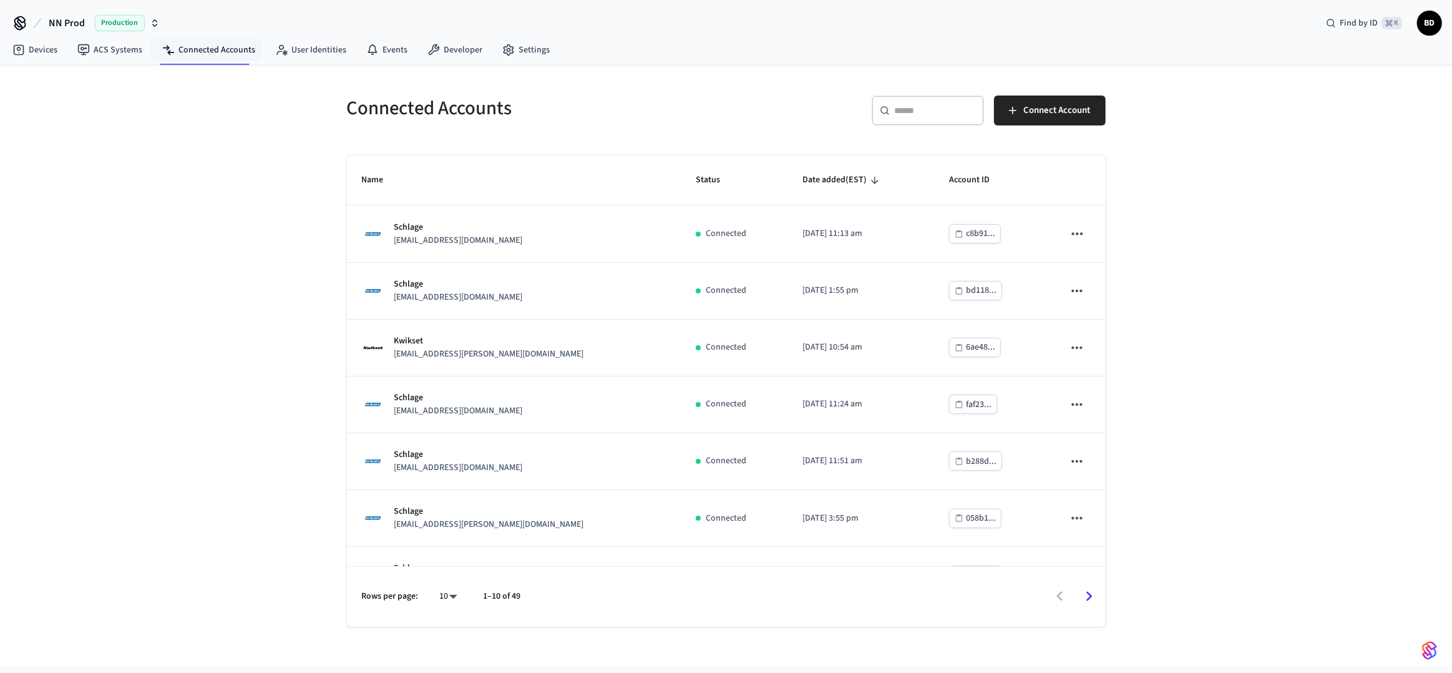
click at [916, 109] on input "text" at bounding box center [935, 110] width 81 height 12
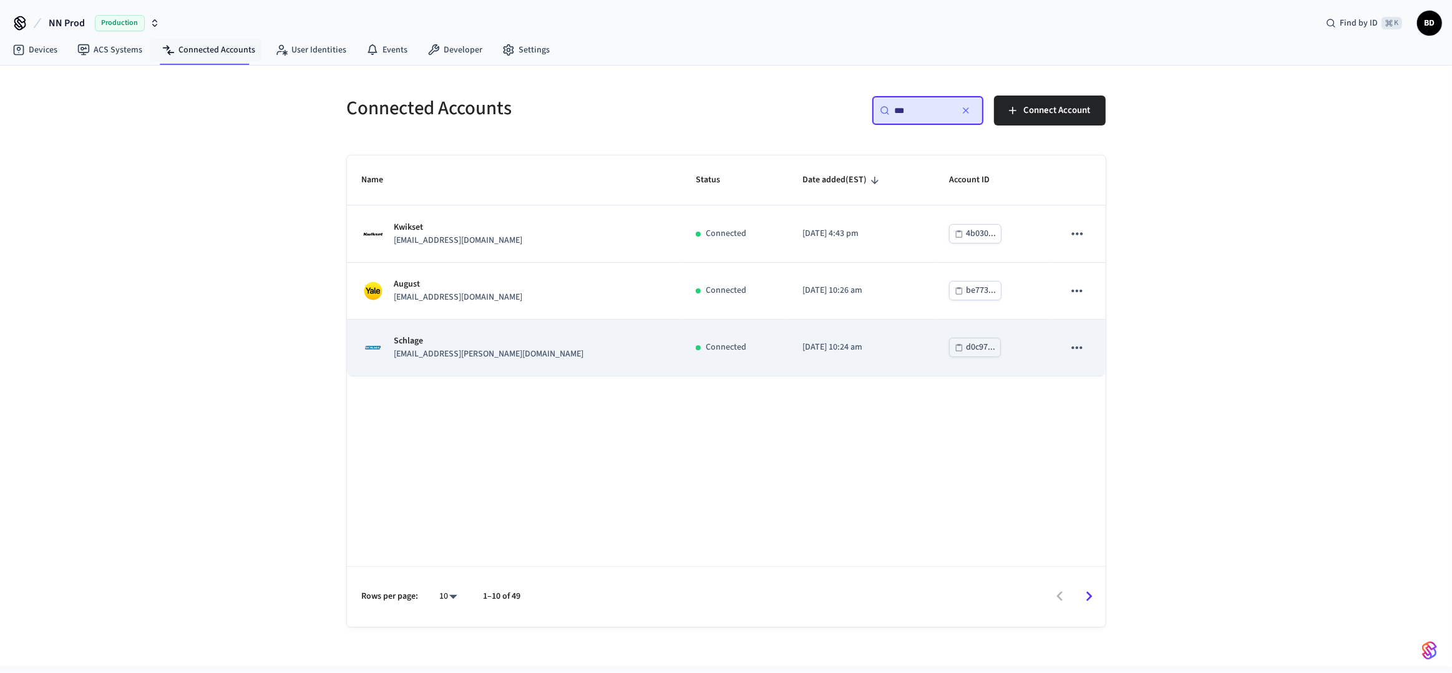
type input "***"
click at [1011, 351] on td "d0c97..." at bounding box center [991, 348] width 115 height 57
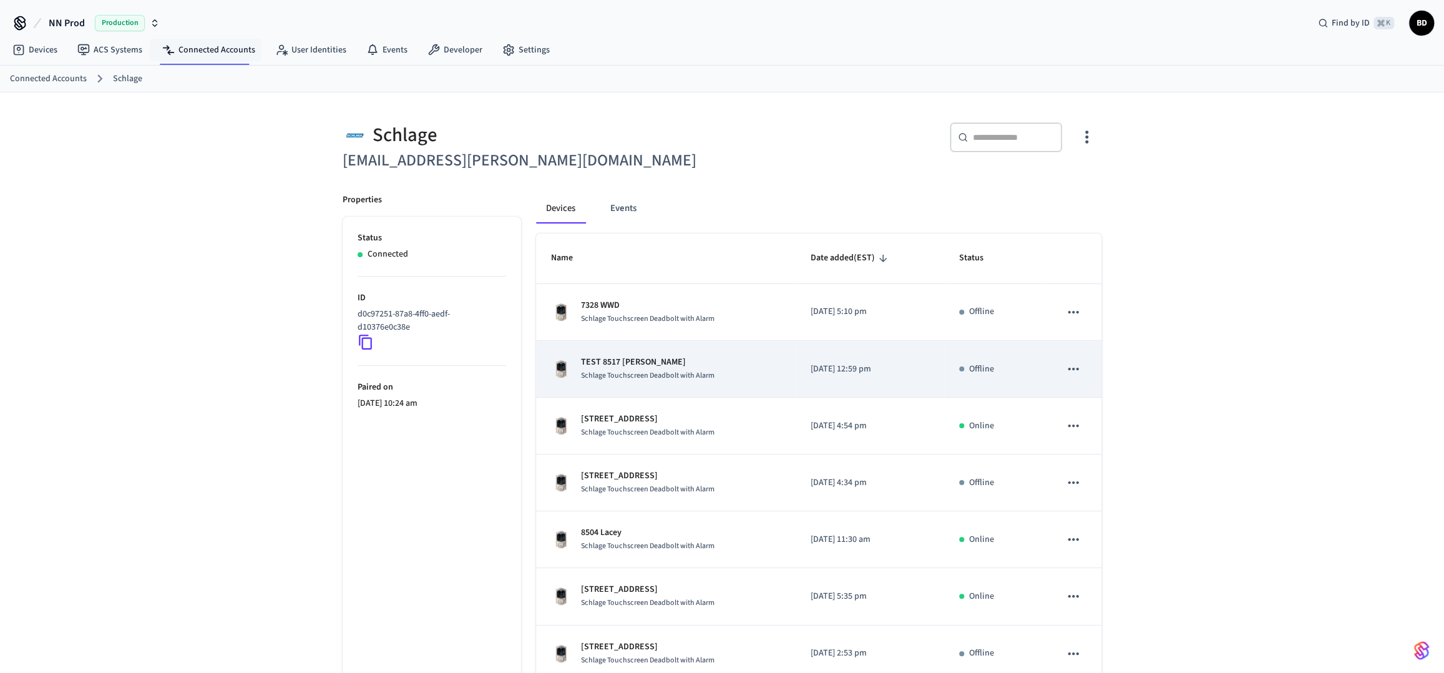
click at [1083, 372] on button "sticky table" at bounding box center [1073, 369] width 26 height 26
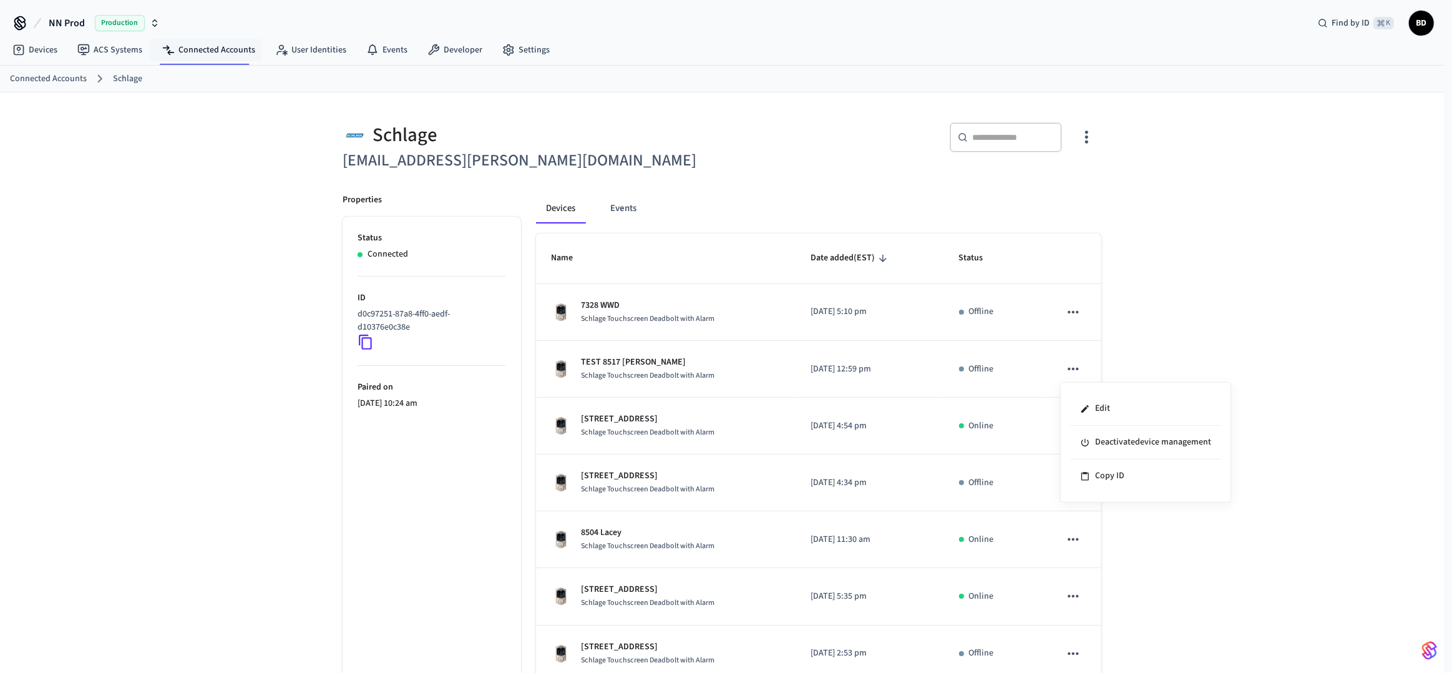
click at [1123, 366] on div at bounding box center [726, 336] width 1452 height 673
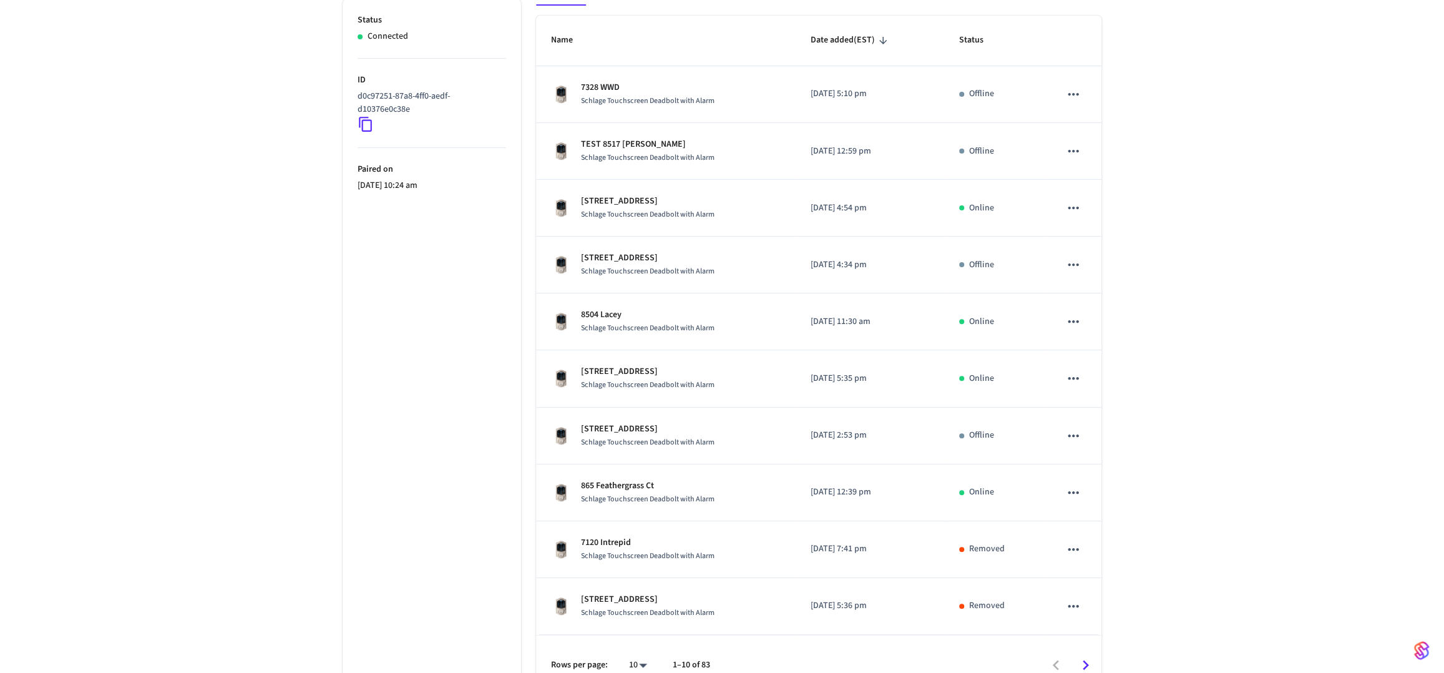
scroll to position [239, 0]
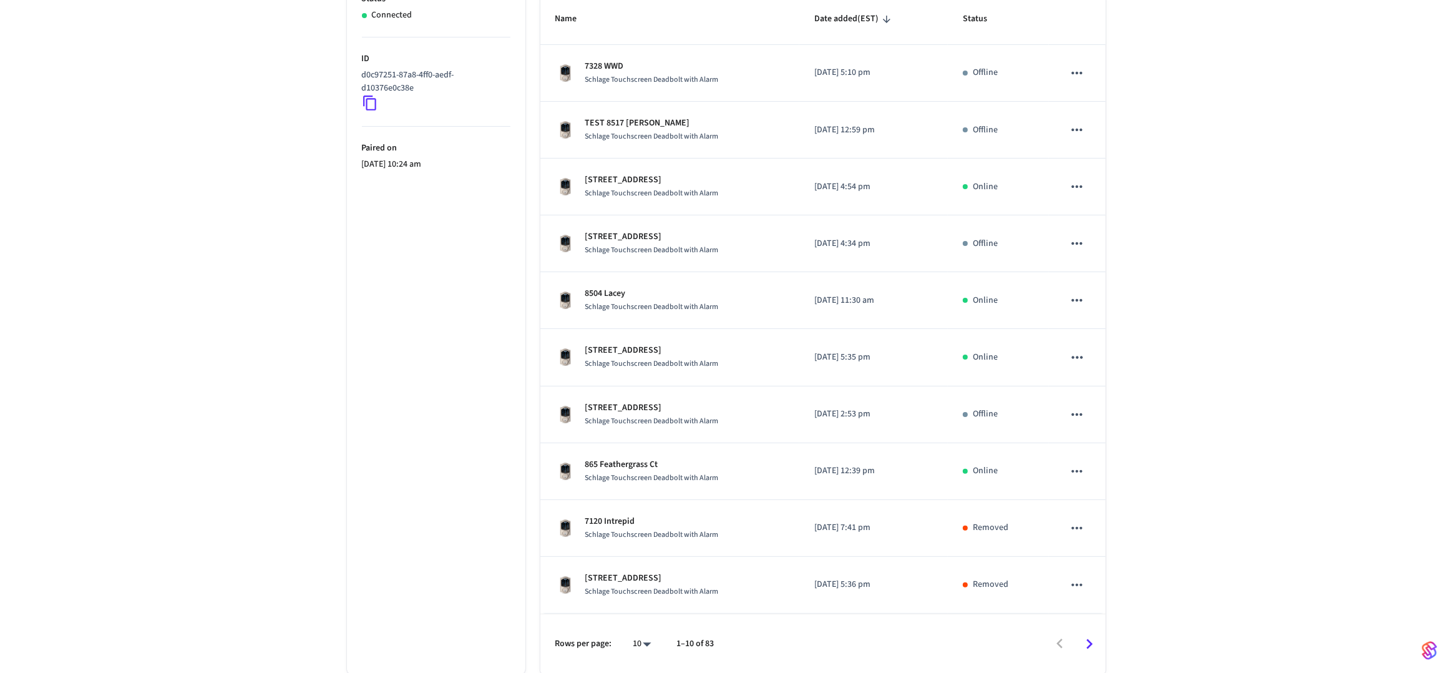
click at [635, 636] on body "NN Prod Production Find by ID ⌘ K BD Devices ACS Systems Connected Accounts Use…" at bounding box center [726, 217] width 1452 height 913
click at [447, 478] on div at bounding box center [726, 336] width 1452 height 673
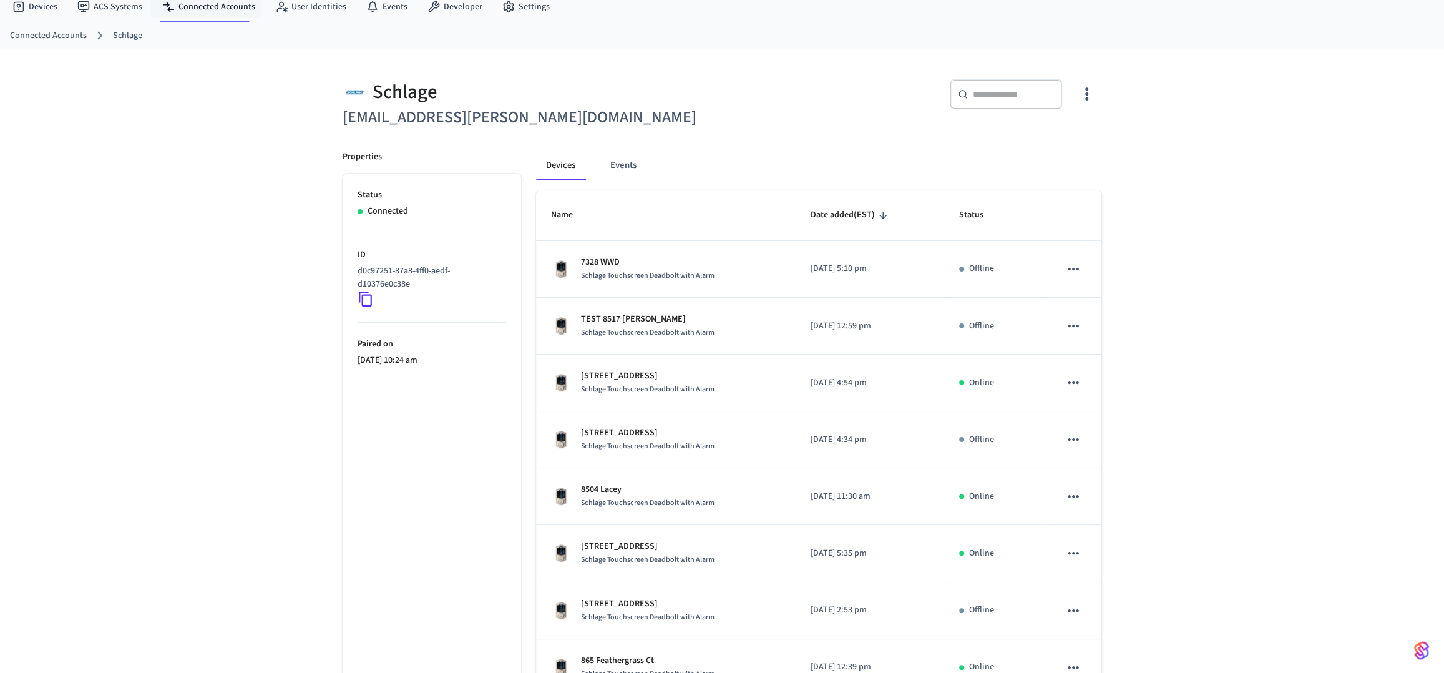
scroll to position [0, 0]
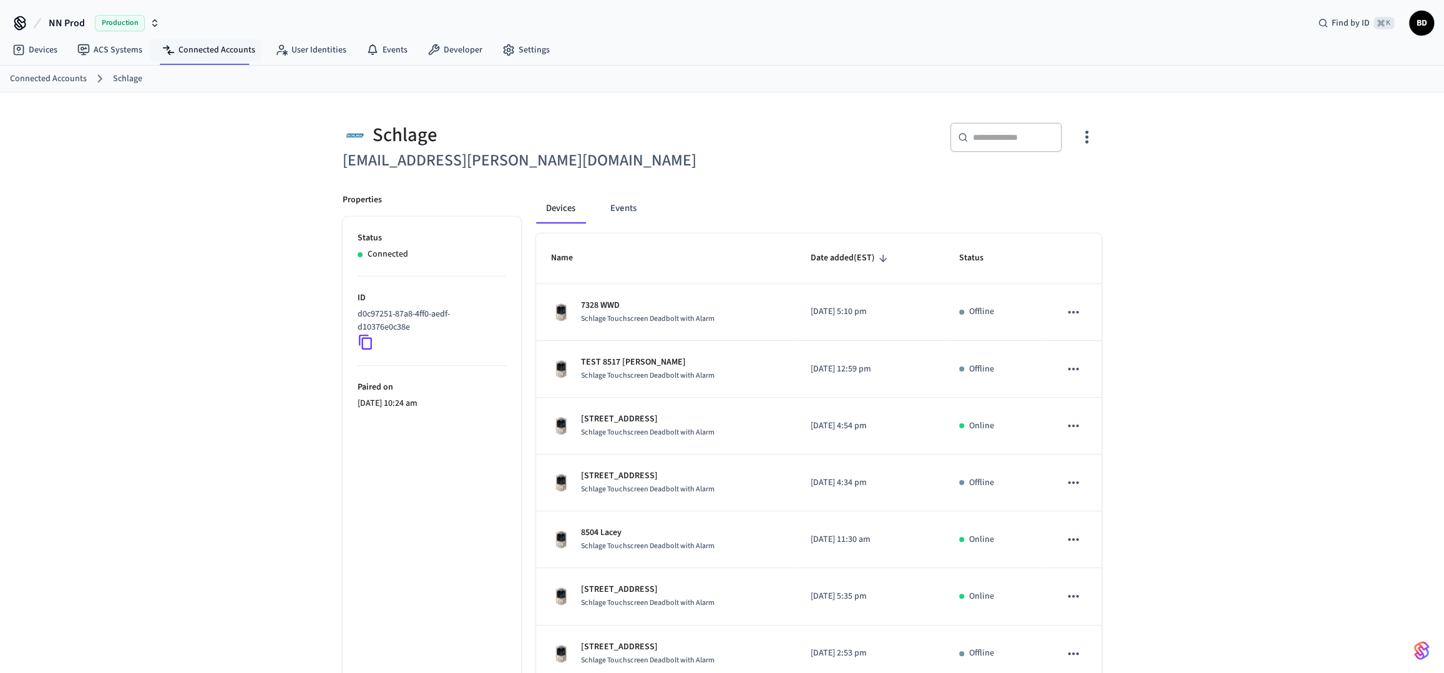
click at [371, 348] on icon at bounding box center [365, 341] width 13 height 15
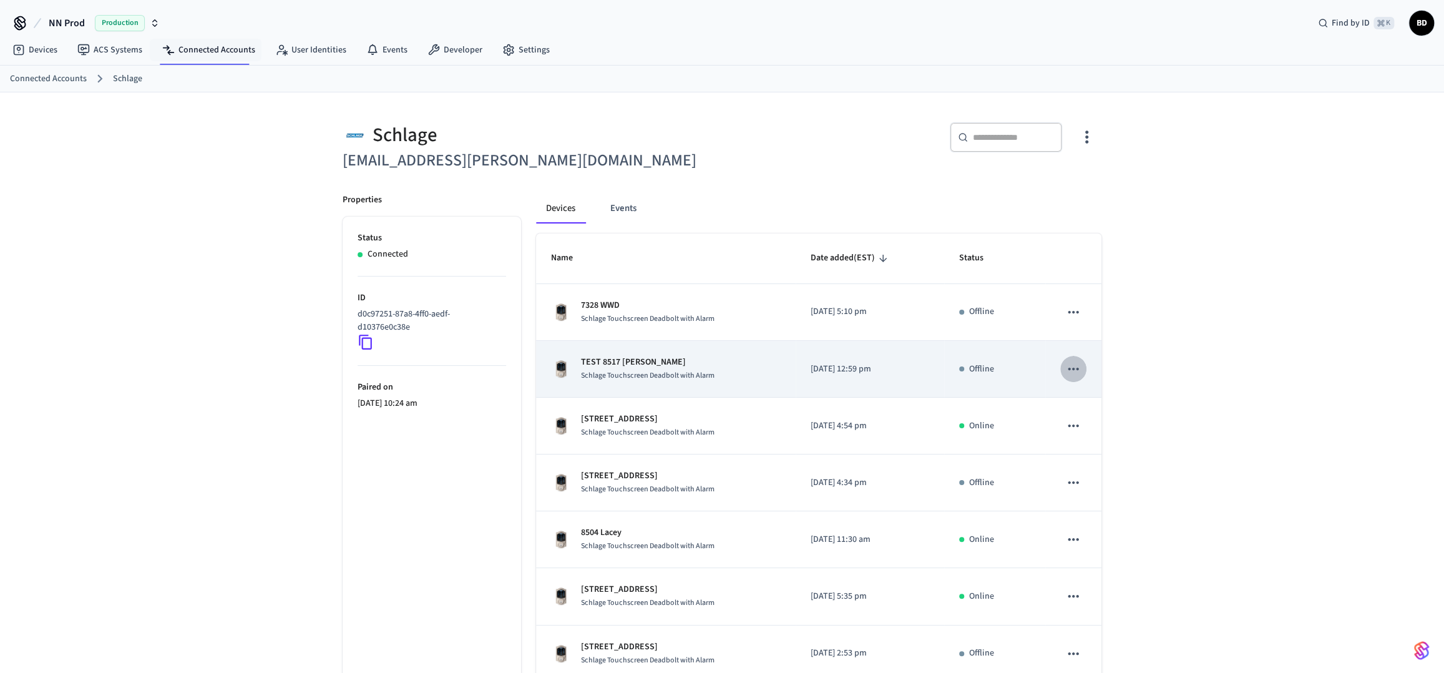
click at [1076, 372] on icon "sticky table" at bounding box center [1073, 369] width 16 height 16
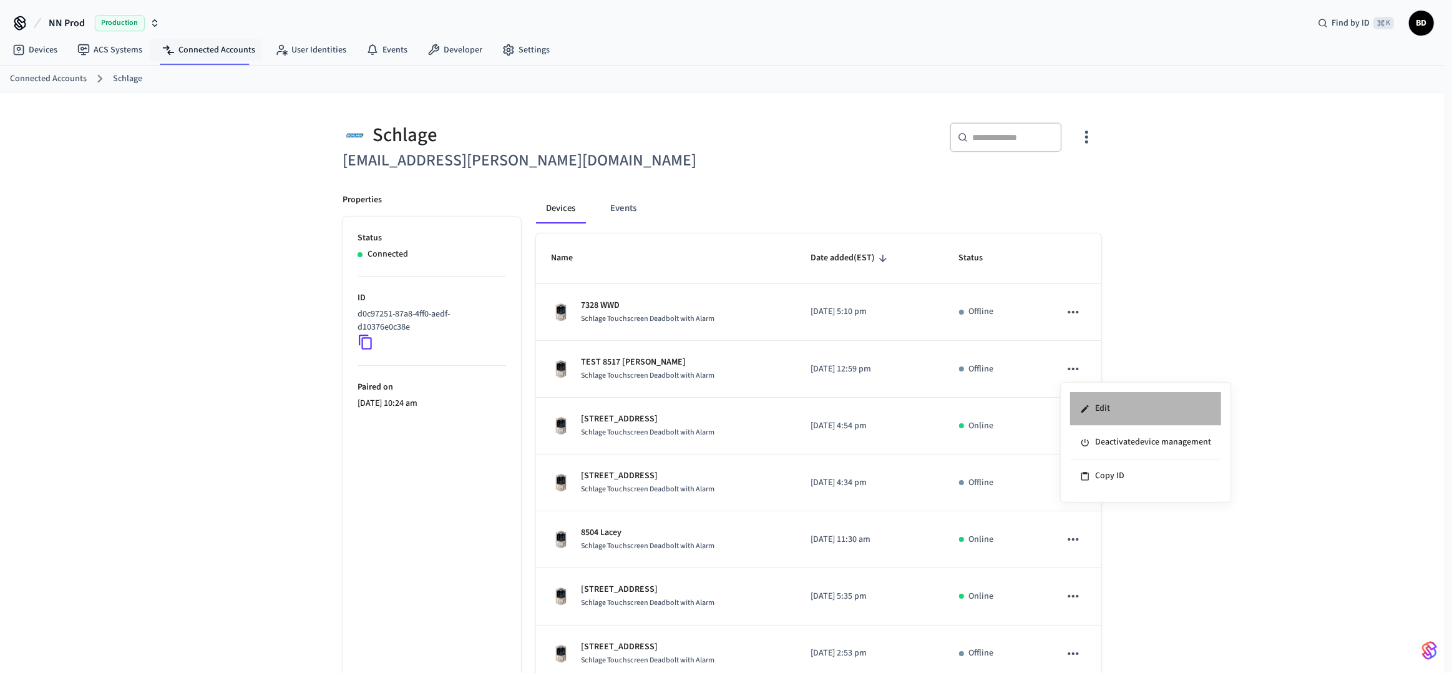
click at [1096, 411] on li "Edit" at bounding box center [1145, 409] width 151 height 34
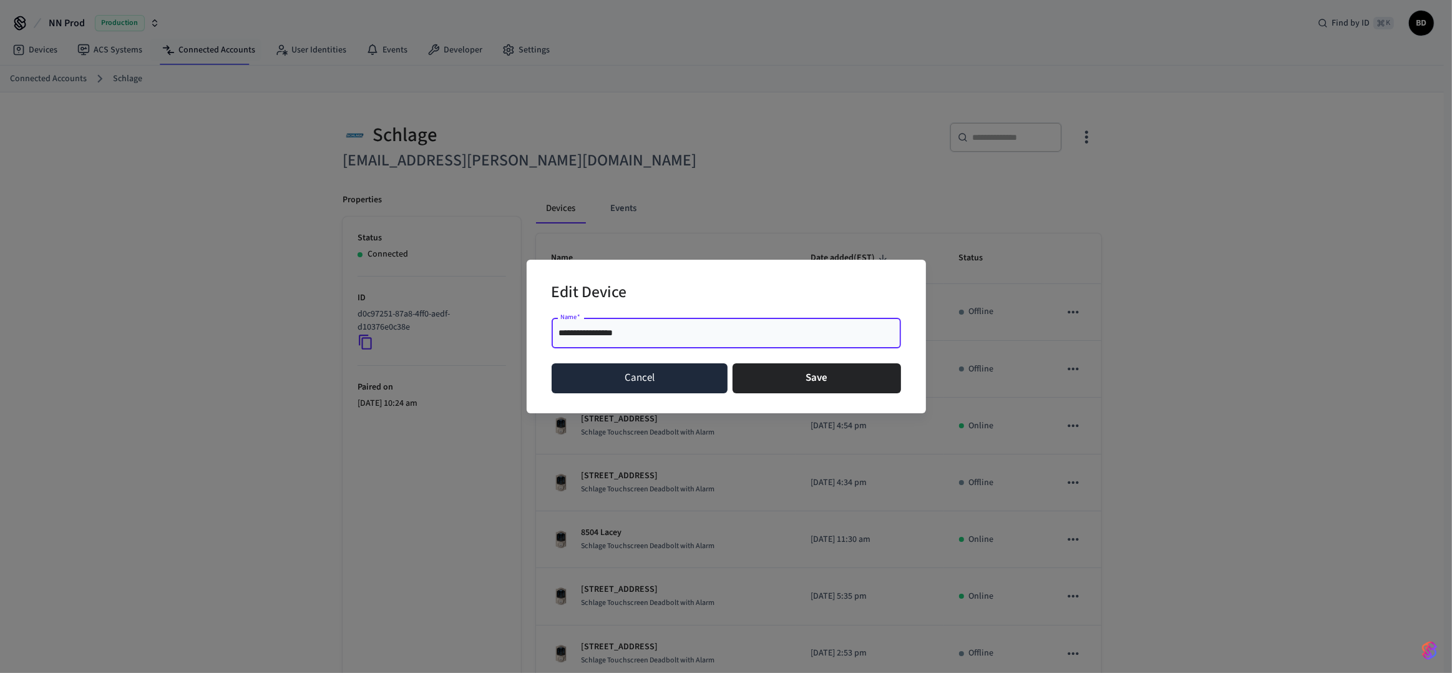
click at [677, 383] on button "Cancel" at bounding box center [640, 378] width 177 height 30
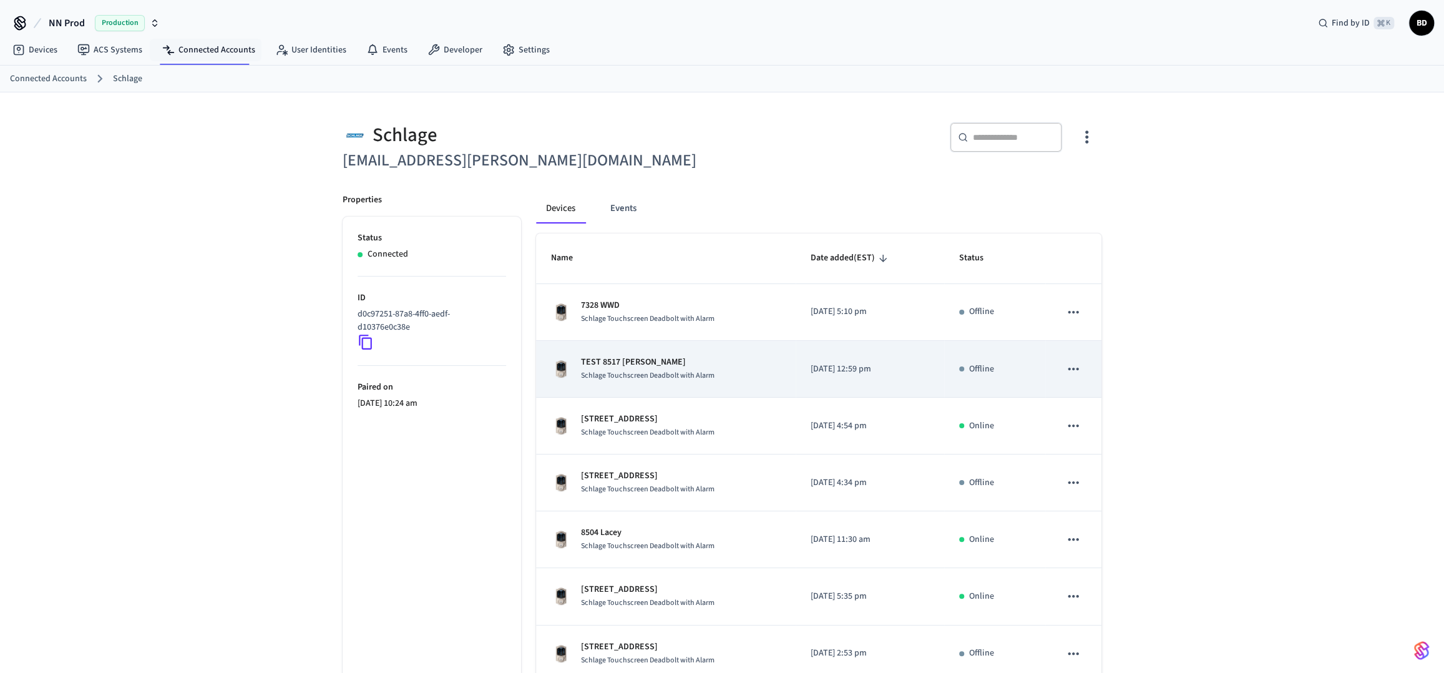
click at [695, 382] on td "TEST 8517 [PERSON_NAME] Touchscreen Deadbolt with Alarm" at bounding box center [666, 369] width 260 height 57
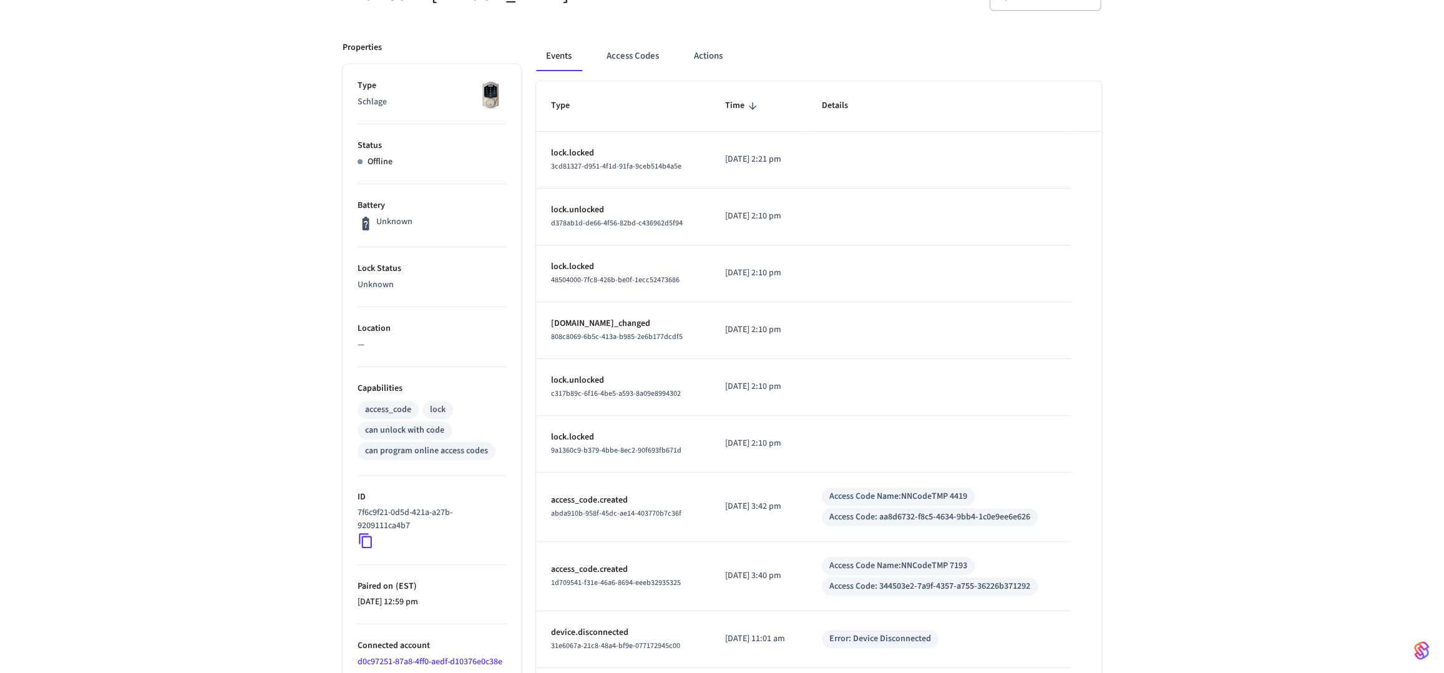
scroll to position [178, 0]
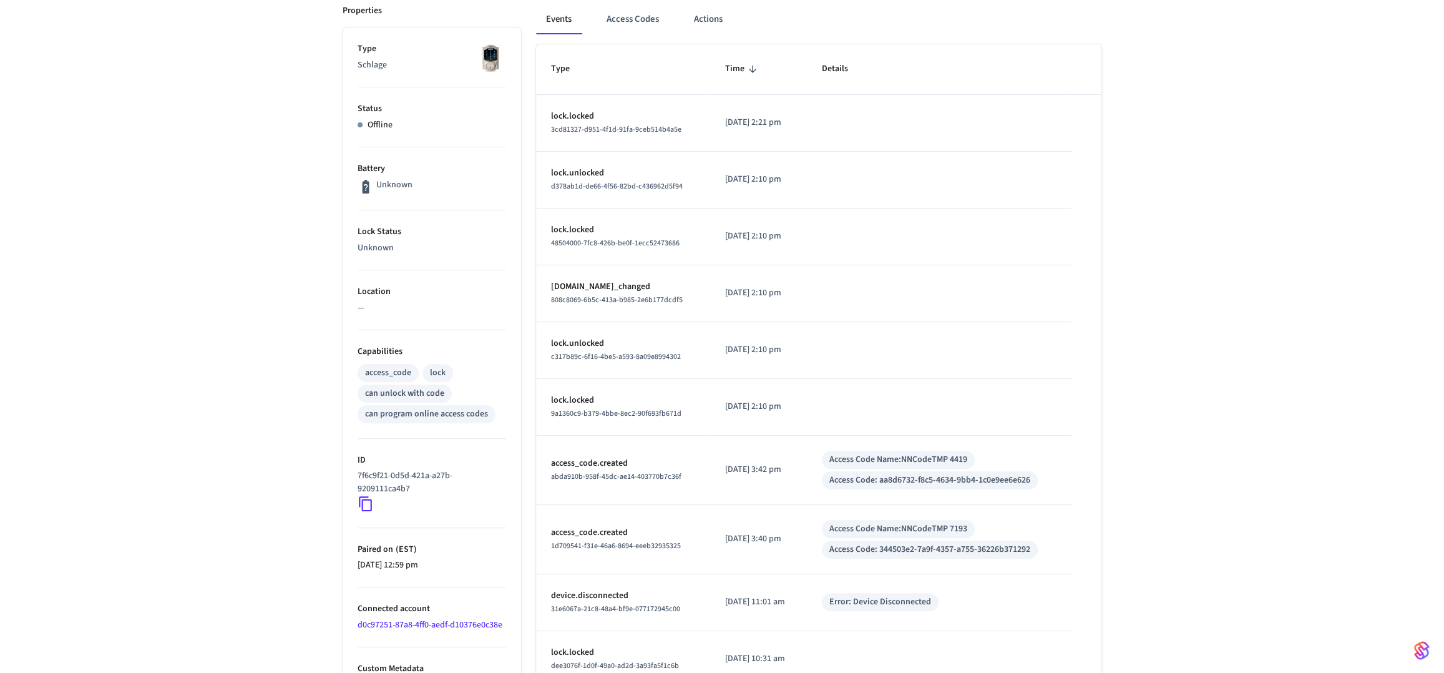
click at [369, 506] on icon at bounding box center [366, 503] width 16 height 16
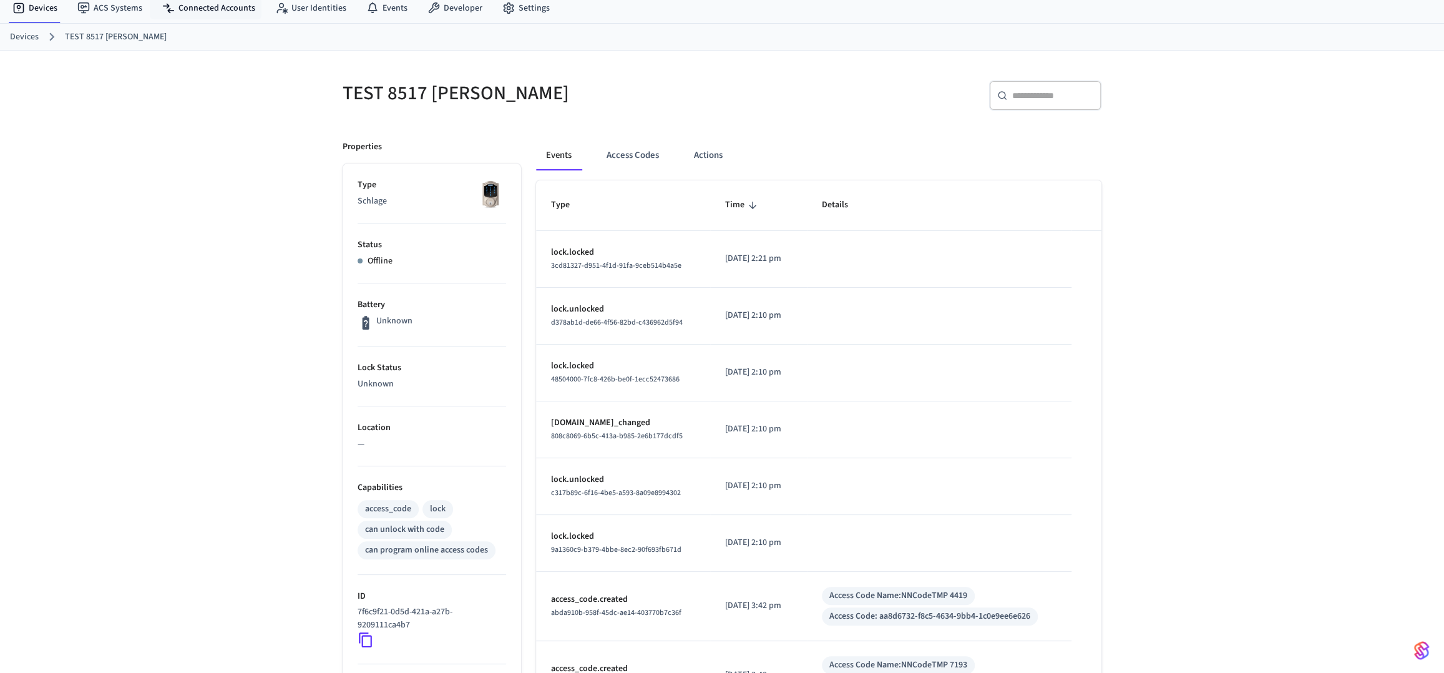
drag, startPoint x: 813, startPoint y: 427, endPoint x: 810, endPoint y: 411, distance: 16.5
click at [807, 411] on td "[DATE] 2:10 pm" at bounding box center [758, 429] width 97 height 57
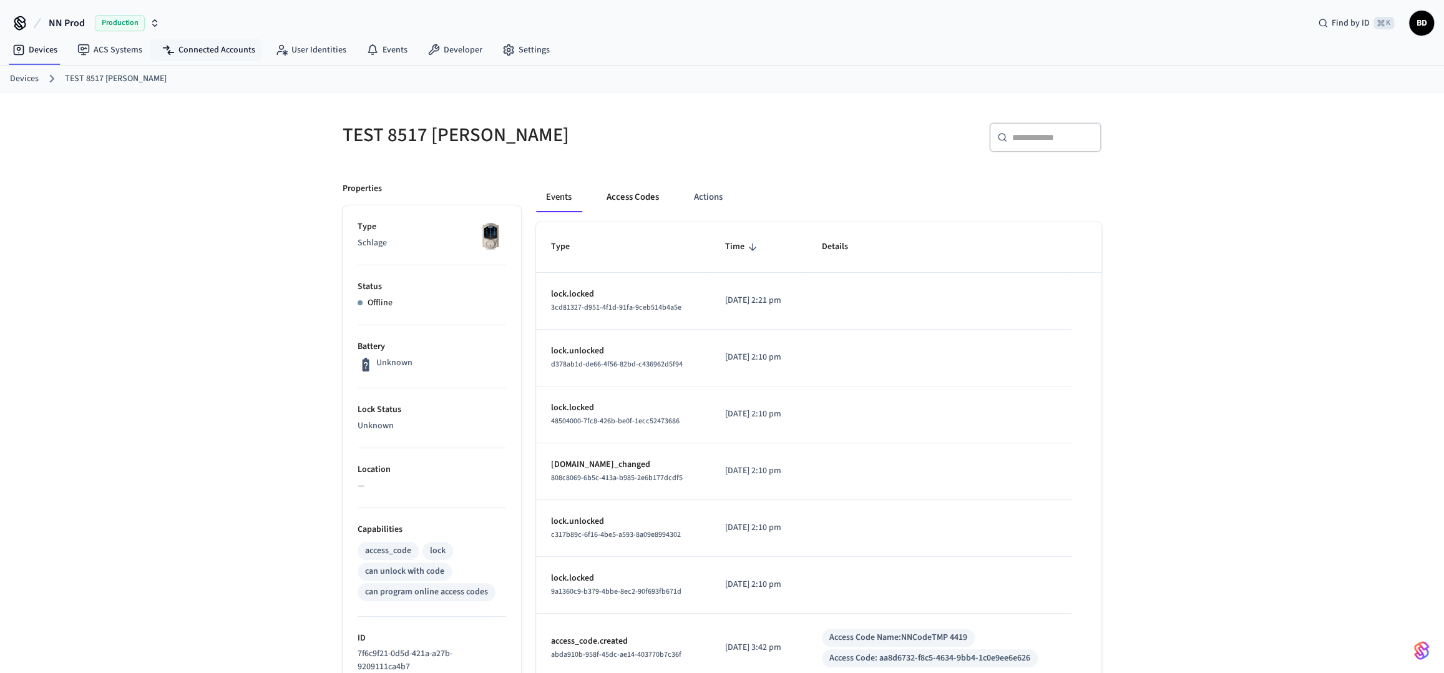
click at [642, 201] on button "Access Codes" at bounding box center [633, 197] width 72 height 30
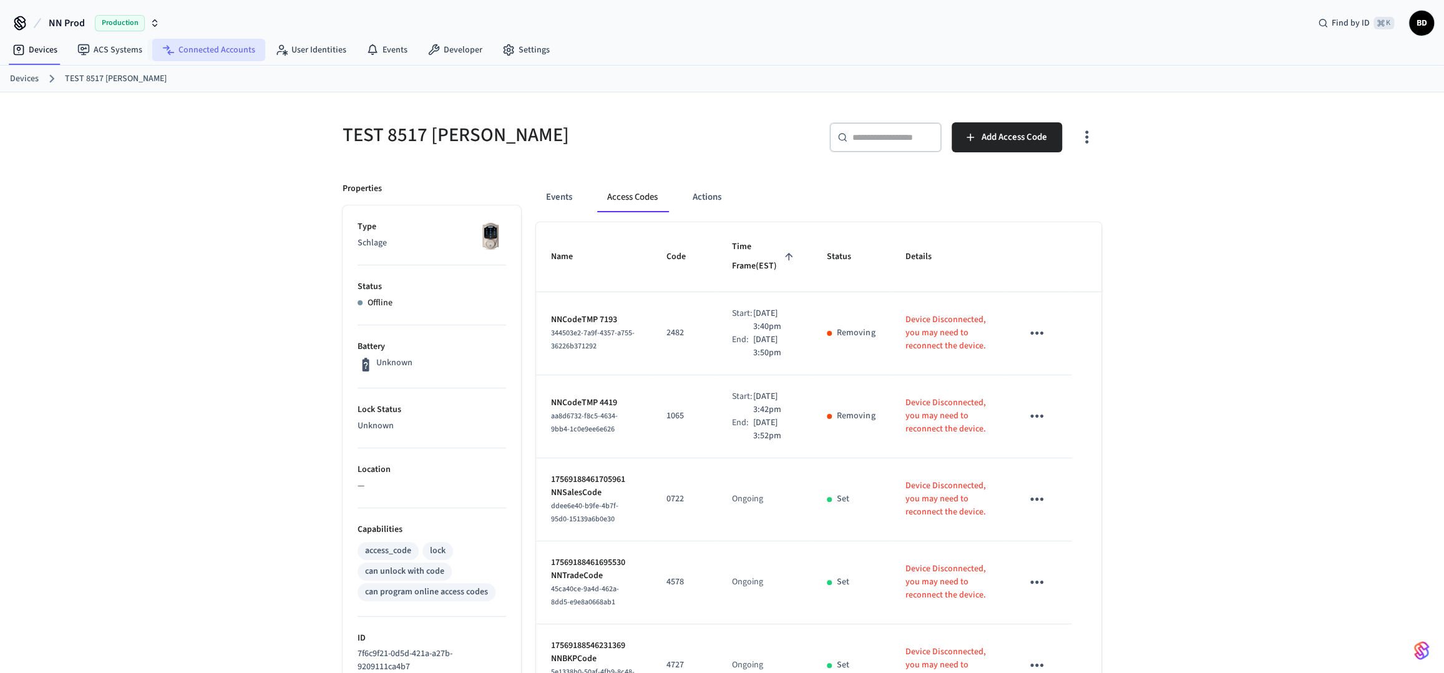
click at [196, 49] on link "Connected Accounts" at bounding box center [208, 50] width 113 height 22
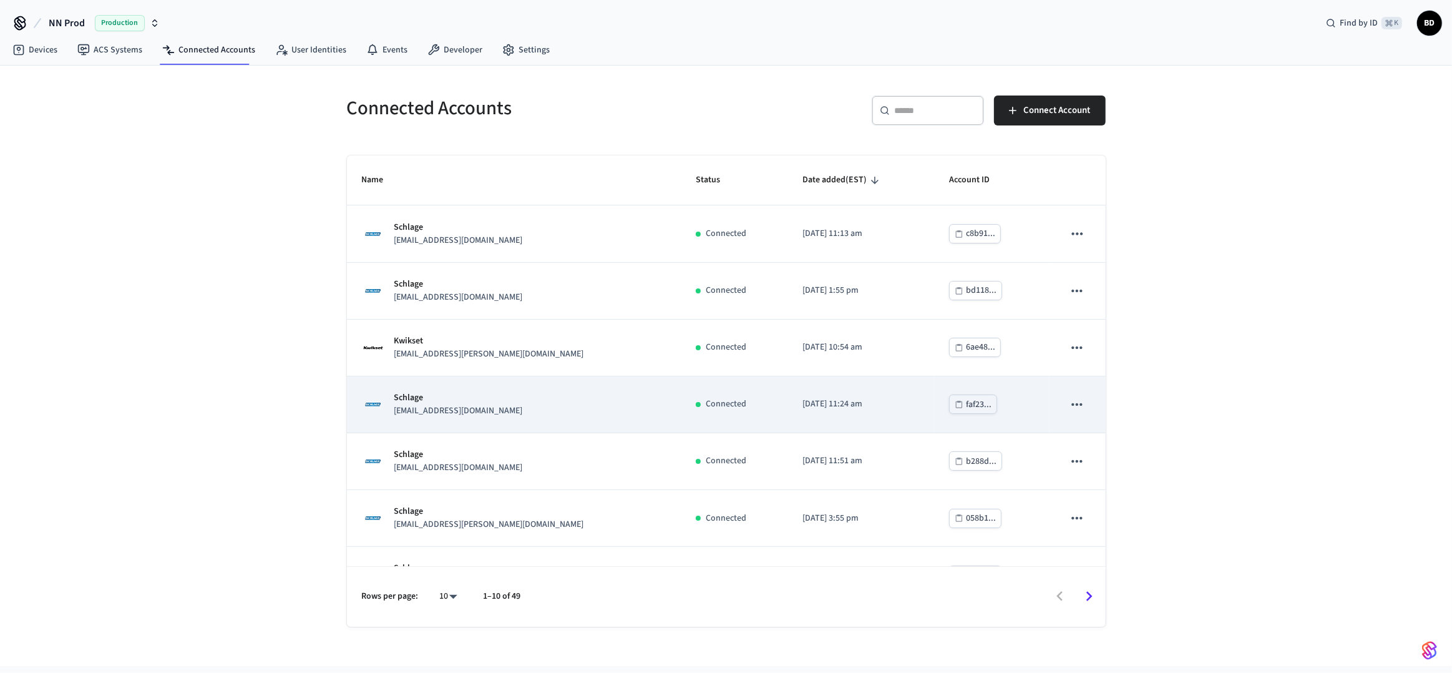
scroll to position [207, 0]
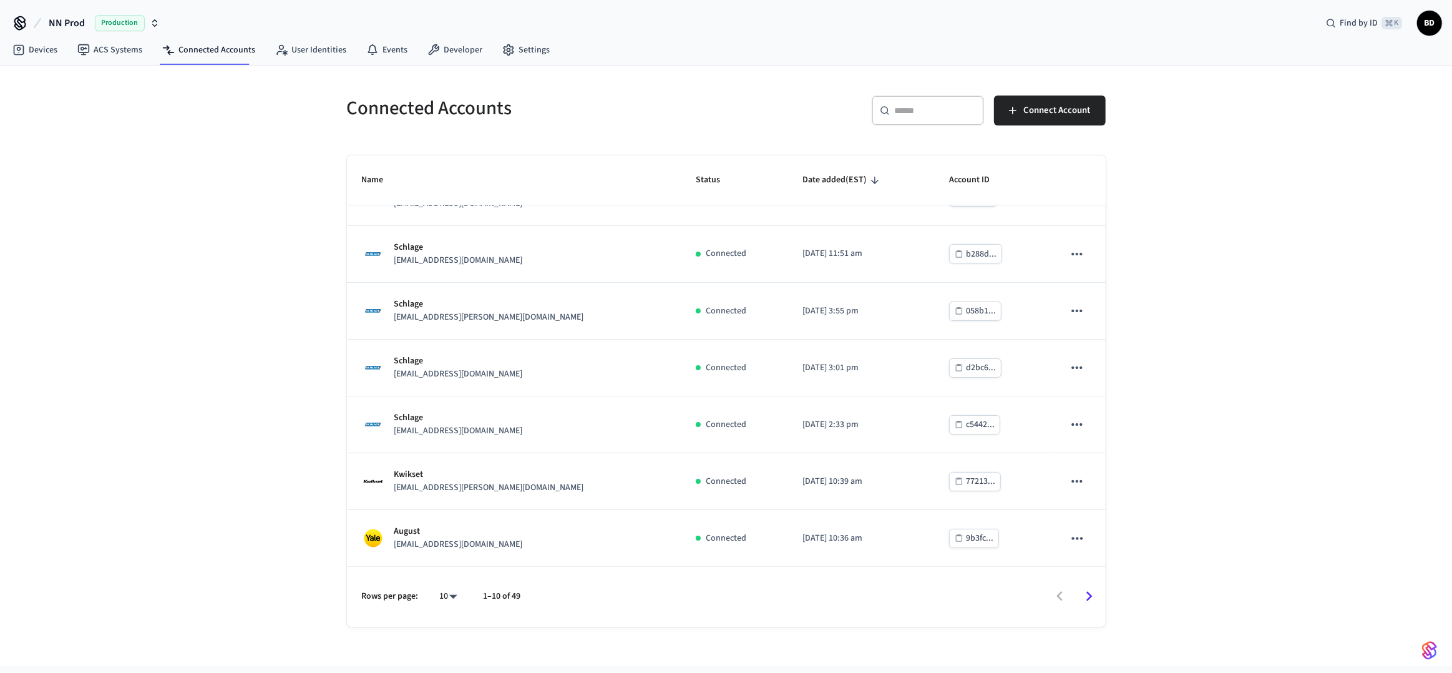
click at [451, 602] on body "NN Prod Production Find by ID ⌘ K BD Devices ACS Systems Connected Accounts Use…" at bounding box center [726, 333] width 1452 height 666
click at [446, 572] on li "25" at bounding box center [443, 569] width 33 height 34
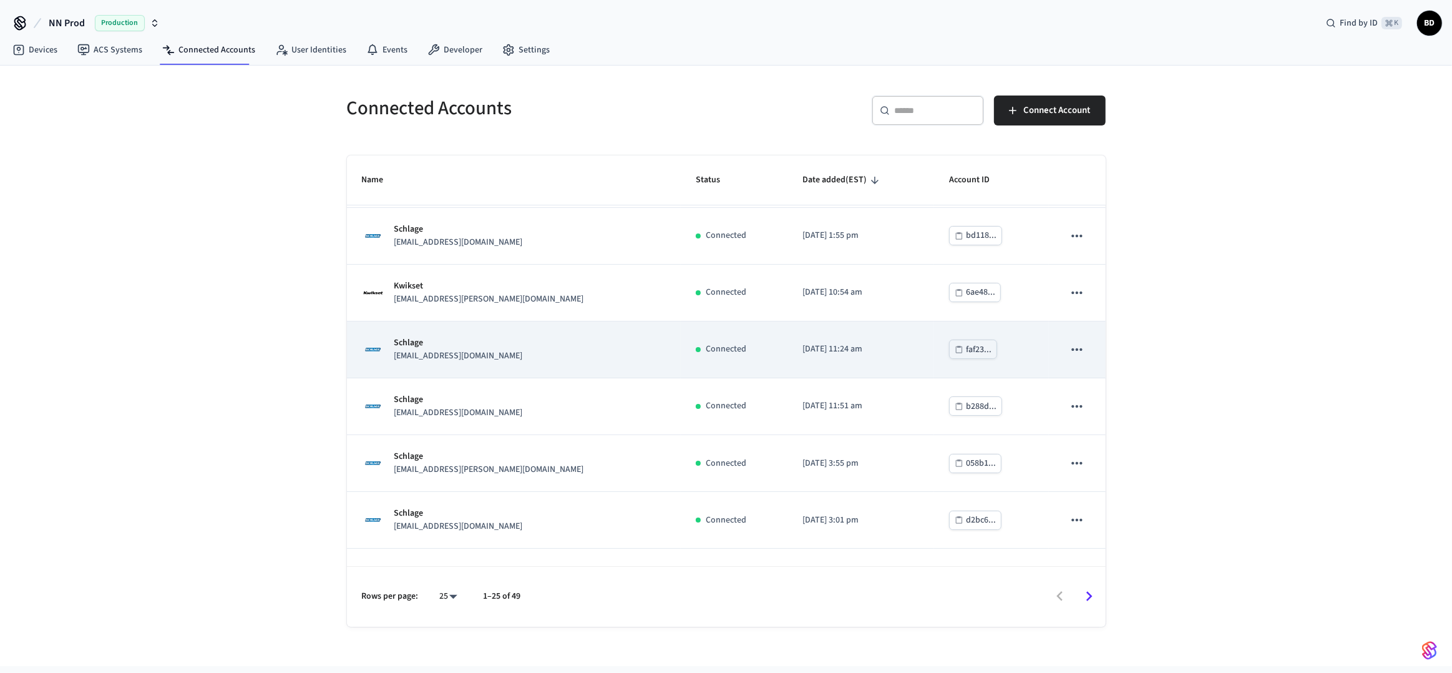
scroll to position [168, 0]
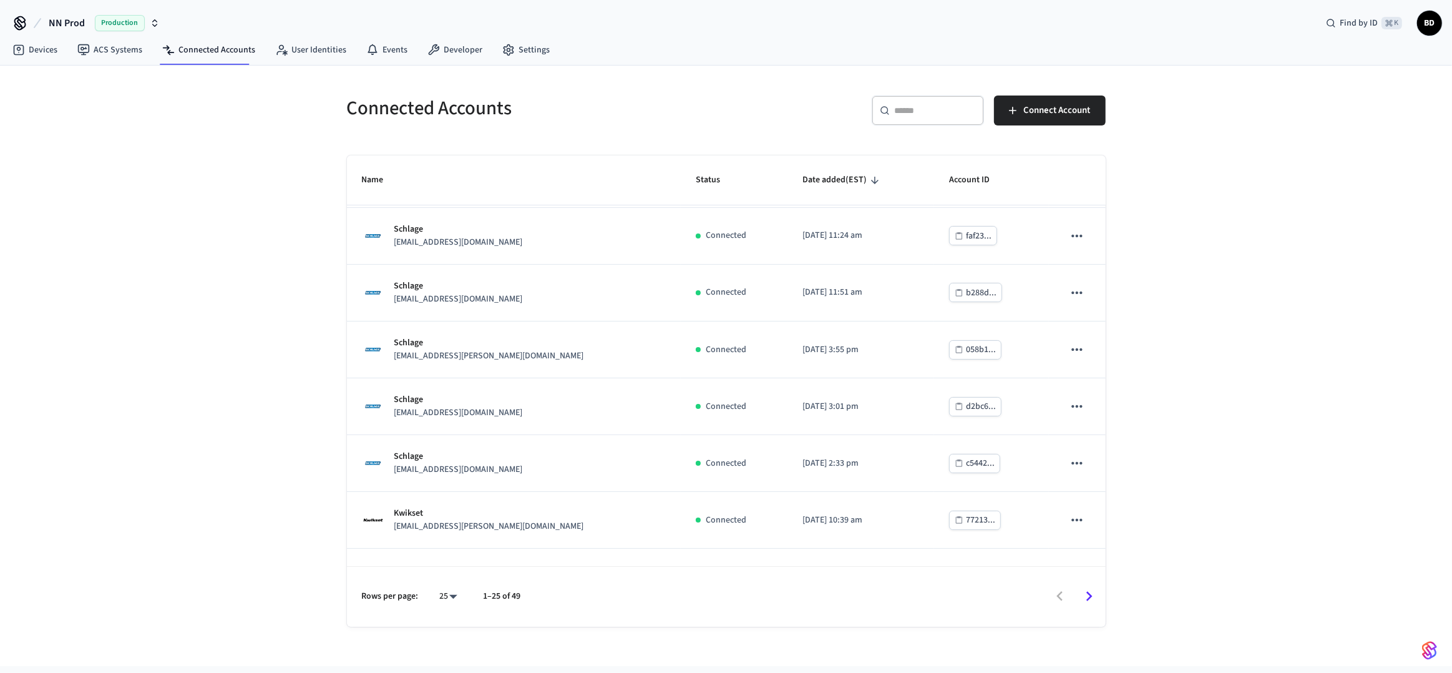
click at [449, 599] on body "NN Prod Production Find by ID ⌘ K BD Devices ACS Systems Connected Accounts Use…" at bounding box center [726, 333] width 1452 height 666
click at [448, 607] on li "100" at bounding box center [443, 603] width 33 height 34
type input "***"
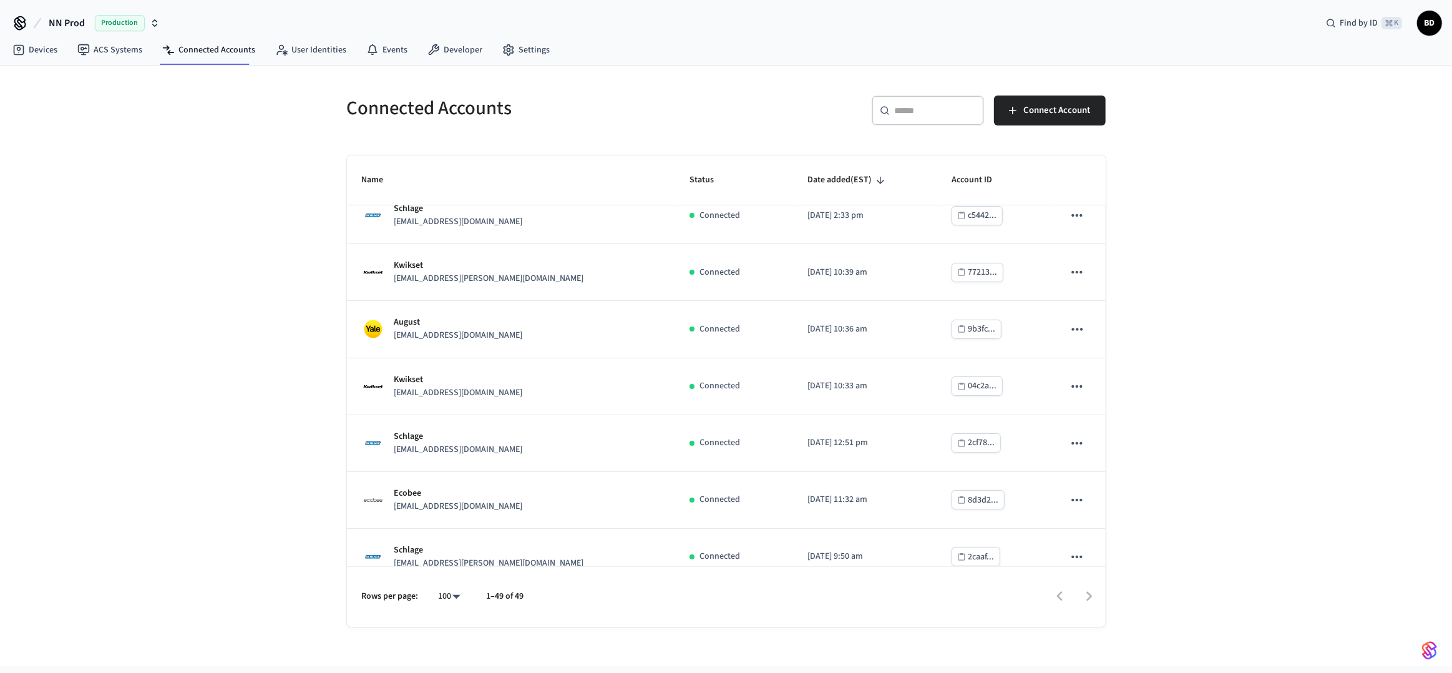
scroll to position [206, 0]
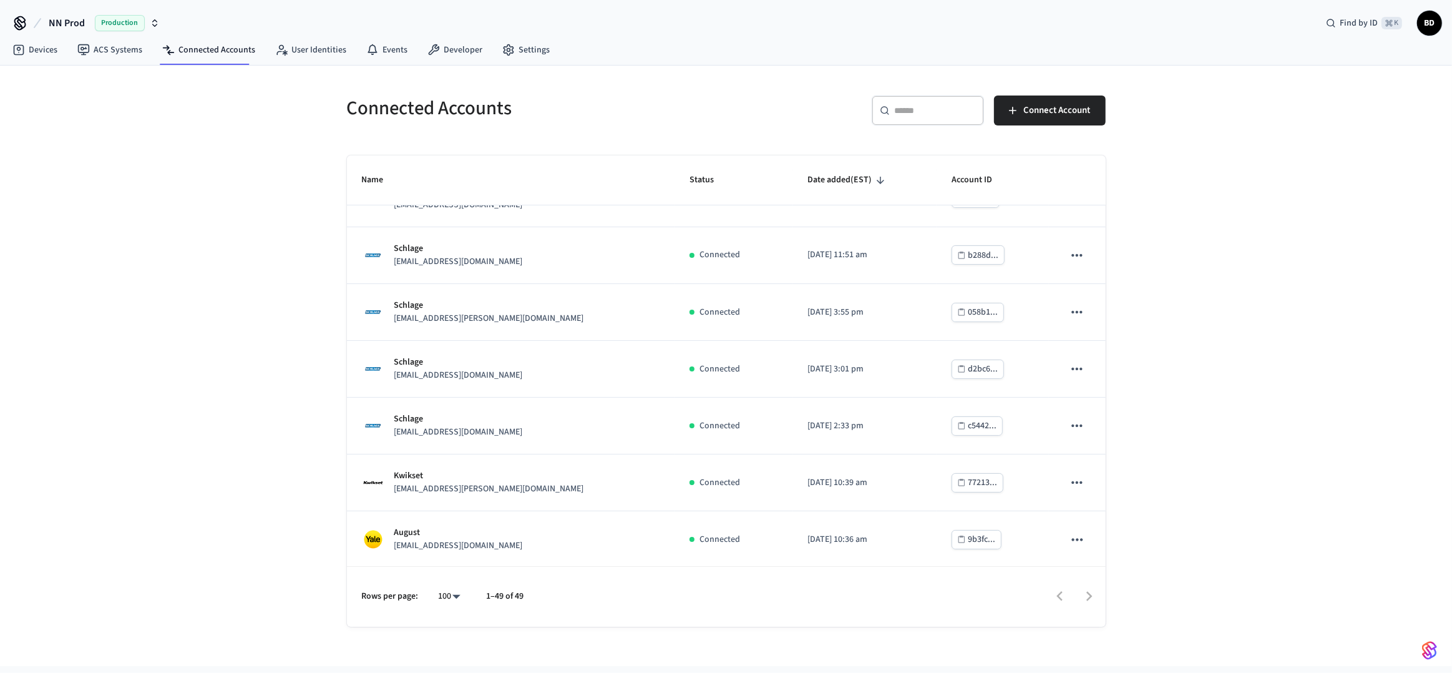
click at [930, 109] on input "text" at bounding box center [935, 110] width 81 height 12
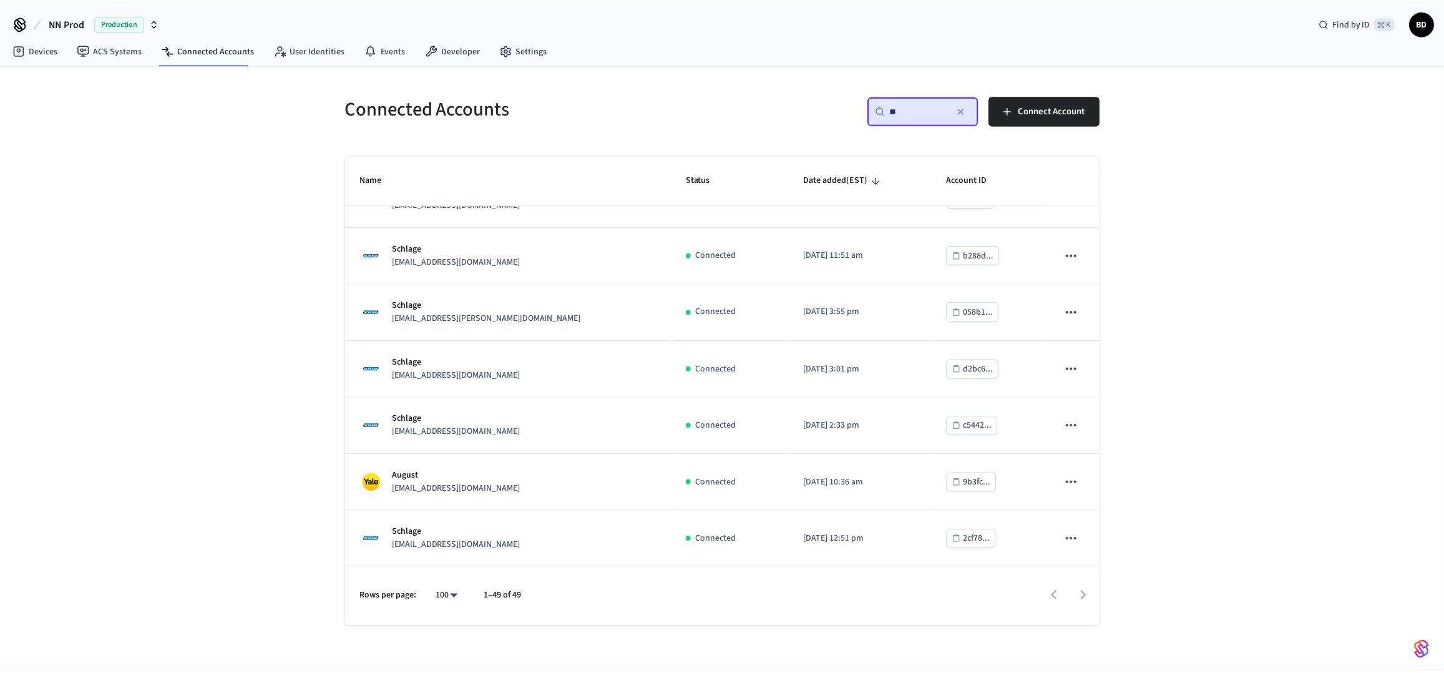
scroll to position [0, 0]
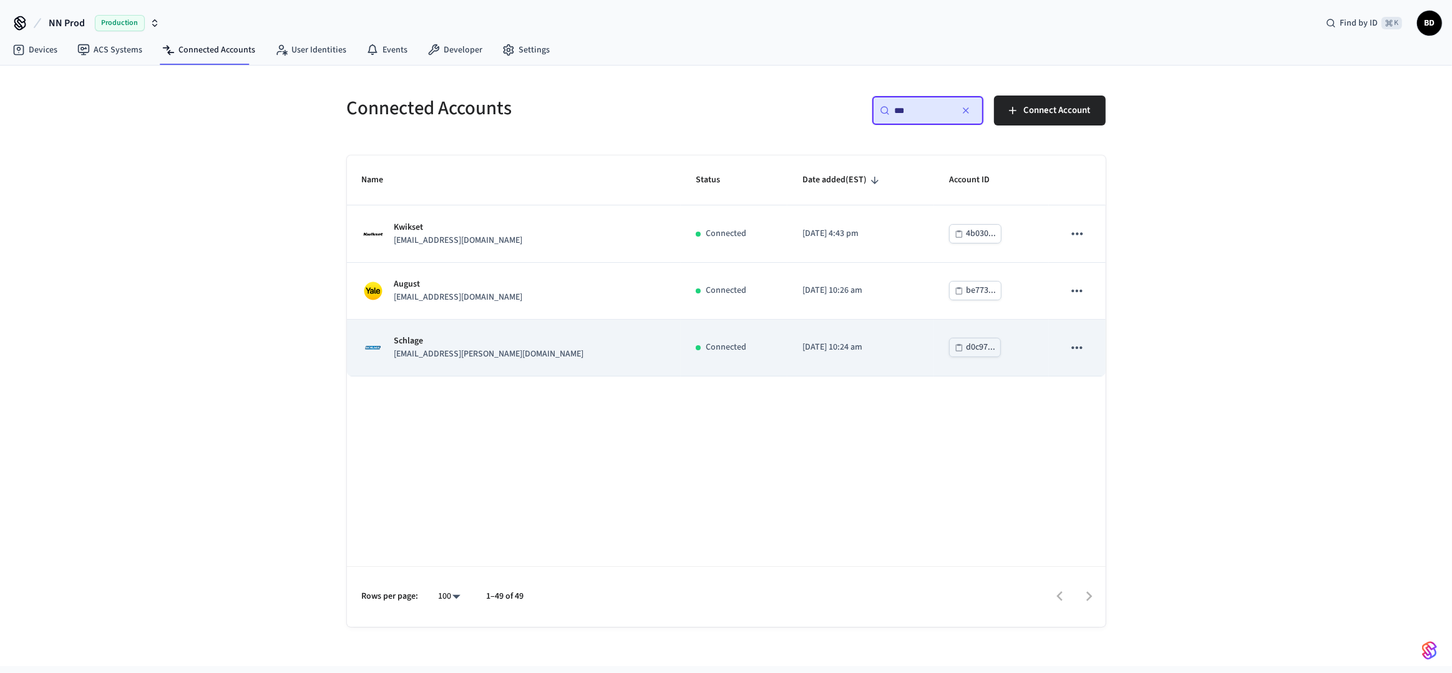
type input "***"
click at [696, 349] on div "Connected" at bounding box center [734, 347] width 77 height 13
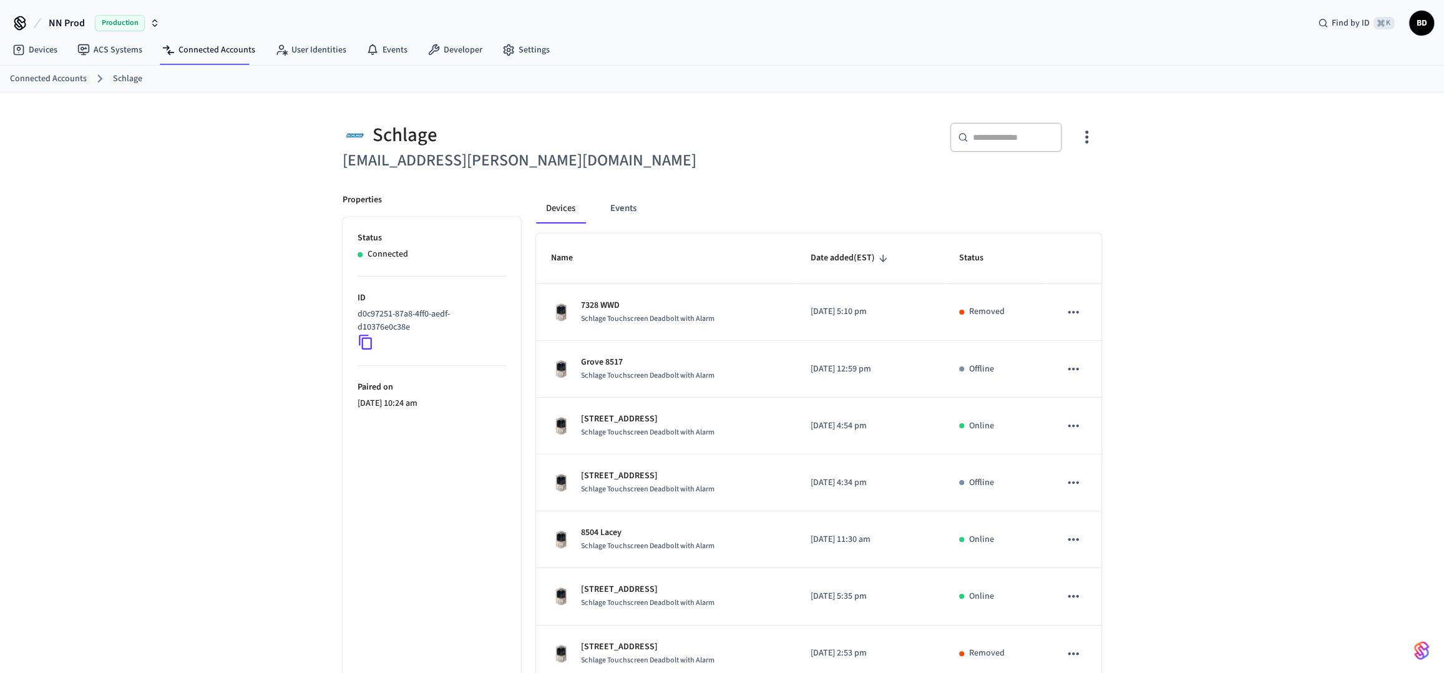
click at [982, 144] on div "​ ​" at bounding box center [1006, 137] width 112 height 30
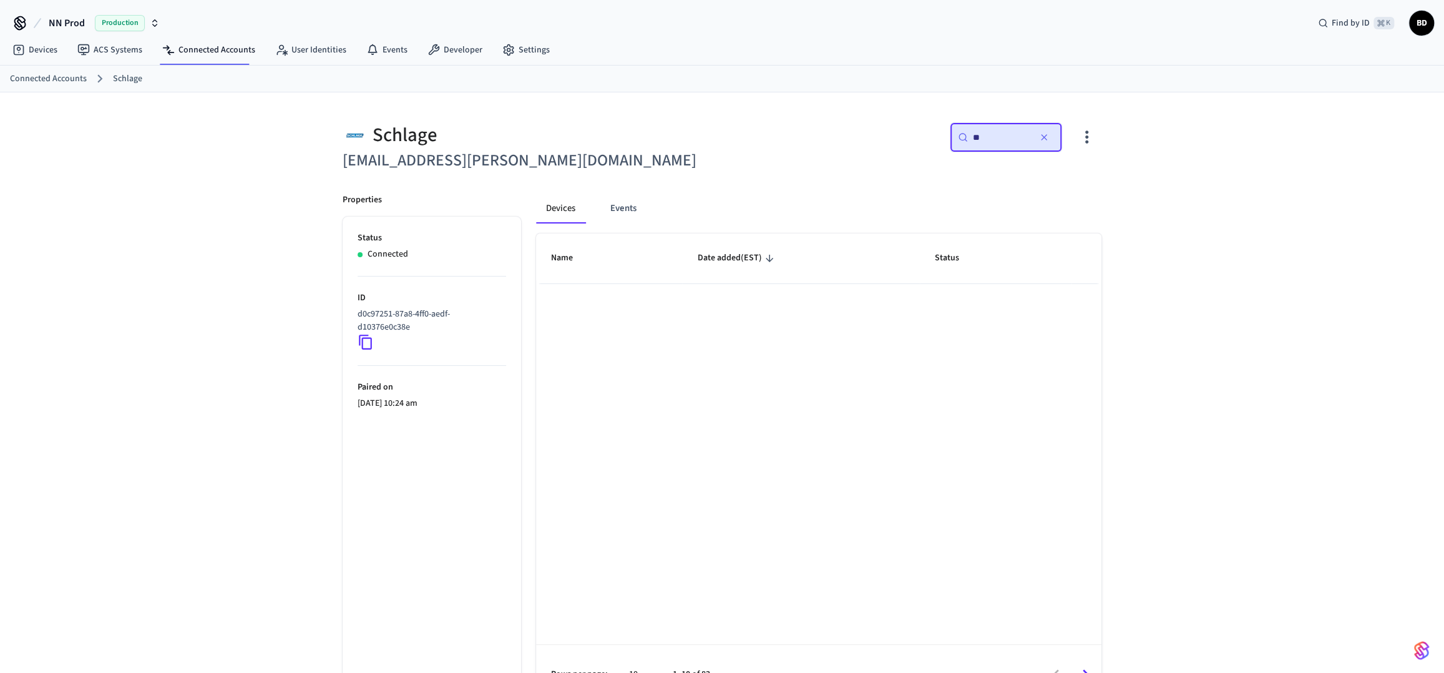
type input "*"
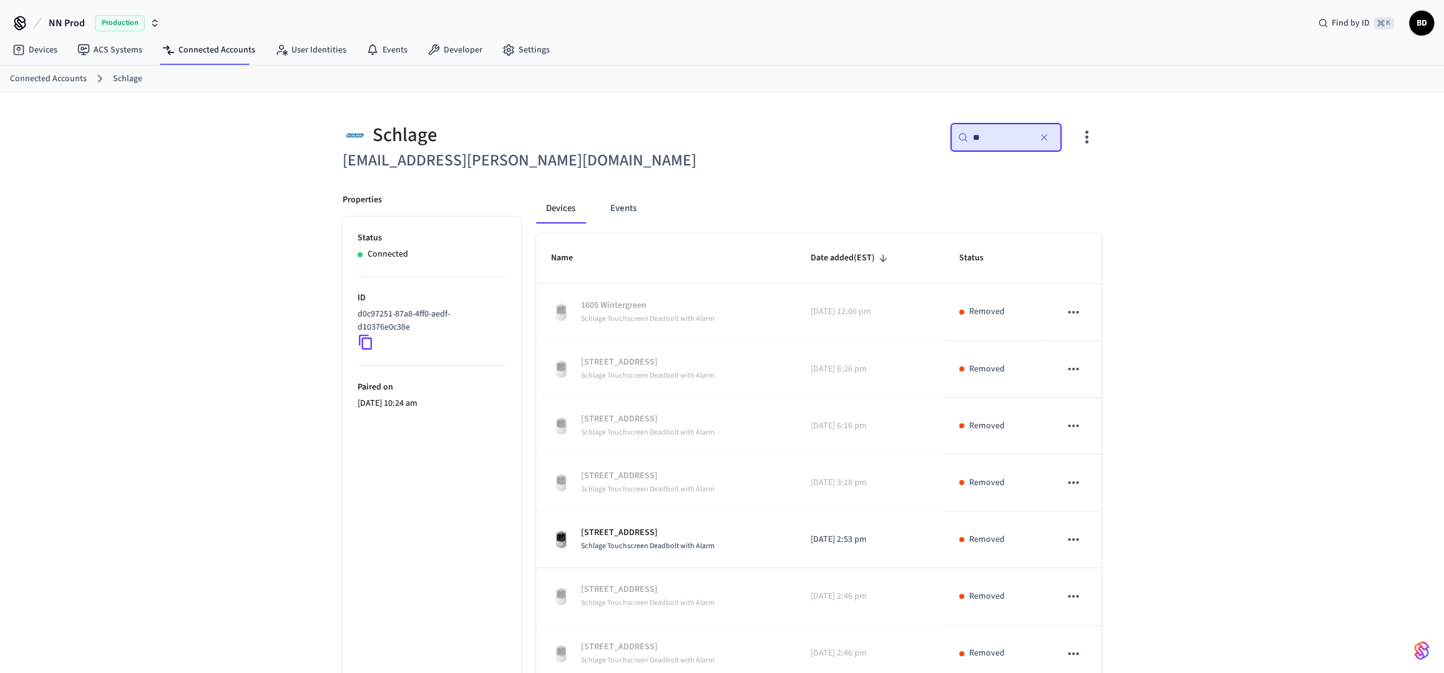
type input "*"
click at [851, 263] on span "Date added (EST)" at bounding box center [851, 257] width 80 height 19
click at [881, 259] on icon "sticky table" at bounding box center [882, 258] width 11 height 11
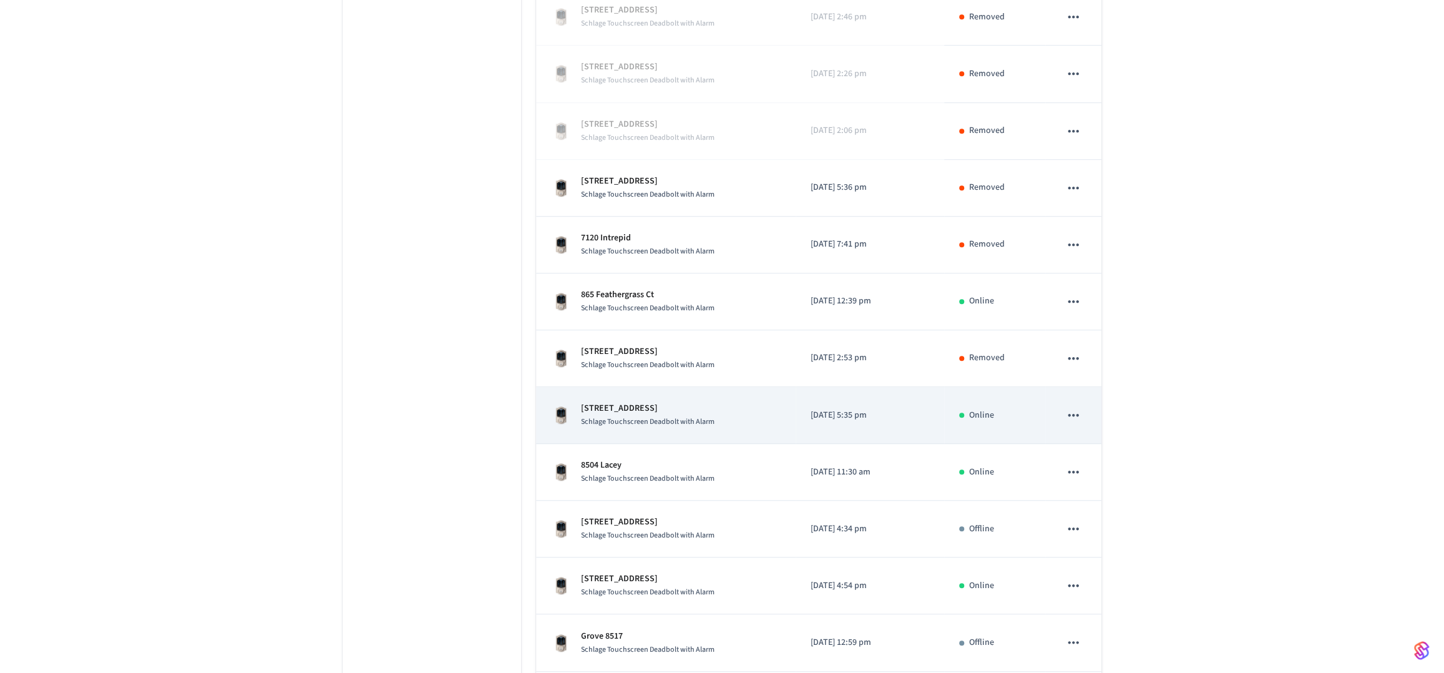
scroll to position [637, 0]
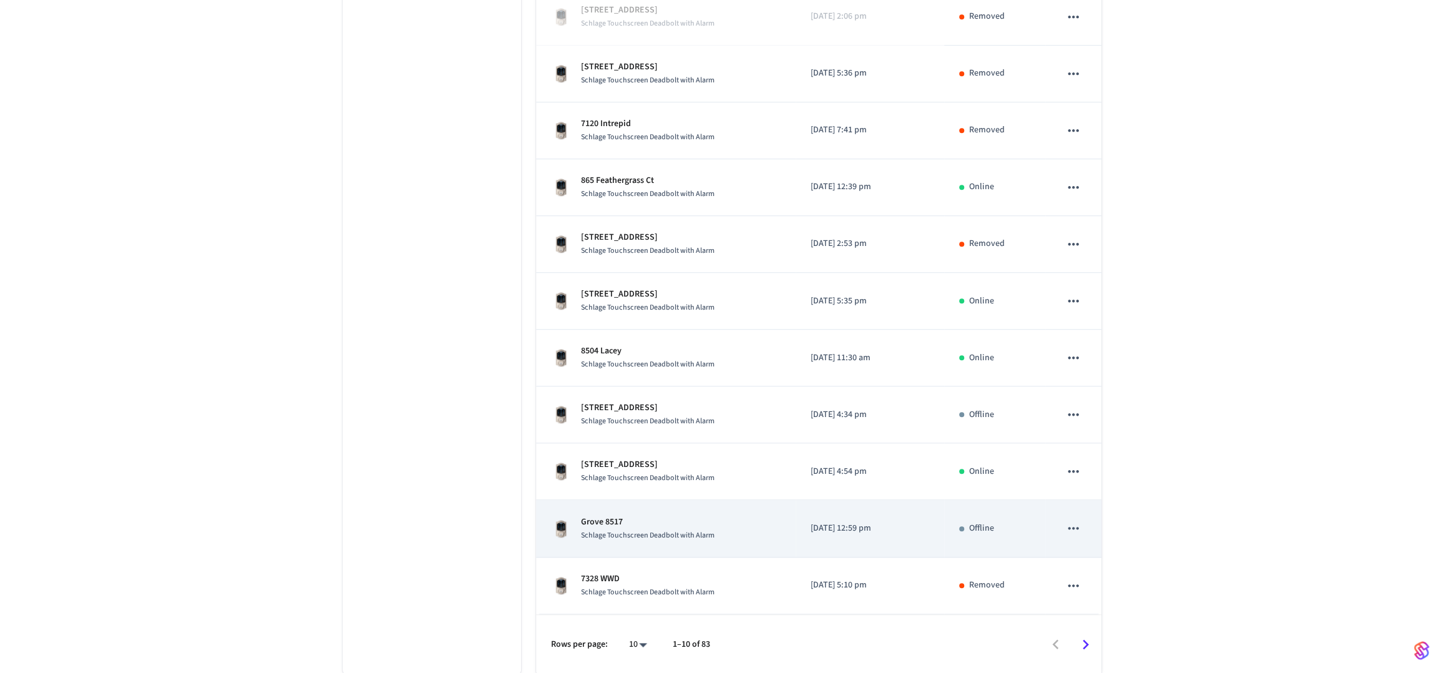
click at [754, 515] on div "Grove 8517 Schlage Touchscreen Deadbolt with Alarm" at bounding box center [666, 528] width 230 height 26
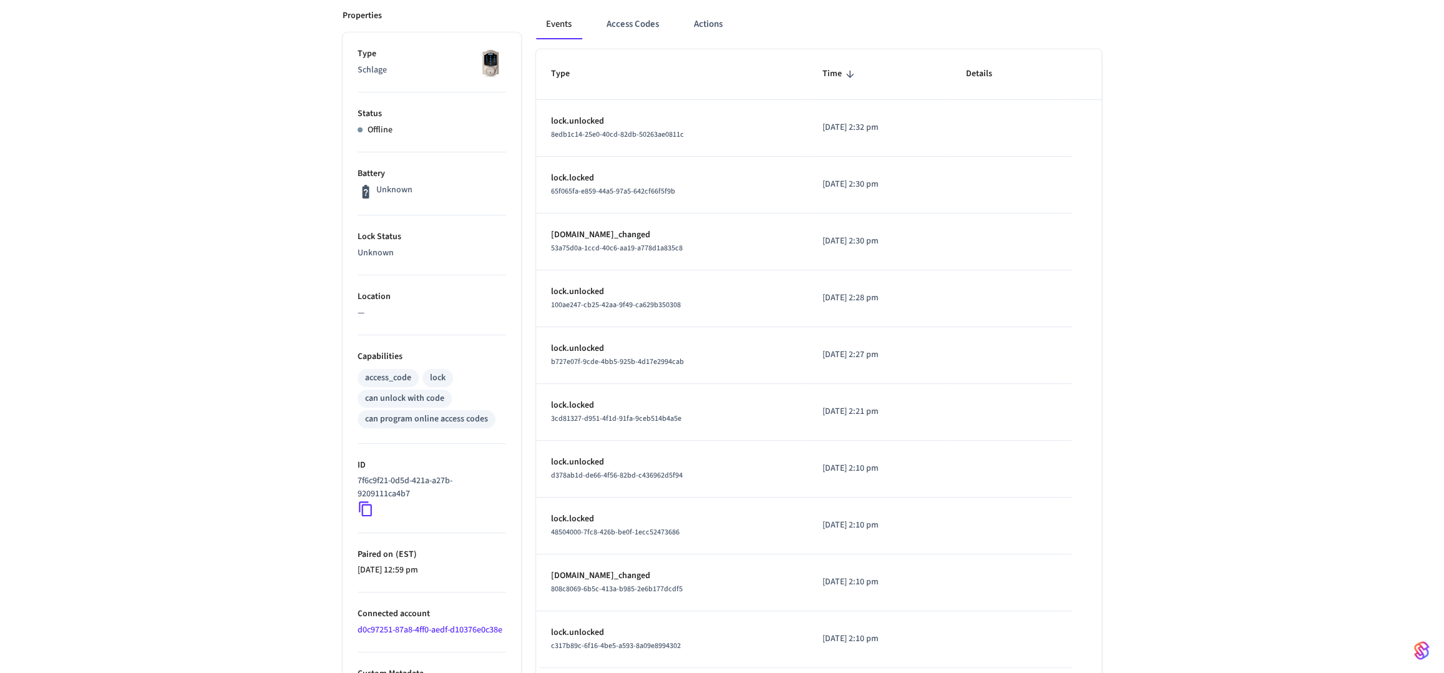
scroll to position [270, 0]
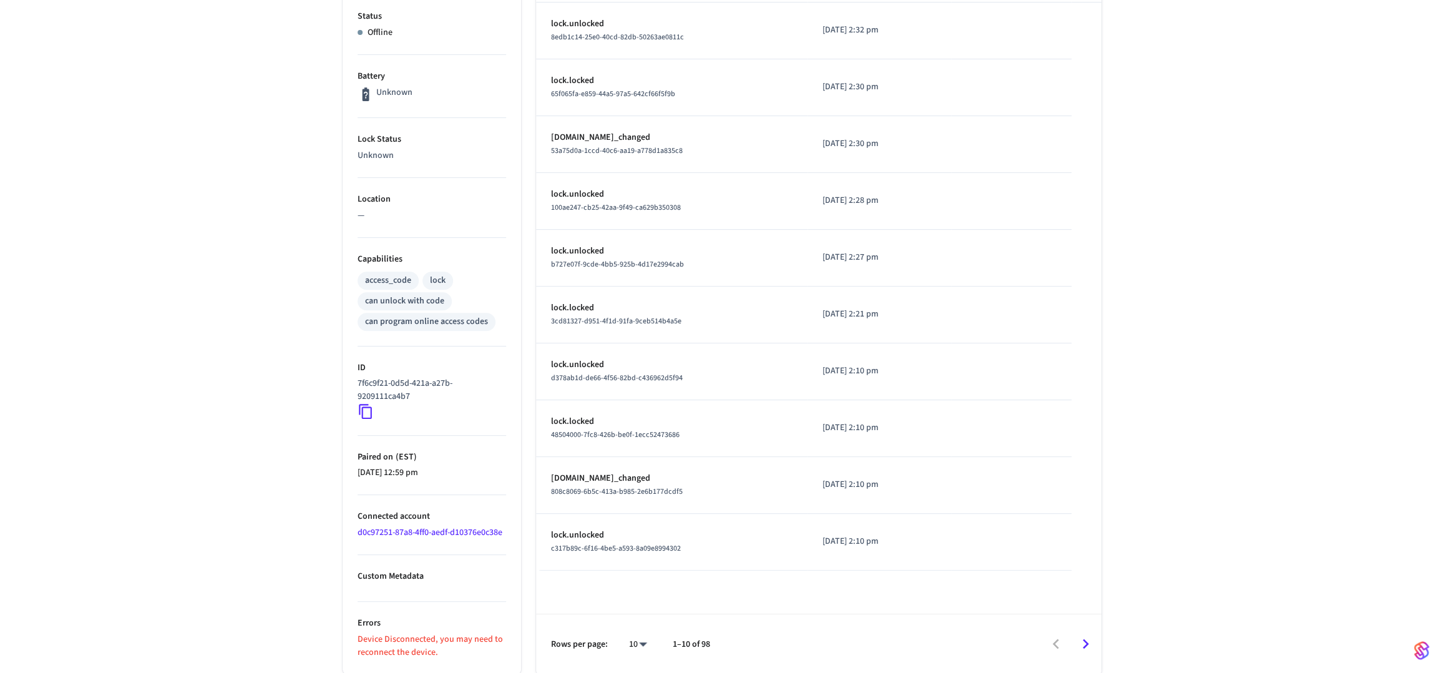
click at [365, 422] on li "ID 7f6c9f21-0d5d-421a-a27b-9209111ca4b7" at bounding box center [432, 390] width 149 height 89
click at [363, 414] on icon at bounding box center [366, 411] width 16 height 16
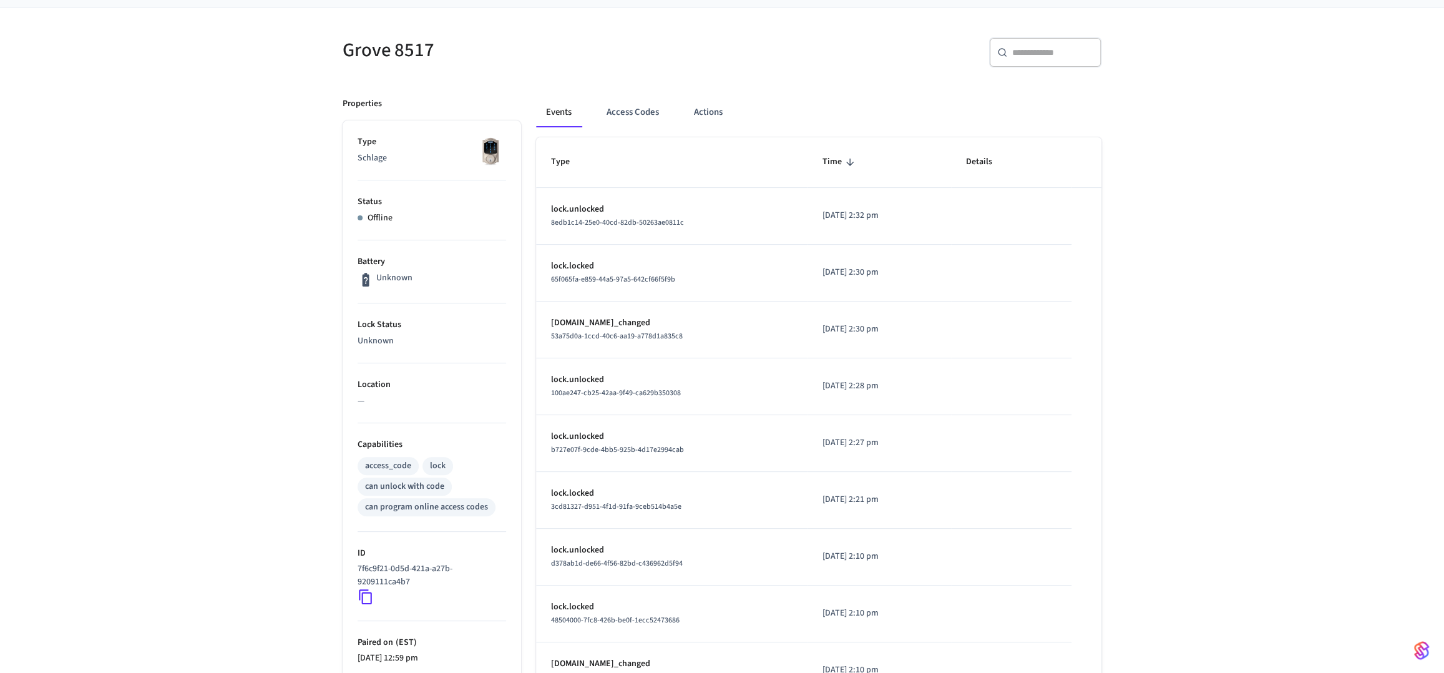
scroll to position [124, 0]
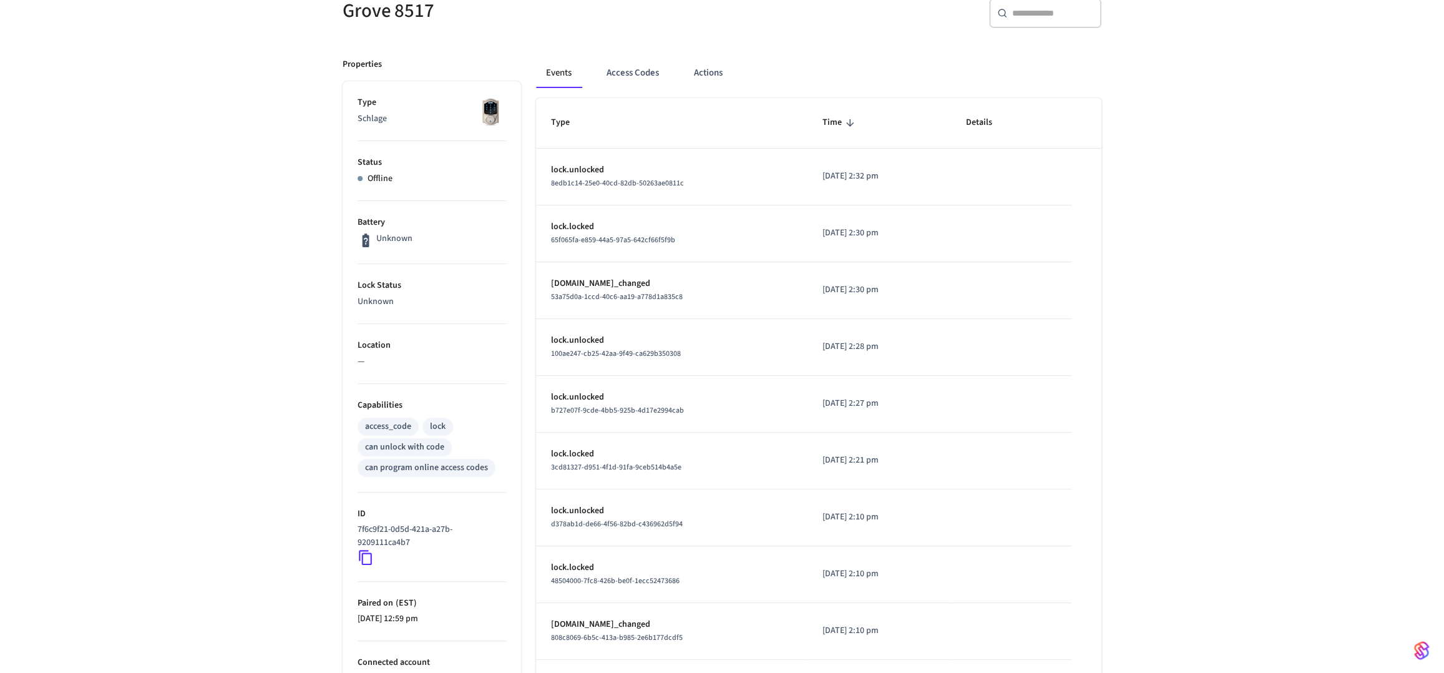
drag, startPoint x: 549, startPoint y: 170, endPoint x: 905, endPoint y: 368, distance: 407.2
click at [905, 368] on tbody "lock.unlocked 8edb1c14-25e0-40cd-82db-50263ae0811c [DATE] 2:32 pm lock.locked 6…" at bounding box center [818, 433] width 565 height 568
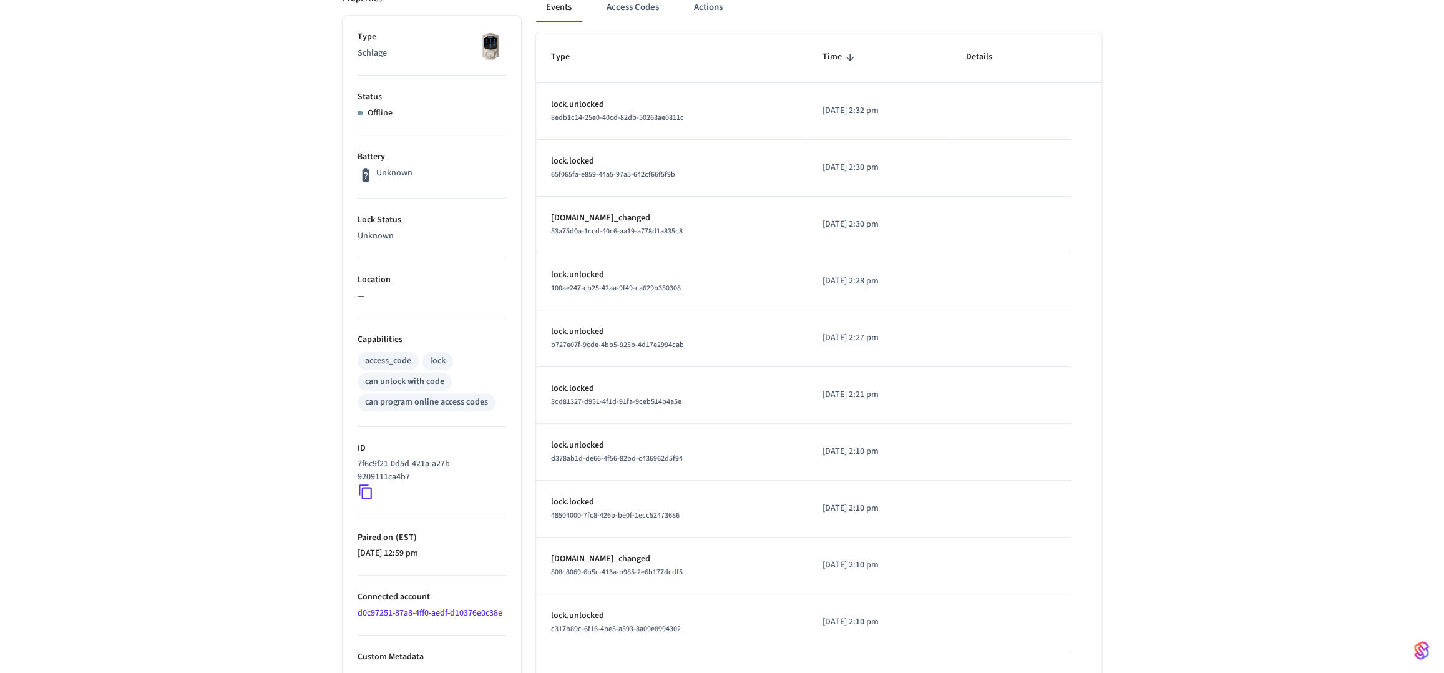
scroll to position [113, 0]
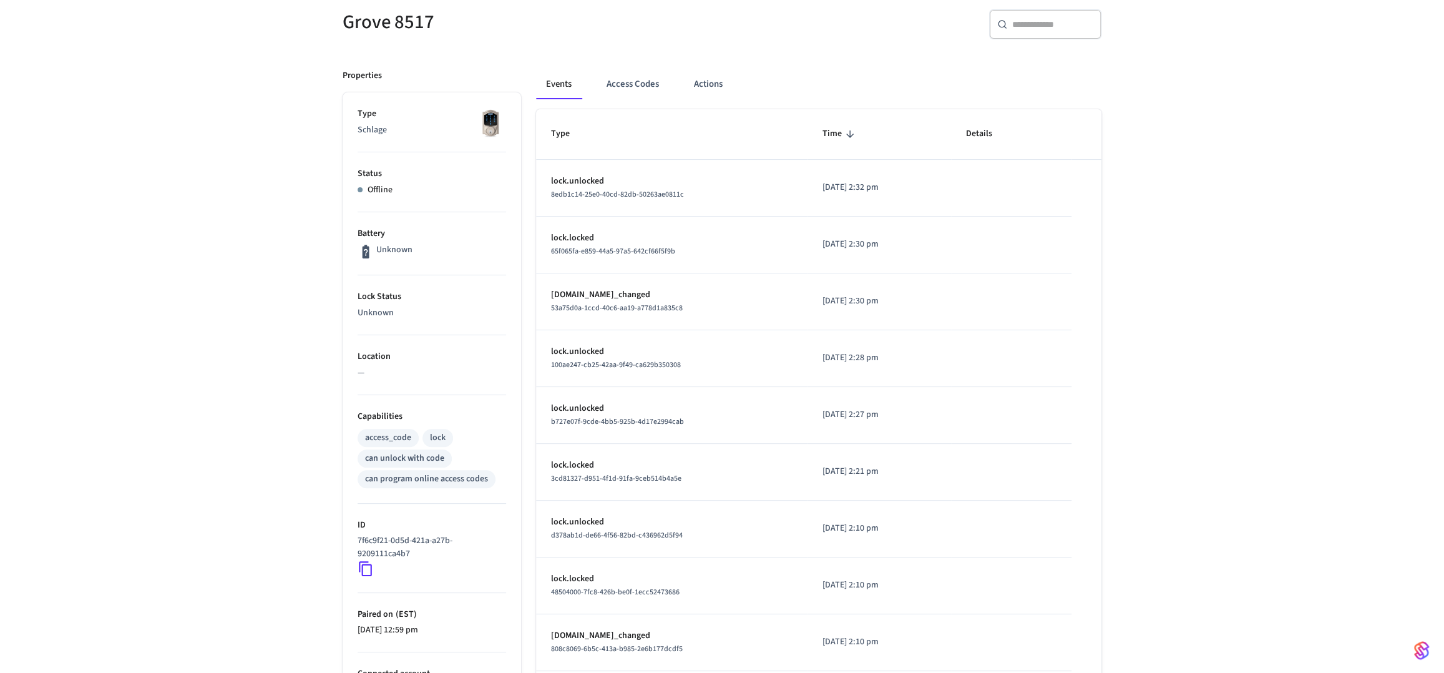
click at [366, 564] on icon at bounding box center [366, 568] width 16 height 16
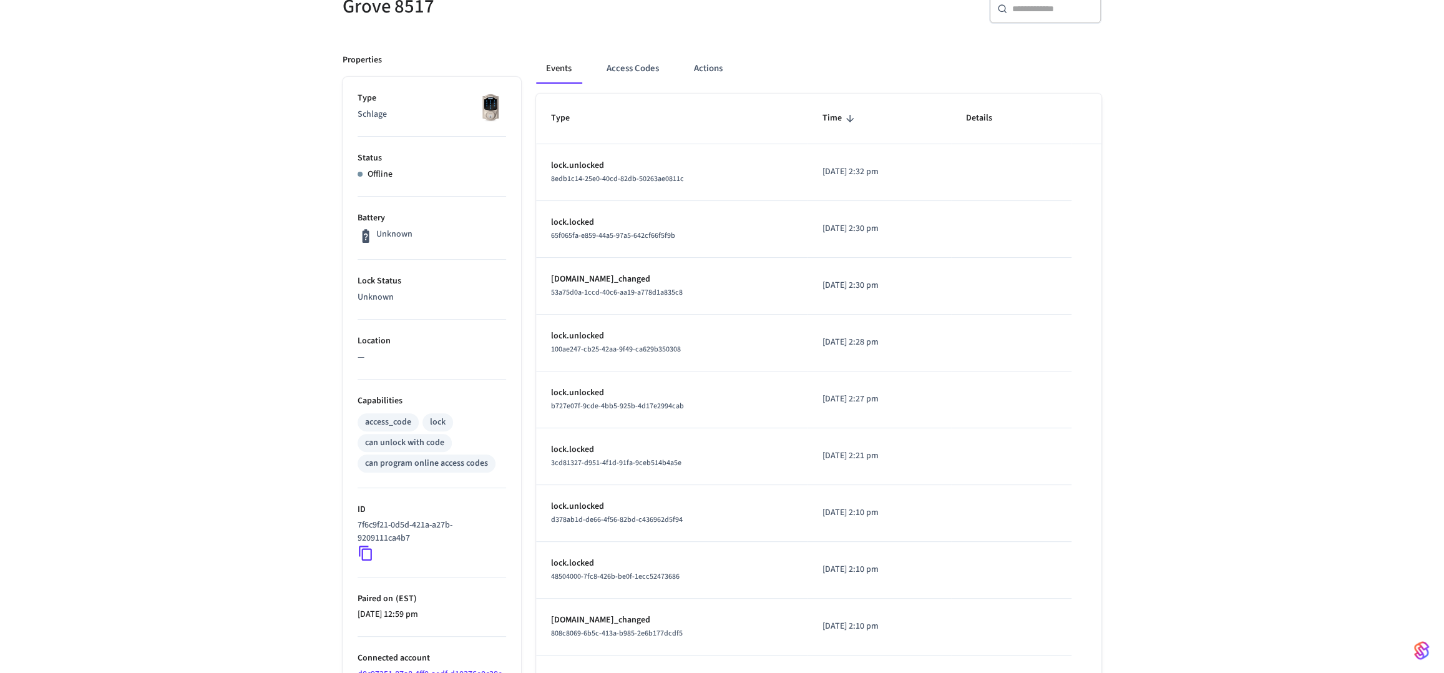
scroll to position [0, 0]
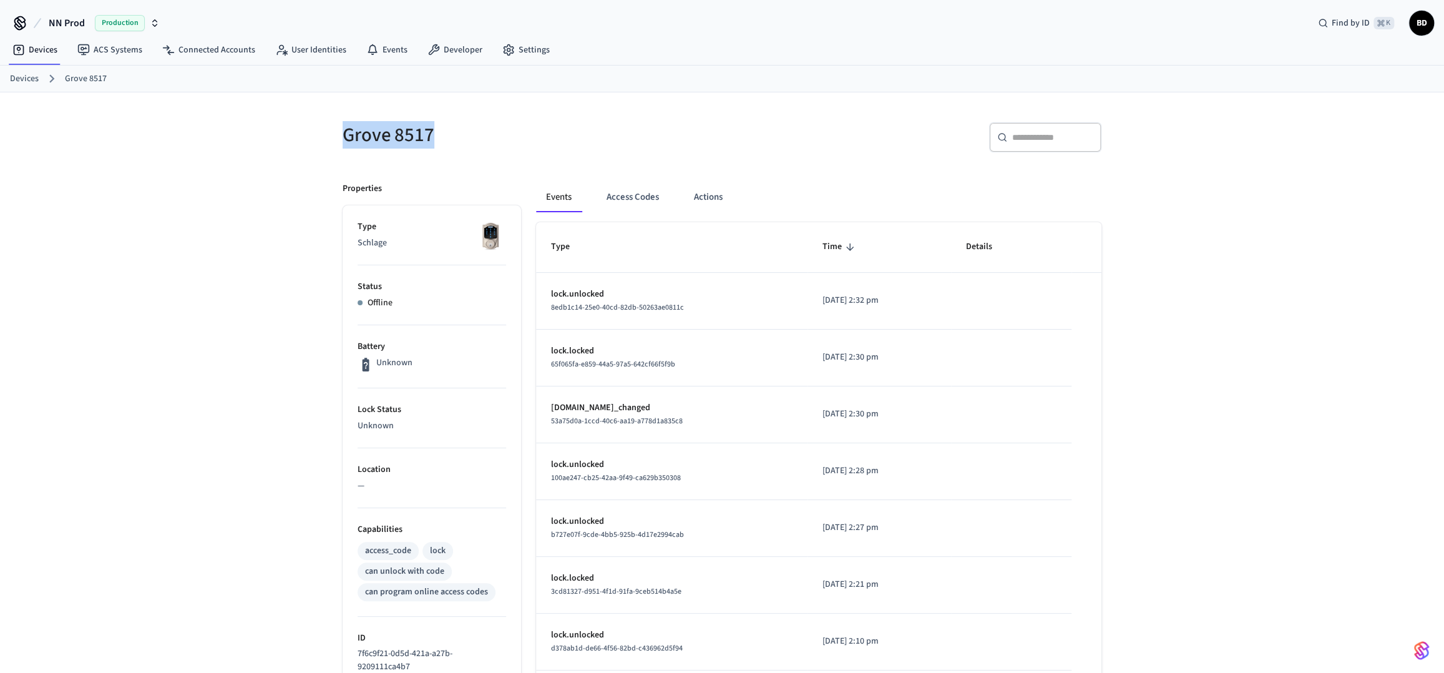
drag, startPoint x: 441, startPoint y: 130, endPoint x: 333, endPoint y: 130, distance: 108.0
click at [333, 130] on div "Grove 8517" at bounding box center [521, 134] width 387 height 55
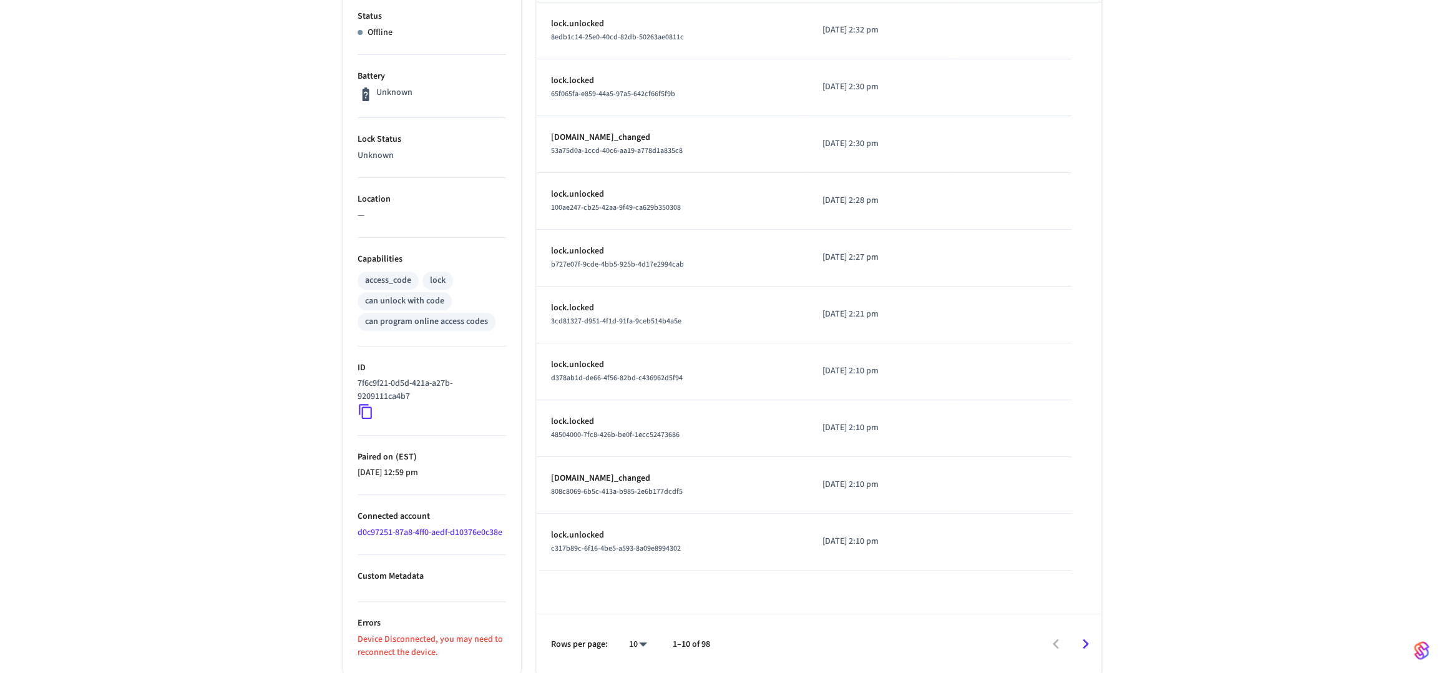
click at [424, 533] on link "d0c97251-87a8-4ff0-aedf-d10376e0c38e" at bounding box center [430, 532] width 145 height 12
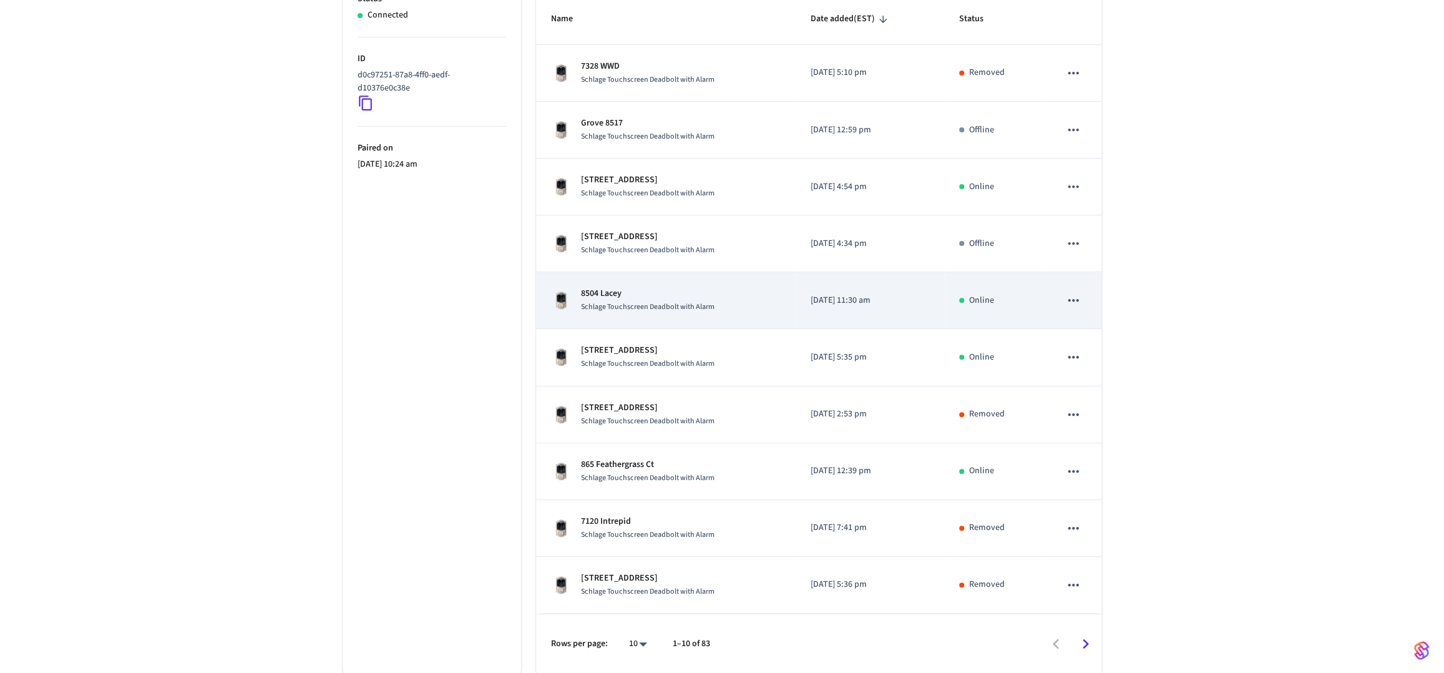
scroll to position [38, 0]
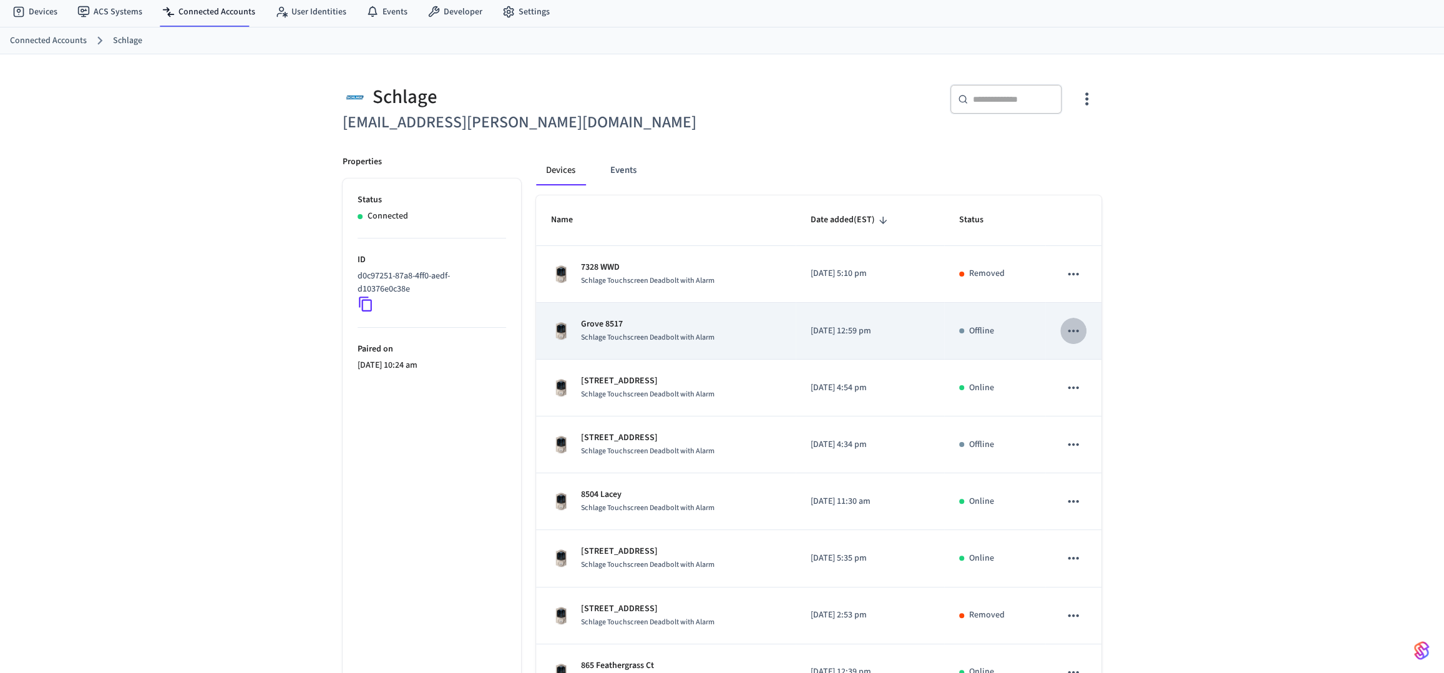
click at [1068, 326] on icon "sticky table" at bounding box center [1073, 331] width 16 height 16
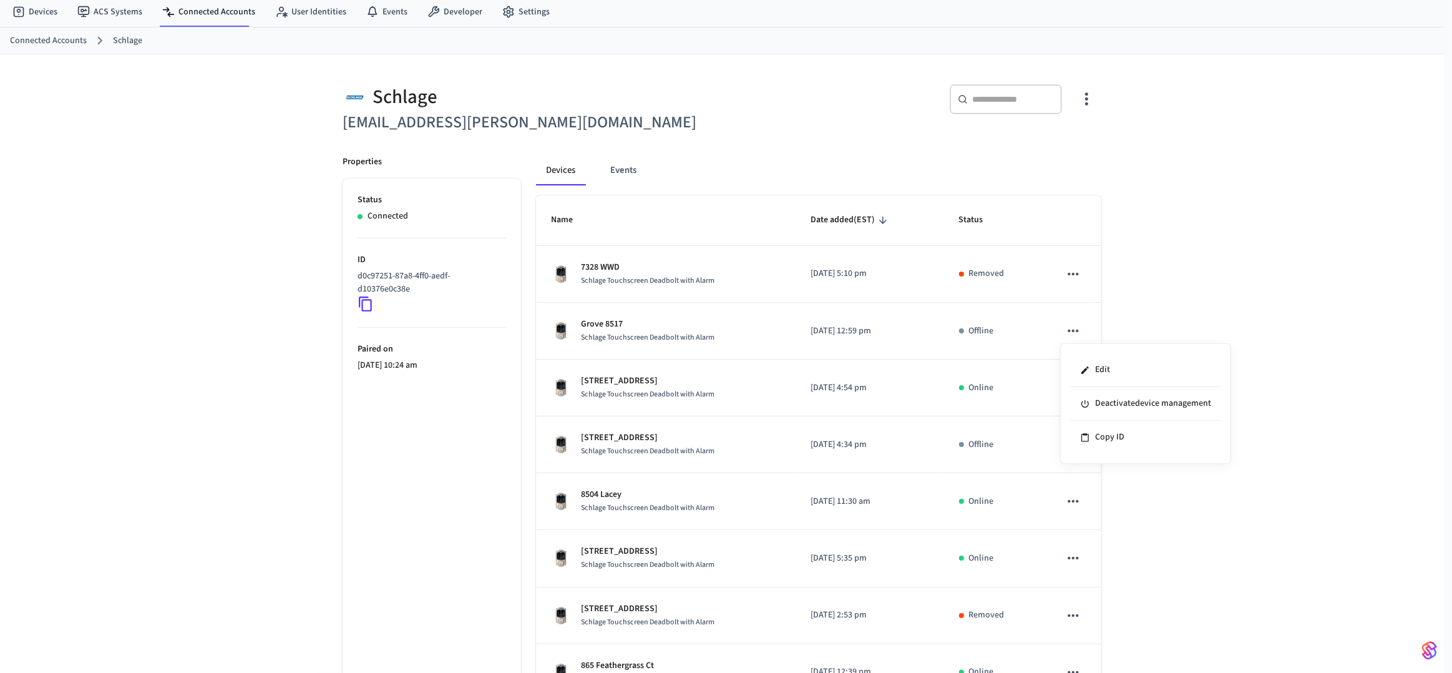
click at [1138, 308] on div at bounding box center [726, 336] width 1452 height 673
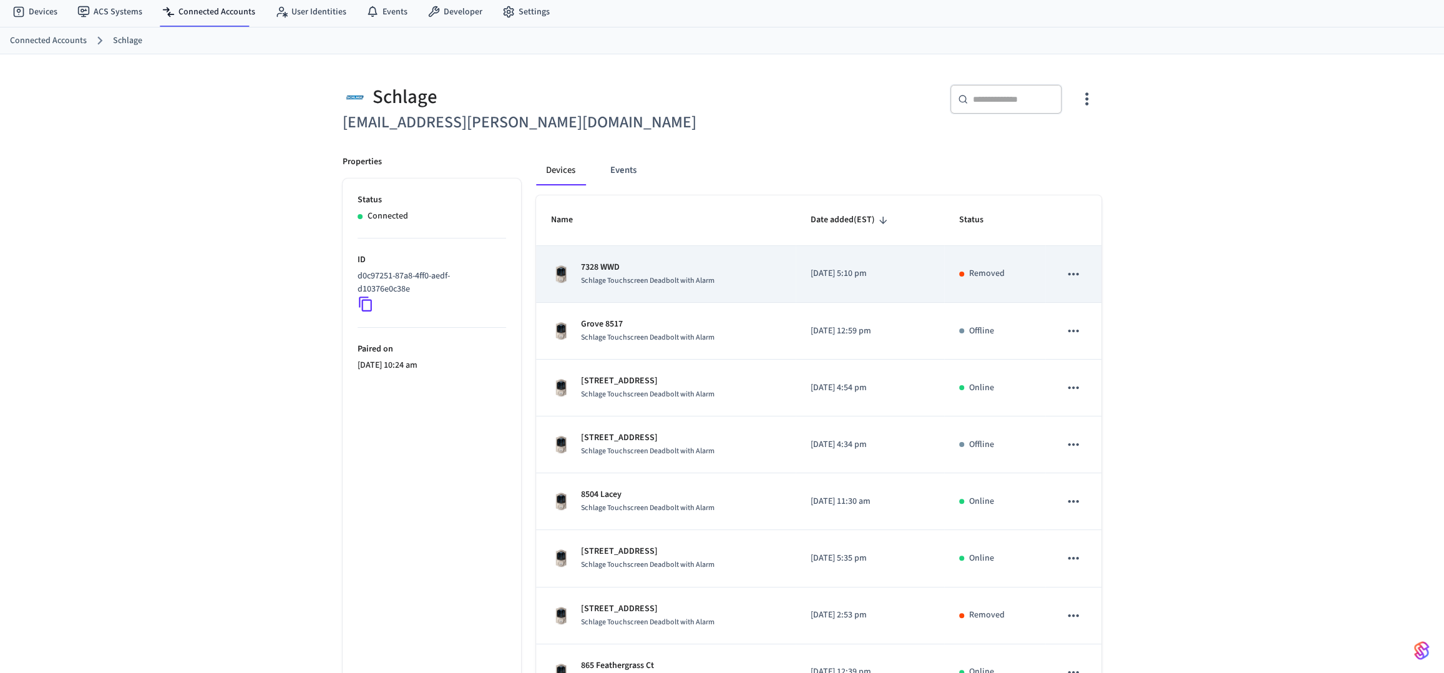
scroll to position [0, 0]
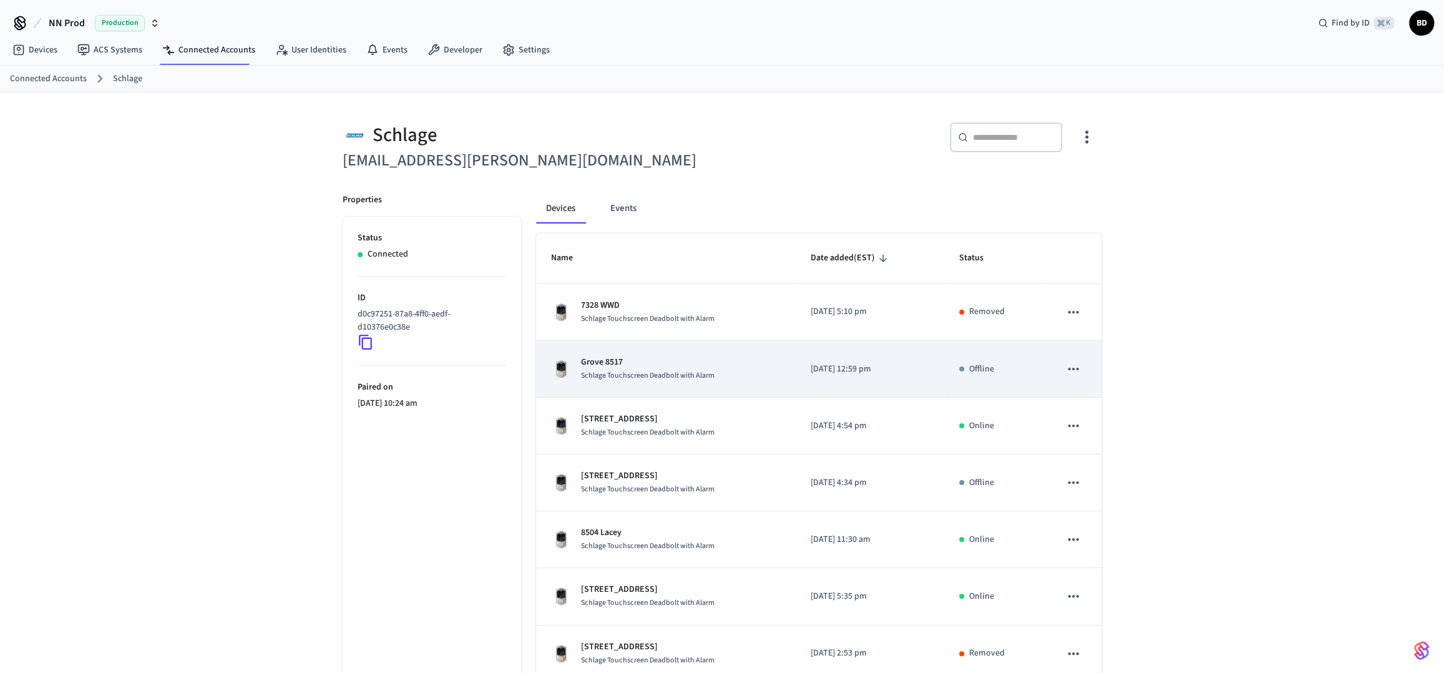
click at [606, 388] on td "Grove 8517 Schlage Touchscreen Deadbolt with Alarm" at bounding box center [666, 369] width 260 height 57
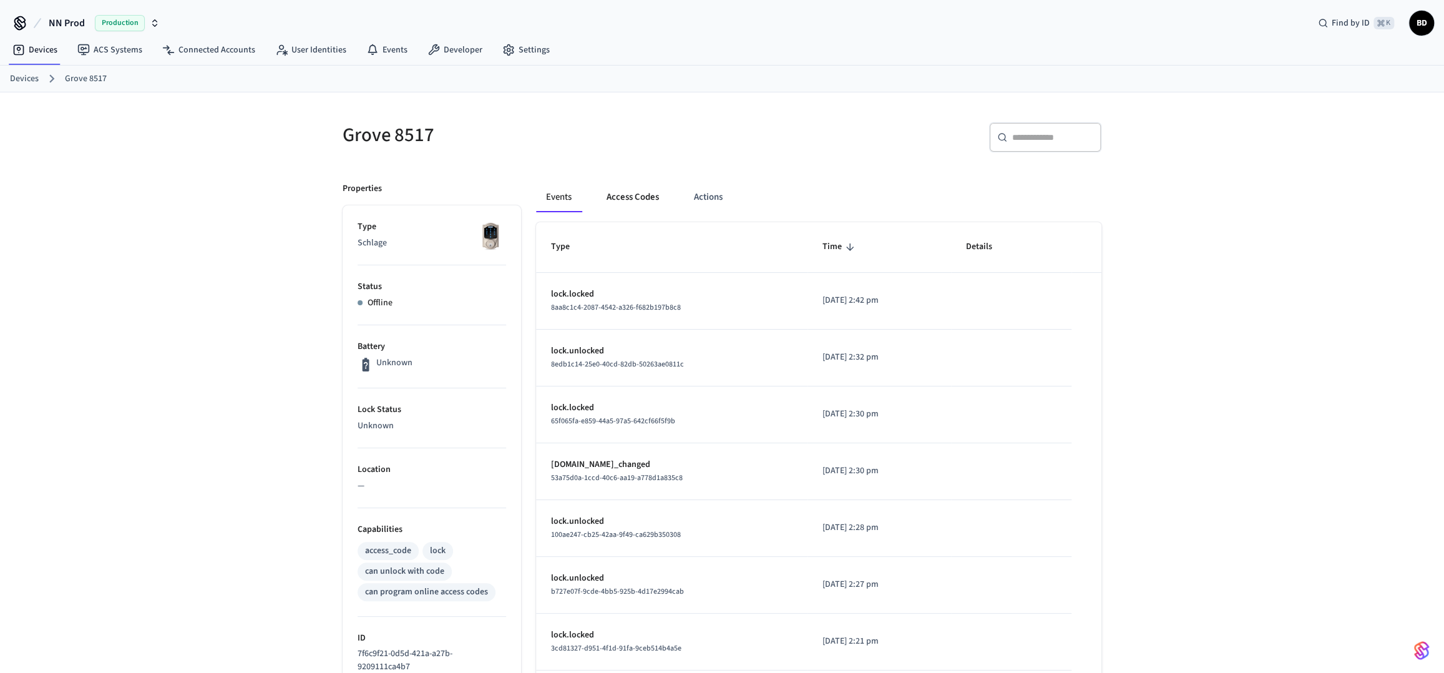
click at [643, 199] on button "Access Codes" at bounding box center [633, 197] width 72 height 30
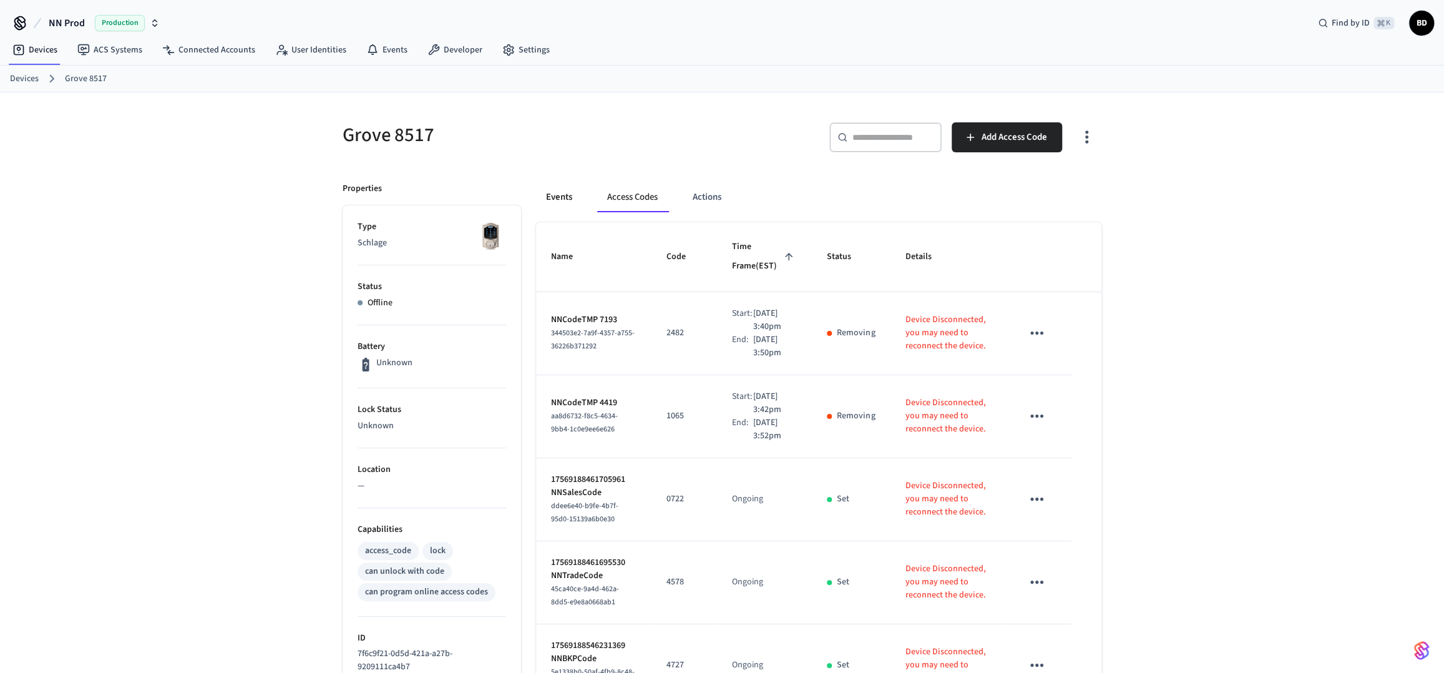
click at [564, 200] on button "Events" at bounding box center [559, 197] width 46 height 30
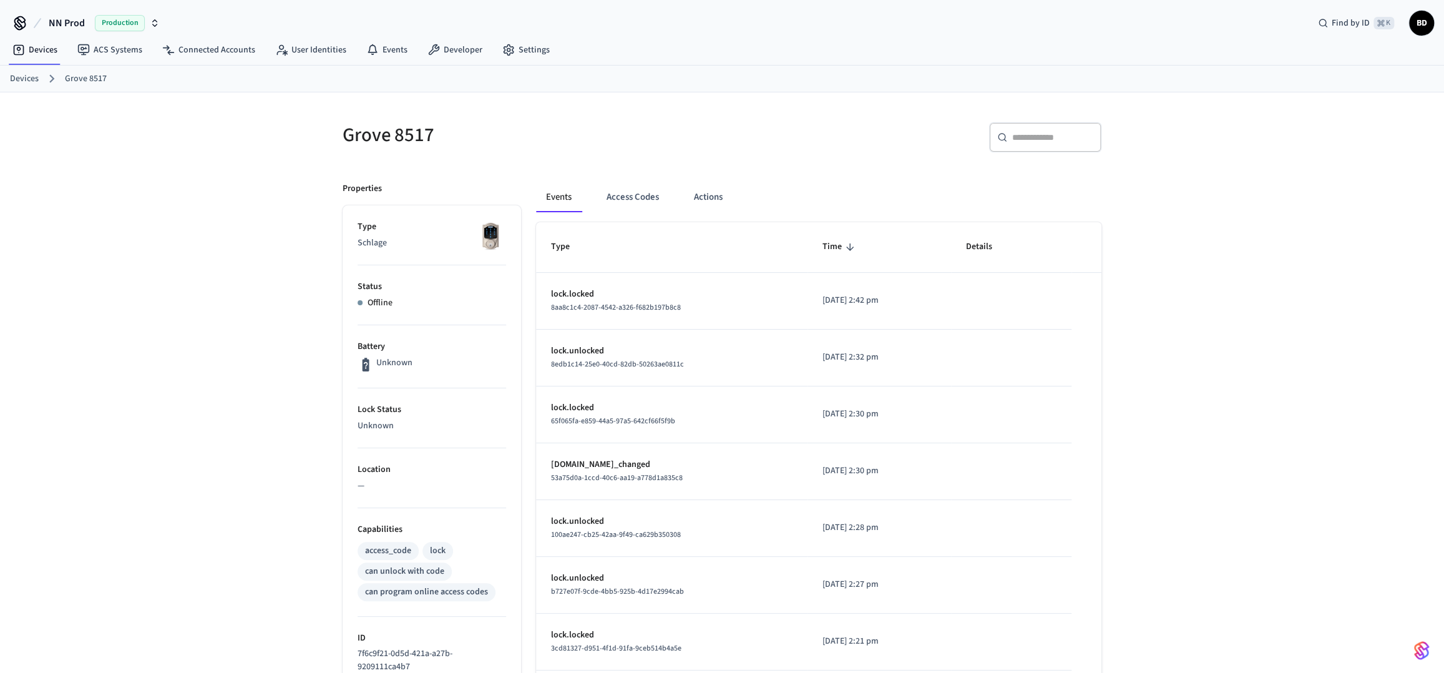
click at [36, 79] on link "Devices" at bounding box center [24, 78] width 29 height 13
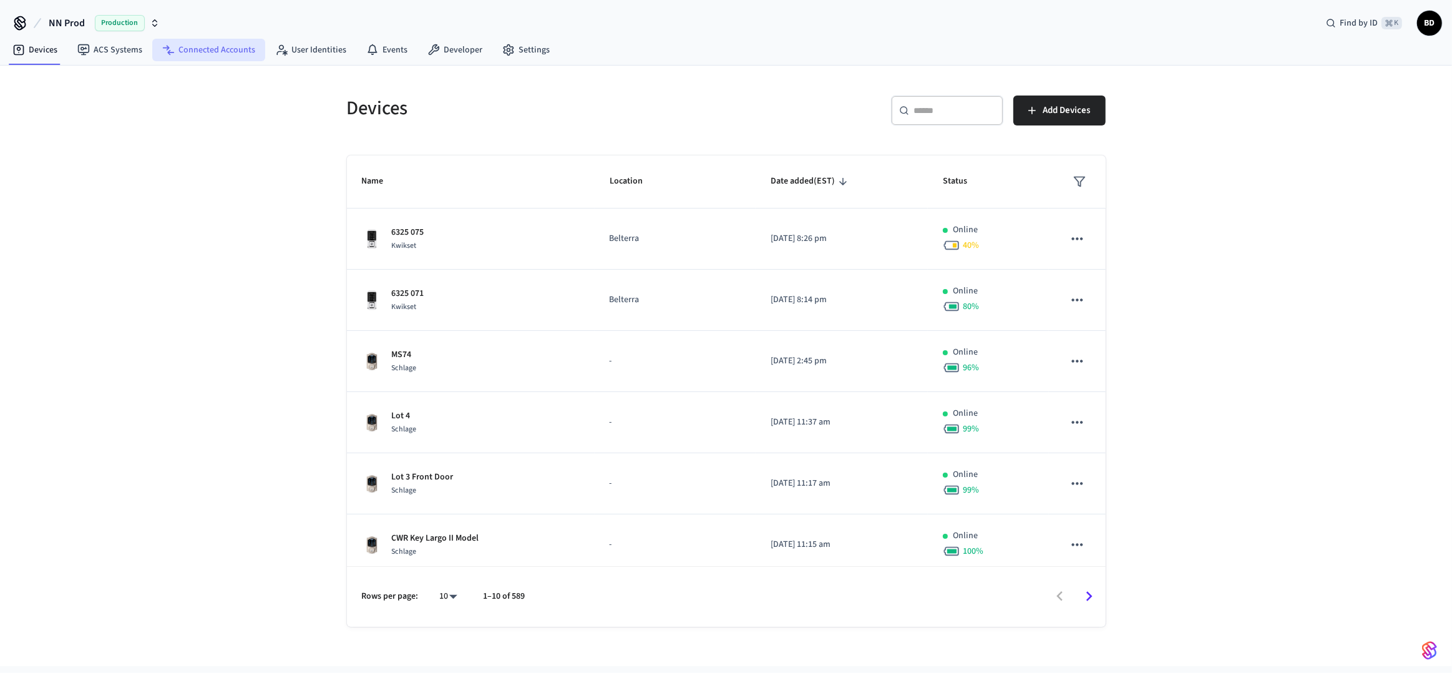
click at [259, 57] on link "Connected Accounts" at bounding box center [208, 50] width 113 height 22
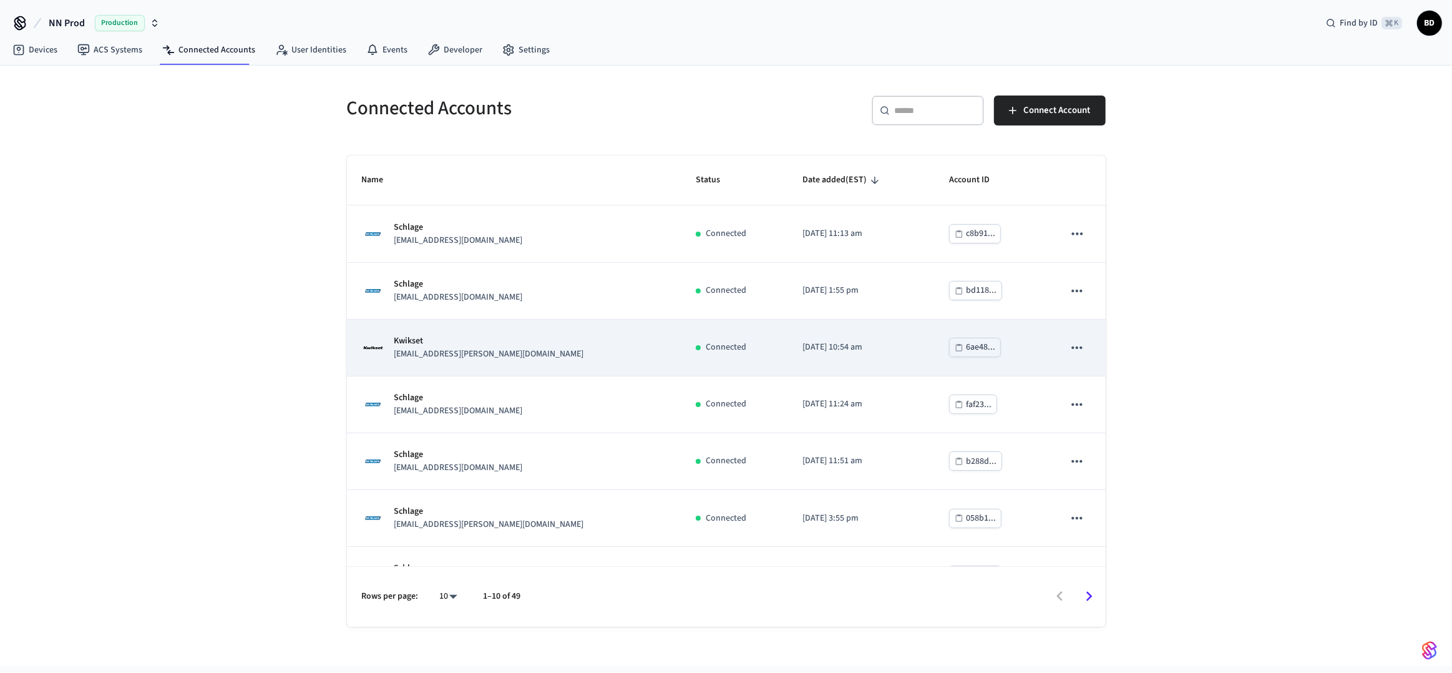
scroll to position [207, 0]
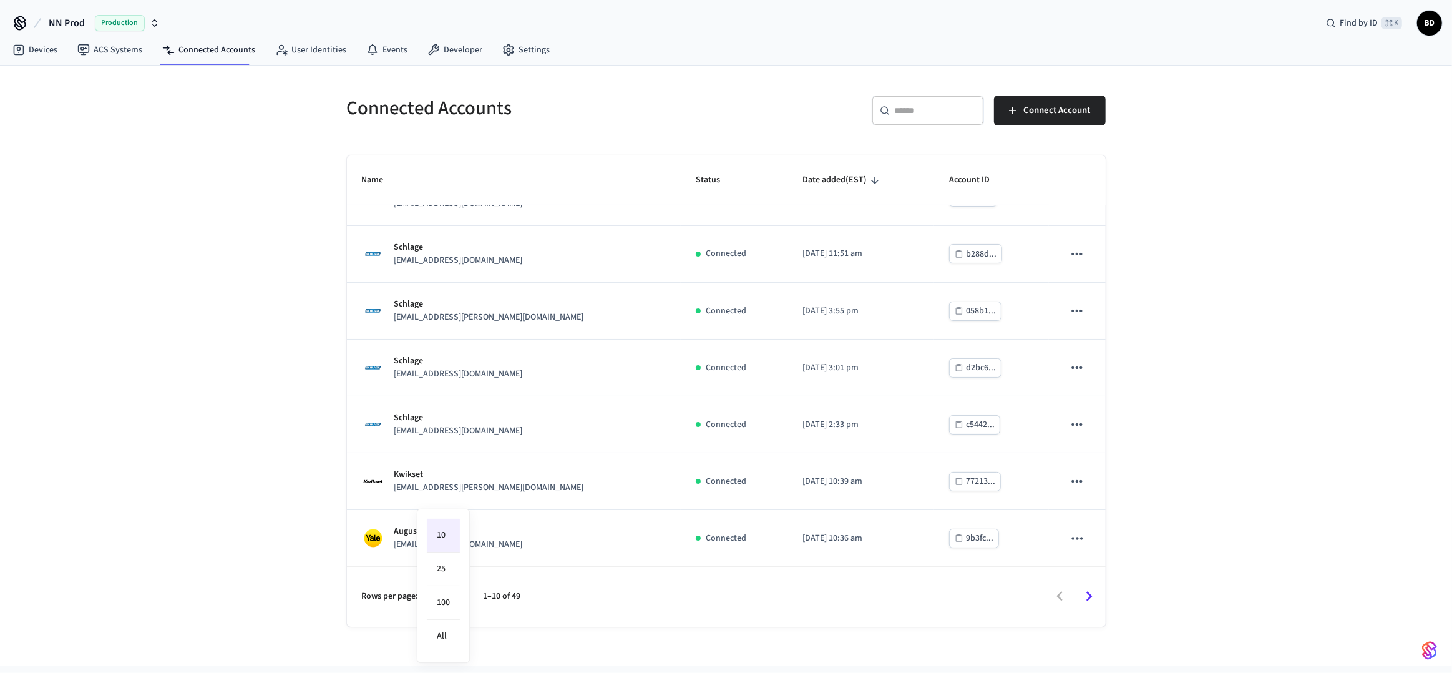
click at [445, 602] on body "NN Prod Production Find by ID ⌘ K BD Devices ACS Systems Connected Accounts Use…" at bounding box center [726, 333] width 1452 height 666
click at [446, 612] on li "100" at bounding box center [443, 603] width 33 height 34
type input "***"
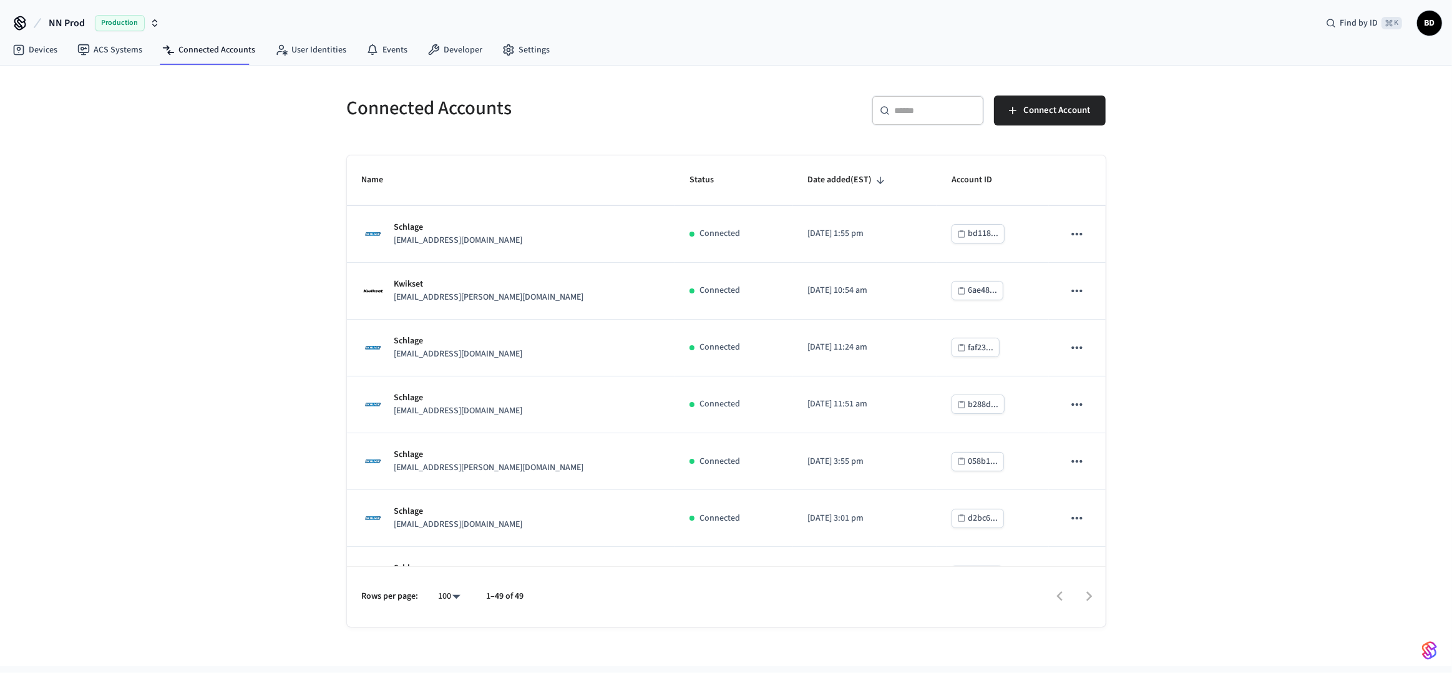
scroll to position [0, 0]
click at [573, 107] on h5 "Connected Accounts" at bounding box center [533, 108] width 372 height 26
click at [1110, 30] on div "NN Prod Production Find by ID ⌘ K BD" at bounding box center [726, 18] width 1452 height 36
click at [944, 112] on input "text" at bounding box center [935, 110] width 81 height 12
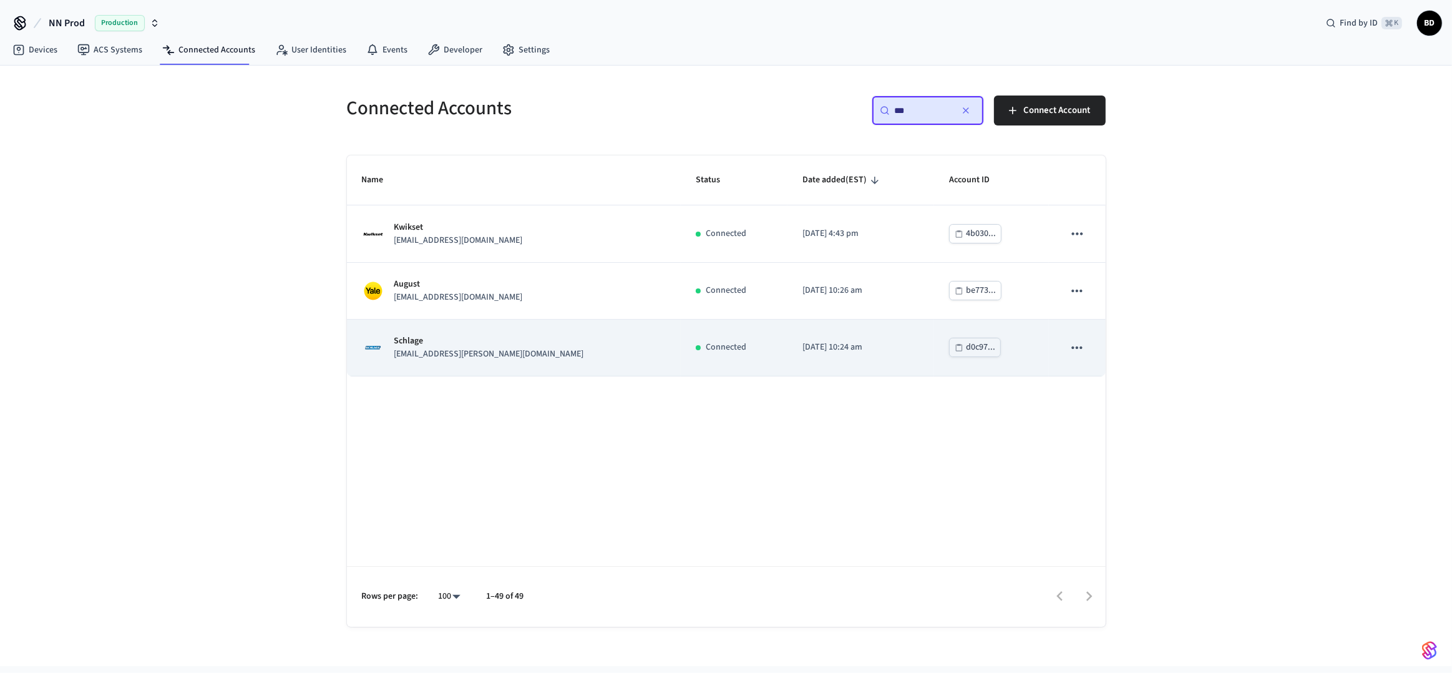
type input "***"
click at [1082, 346] on icon "sticky table" at bounding box center [1077, 347] width 16 height 16
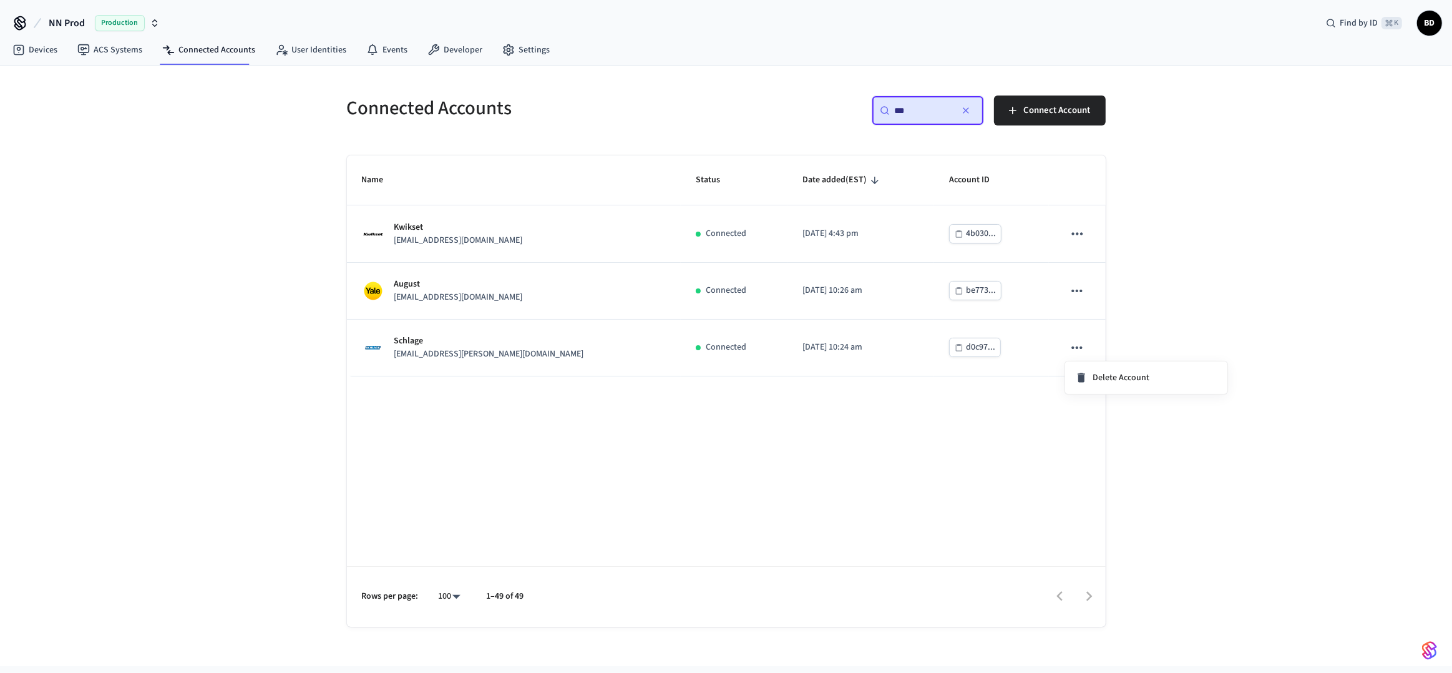
click at [681, 354] on div at bounding box center [726, 336] width 1452 height 673
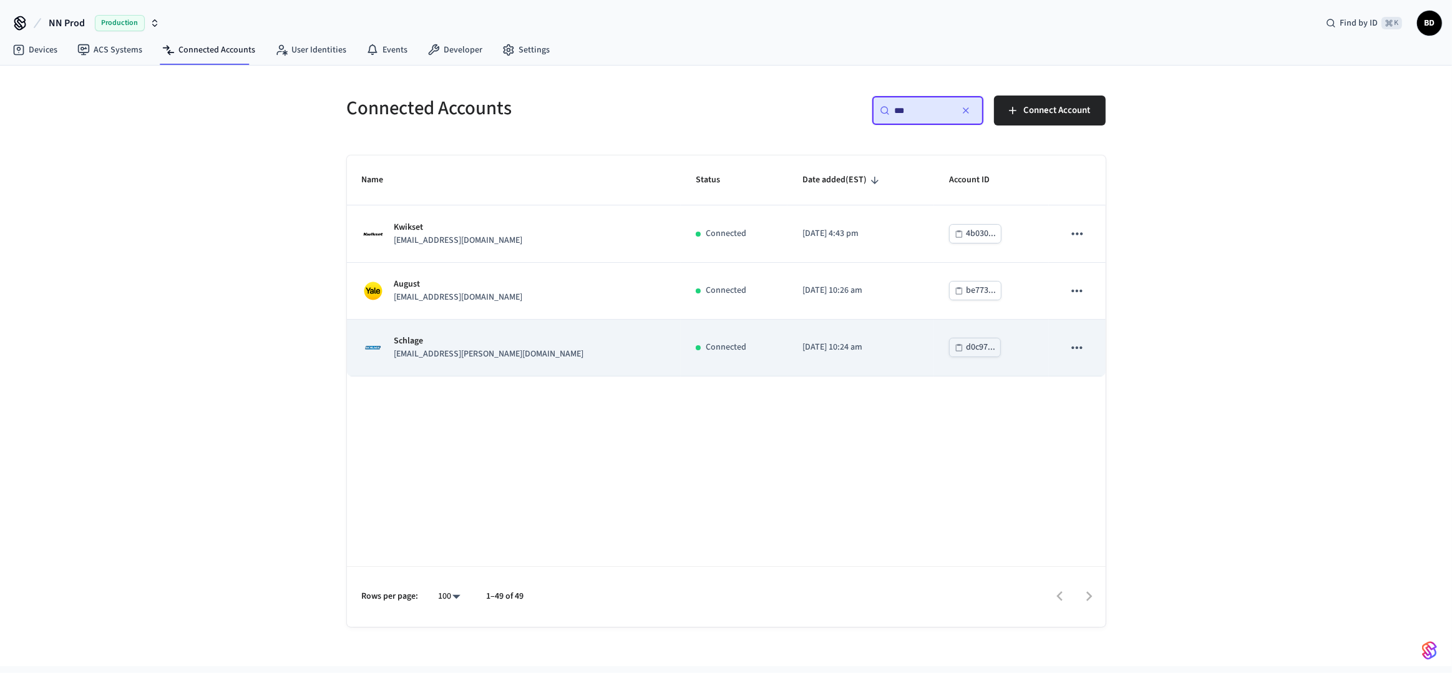
click at [472, 356] on p "[EMAIL_ADDRESS][PERSON_NAME][DOMAIN_NAME]" at bounding box center [489, 354] width 190 height 13
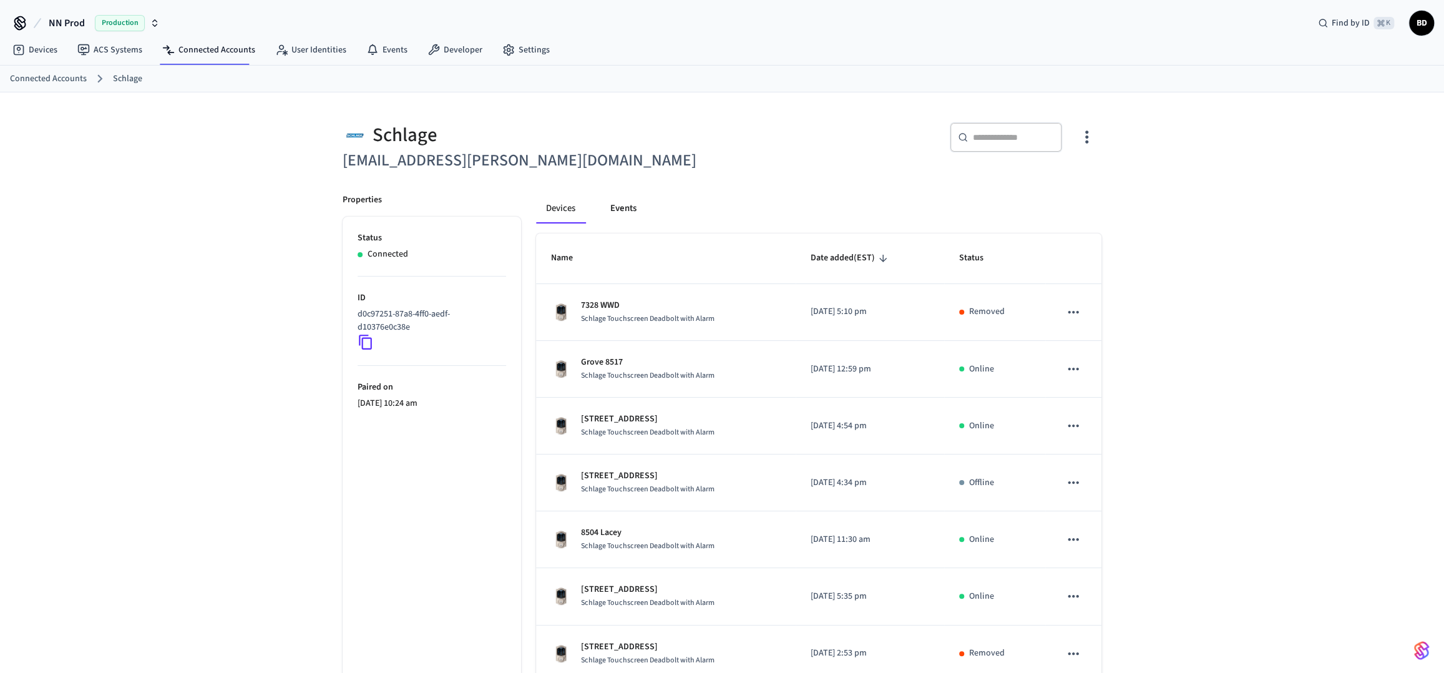
click at [628, 211] on button "Events" at bounding box center [623, 208] width 46 height 30
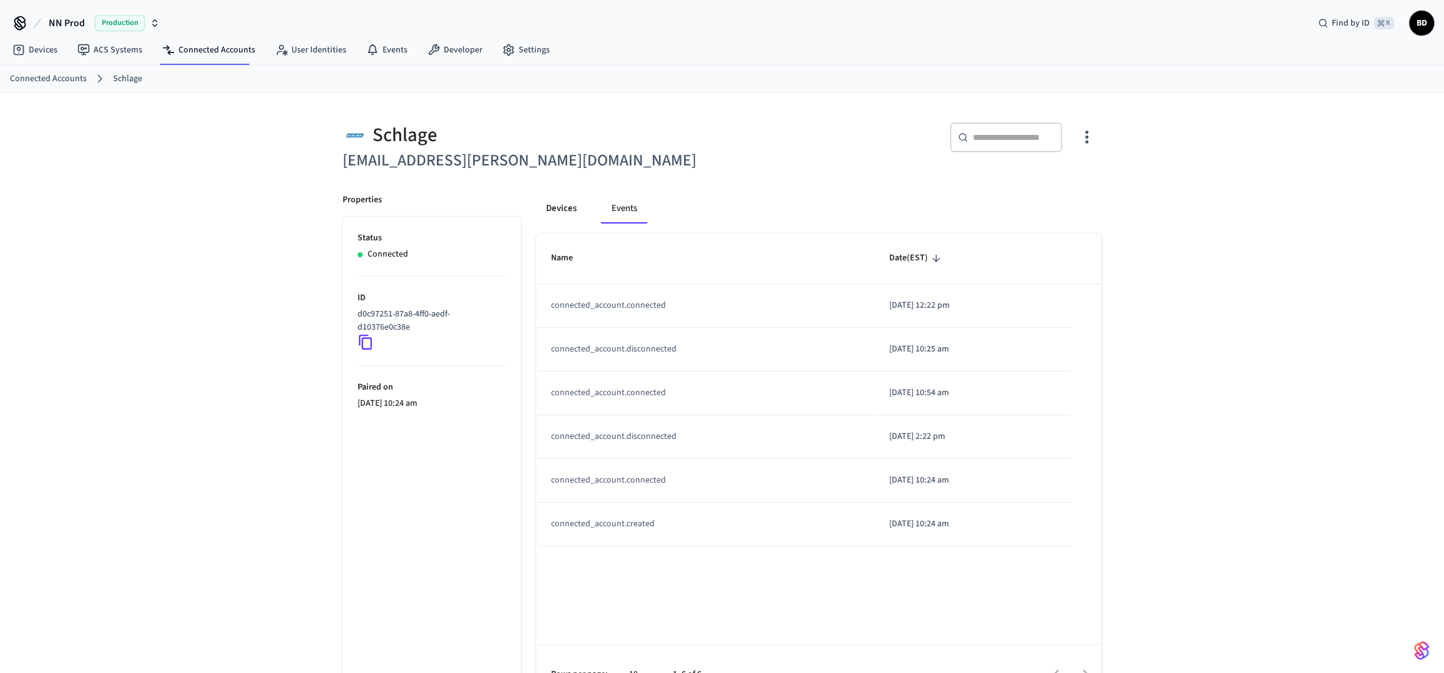
click at [559, 210] on button "Devices" at bounding box center [561, 208] width 51 height 30
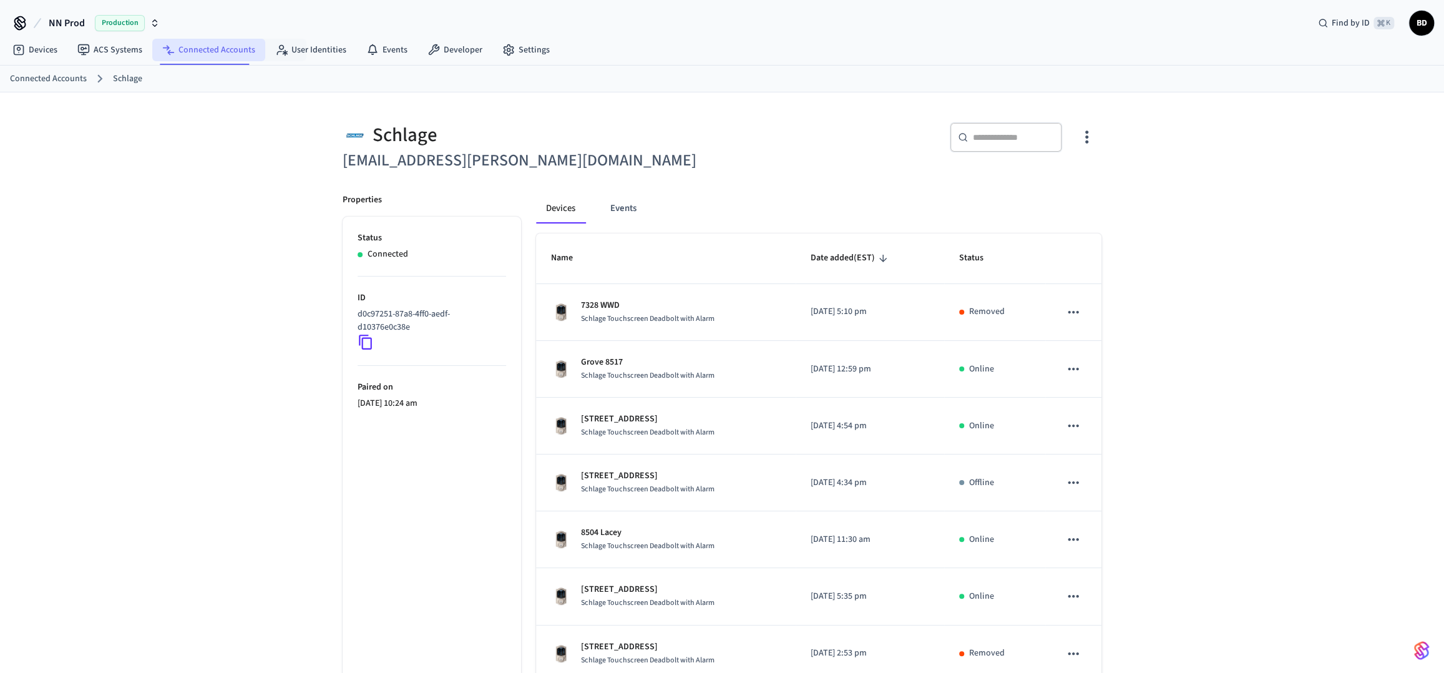
click at [219, 46] on link "Connected Accounts" at bounding box center [208, 50] width 113 height 22
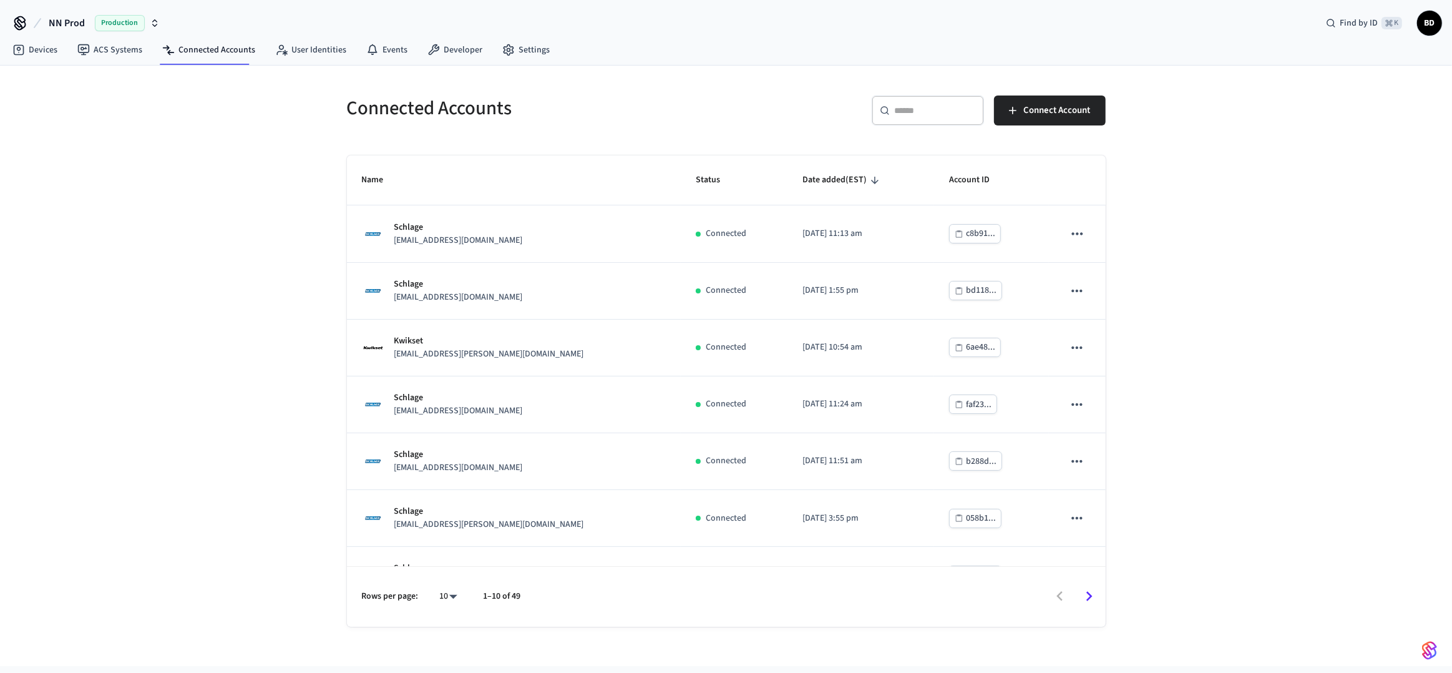
click at [919, 117] on div "​ ​" at bounding box center [928, 110] width 112 height 30
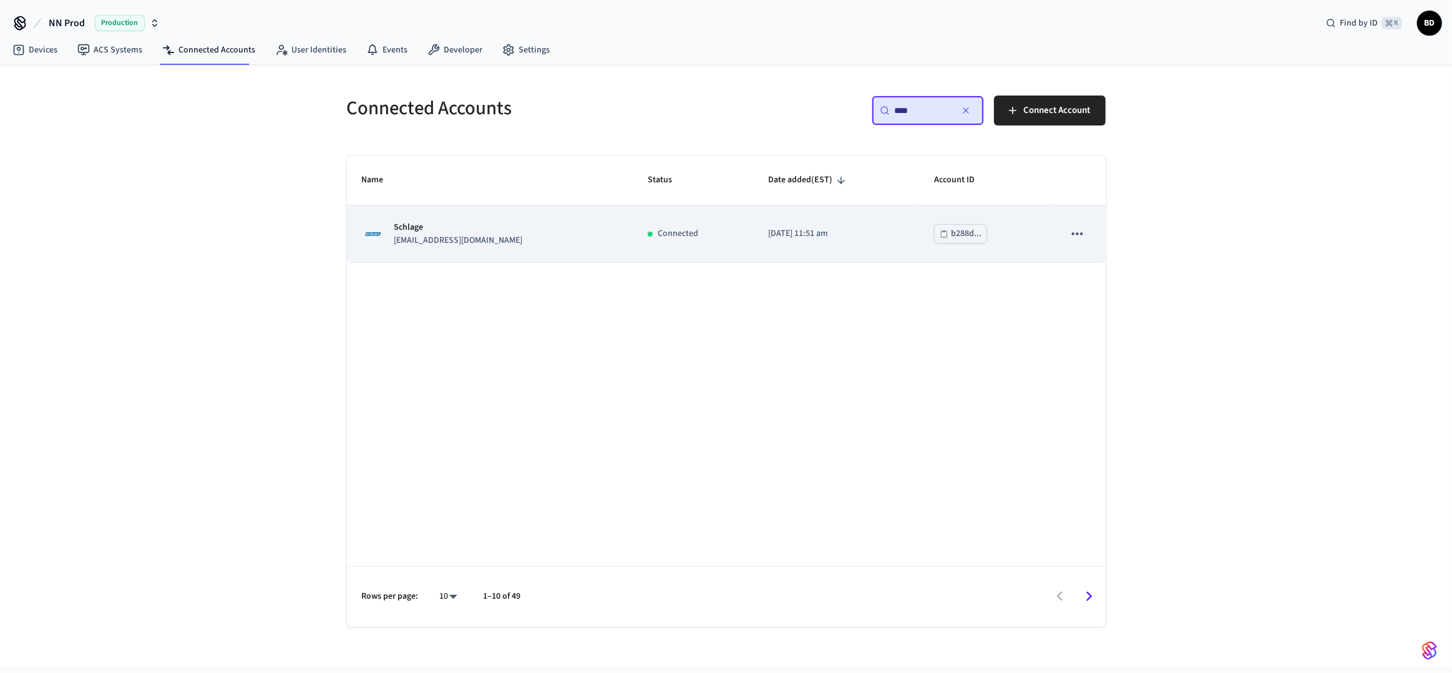
type input "****"
click at [862, 235] on p "[DATE] 11:51 am" at bounding box center [836, 233] width 135 height 13
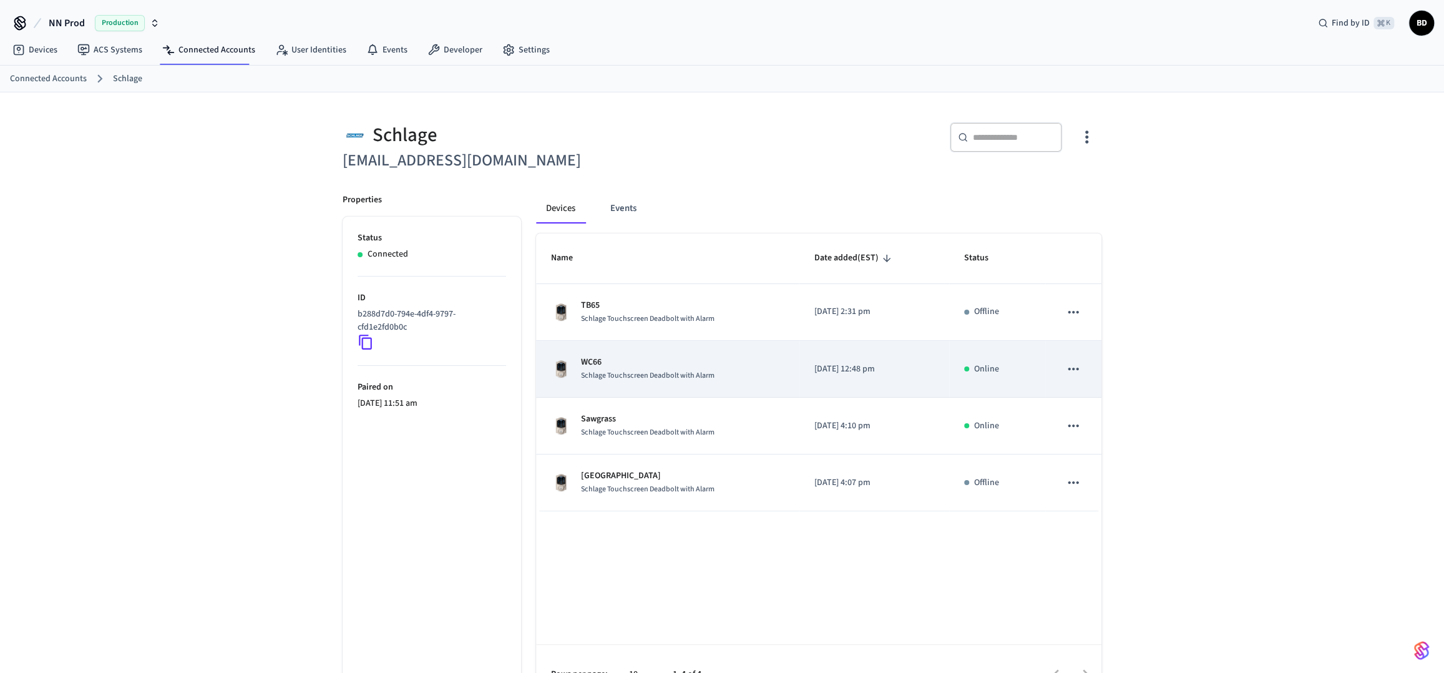
scroll to position [31, 0]
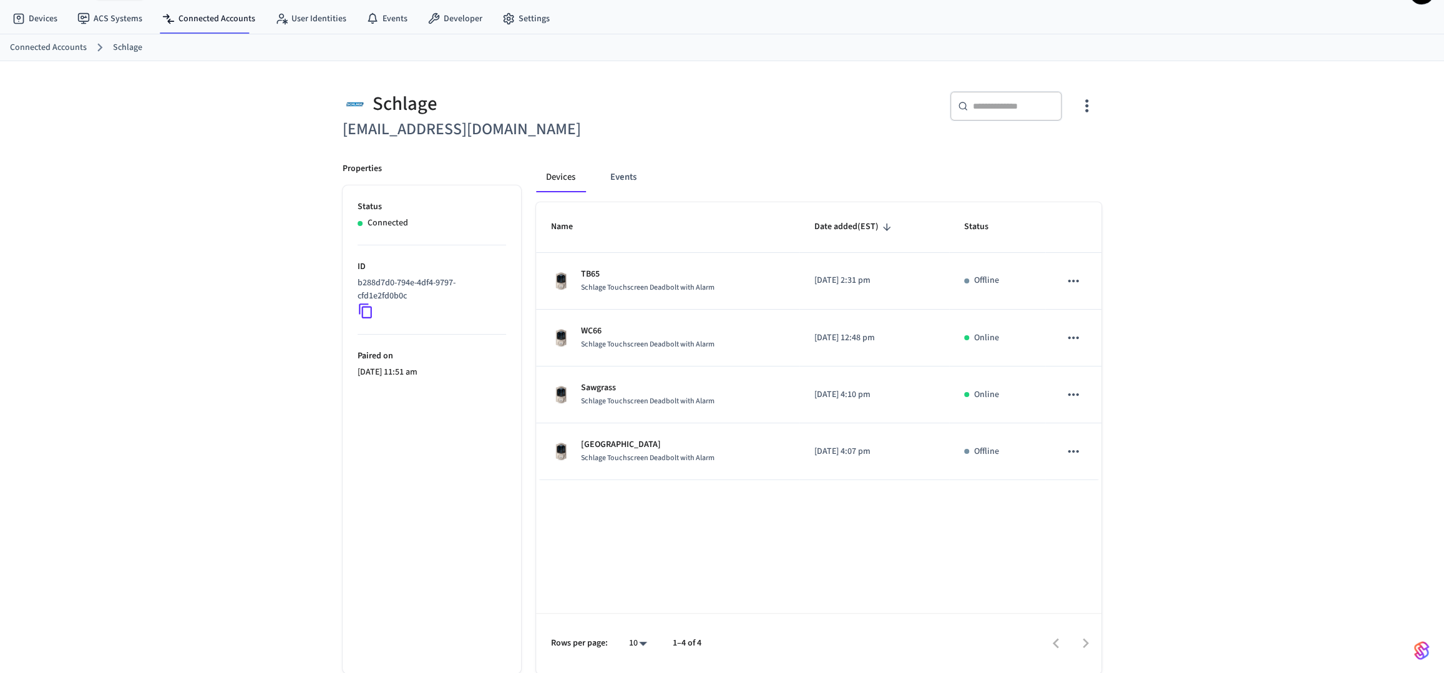
click at [1081, 107] on icon "button" at bounding box center [1086, 105] width 19 height 19
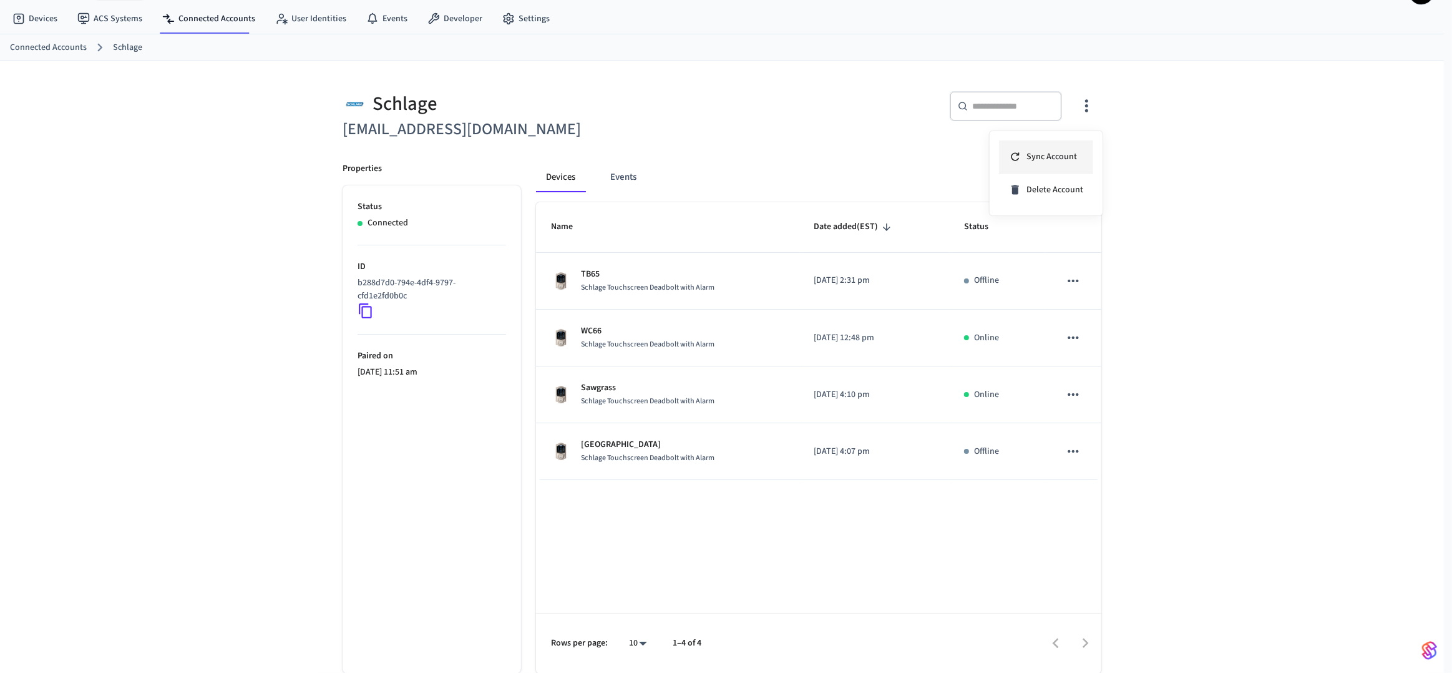
click at [1068, 150] on span "Sync Account" at bounding box center [1052, 156] width 51 height 12
click at [895, 290] on div at bounding box center [726, 336] width 1452 height 673
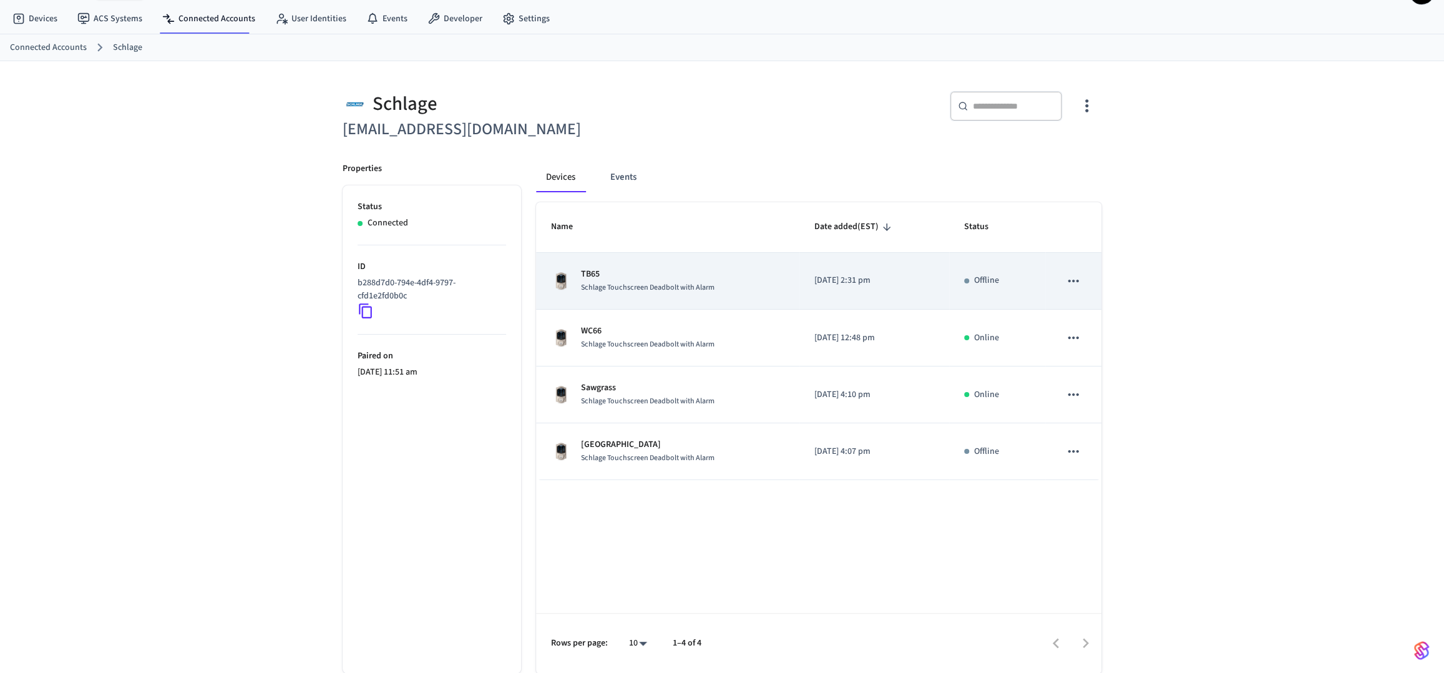
click at [718, 285] on div "TB65 Schlage Touchscreen Deadbolt with Alarm" at bounding box center [667, 281] width 233 height 26
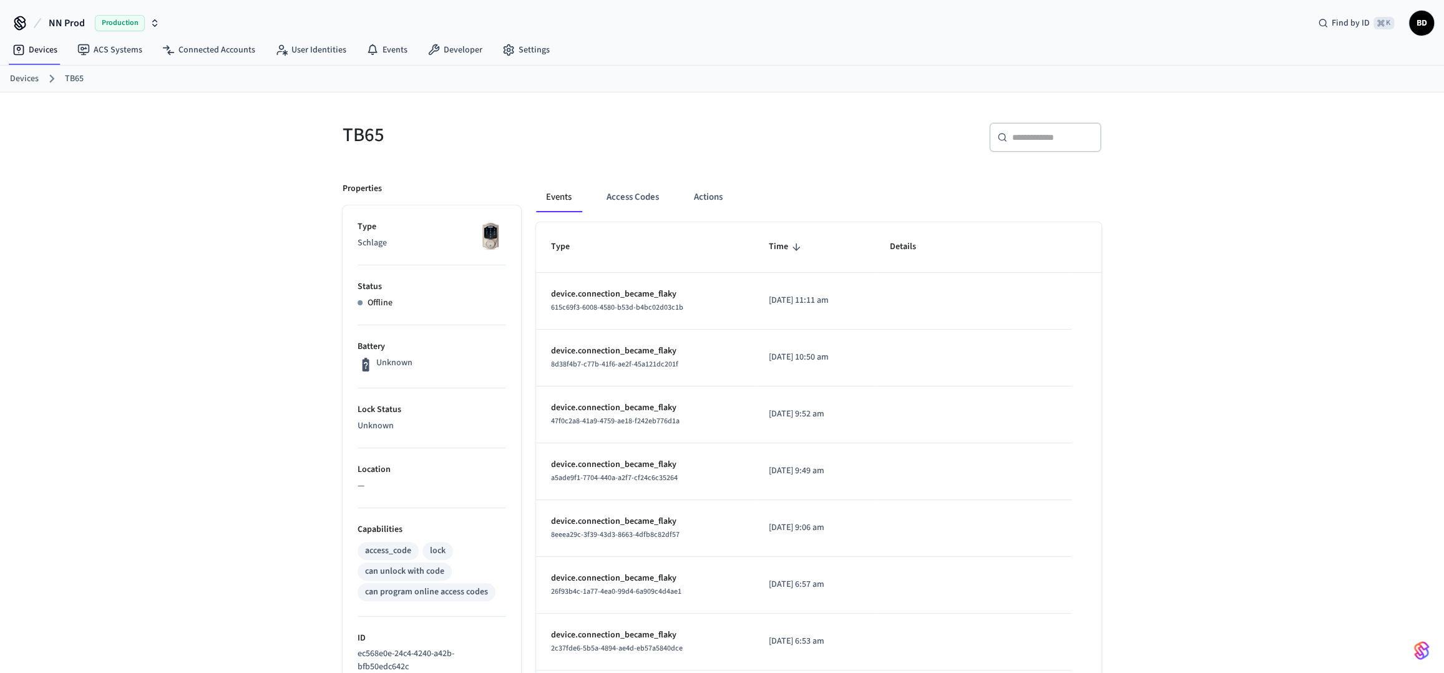
click at [965, 59] on div "Devices ACS Systems Connected Accounts User Identities Events Developer Settings" at bounding box center [722, 50] width 1444 height 29
